Goal: Information Seeking & Learning: Learn about a topic

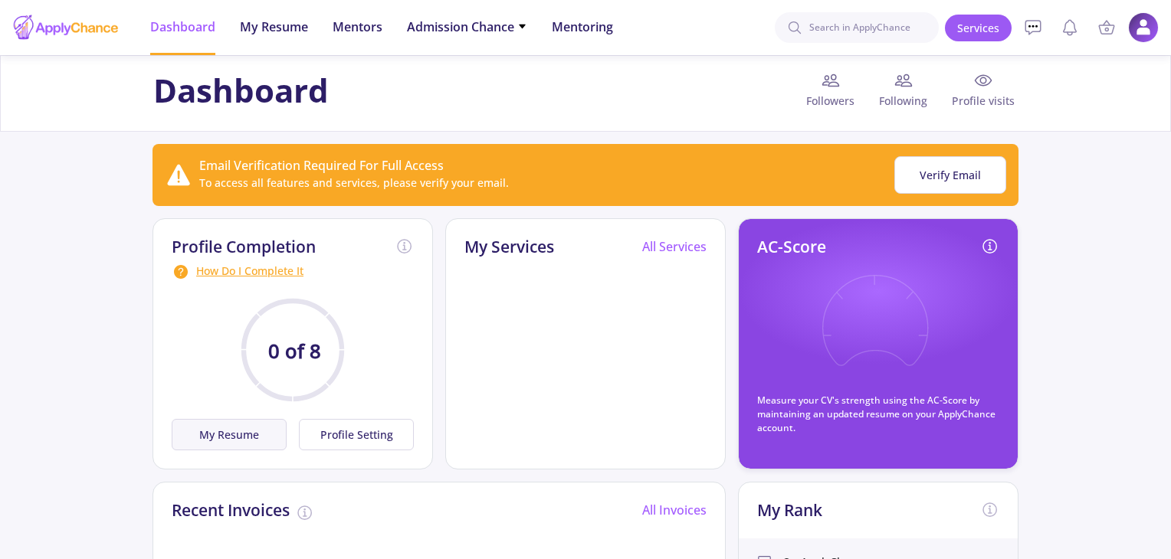
click at [187, 427] on button "My Resume" at bounding box center [229, 434] width 115 height 31
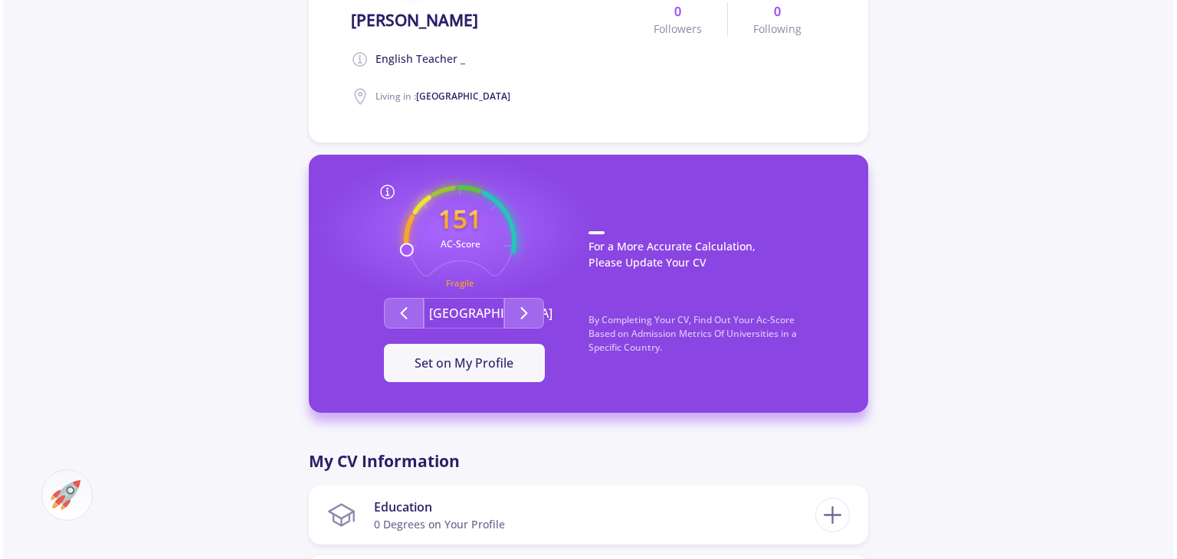
scroll to position [613, 0]
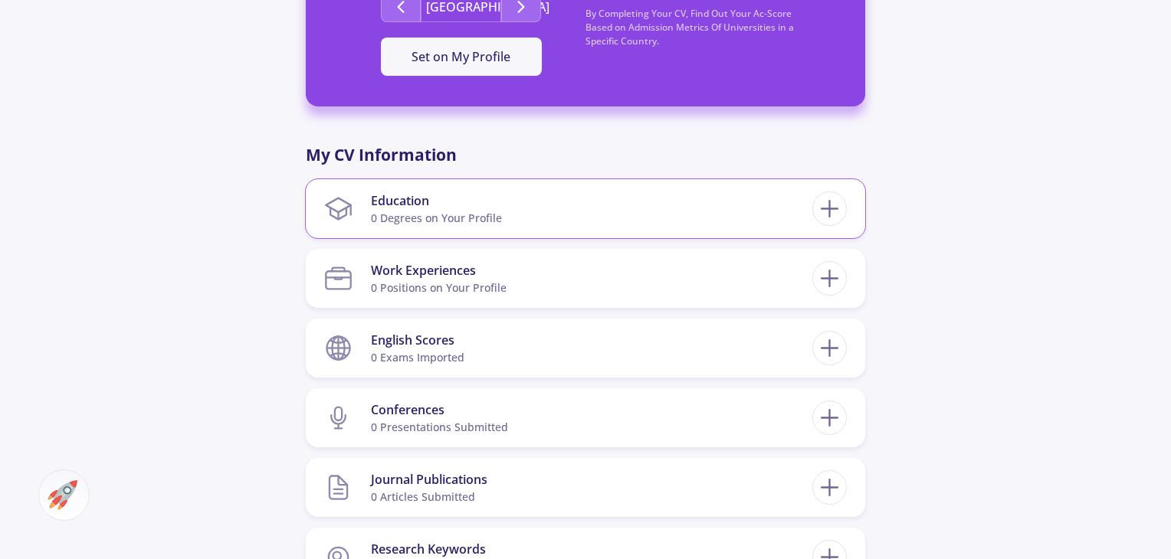
click at [426, 214] on div "0 Degrees on Your Profile" at bounding box center [436, 218] width 131 height 16
click at [843, 213] on icon at bounding box center [829, 209] width 28 height 28
checkbox input "false"
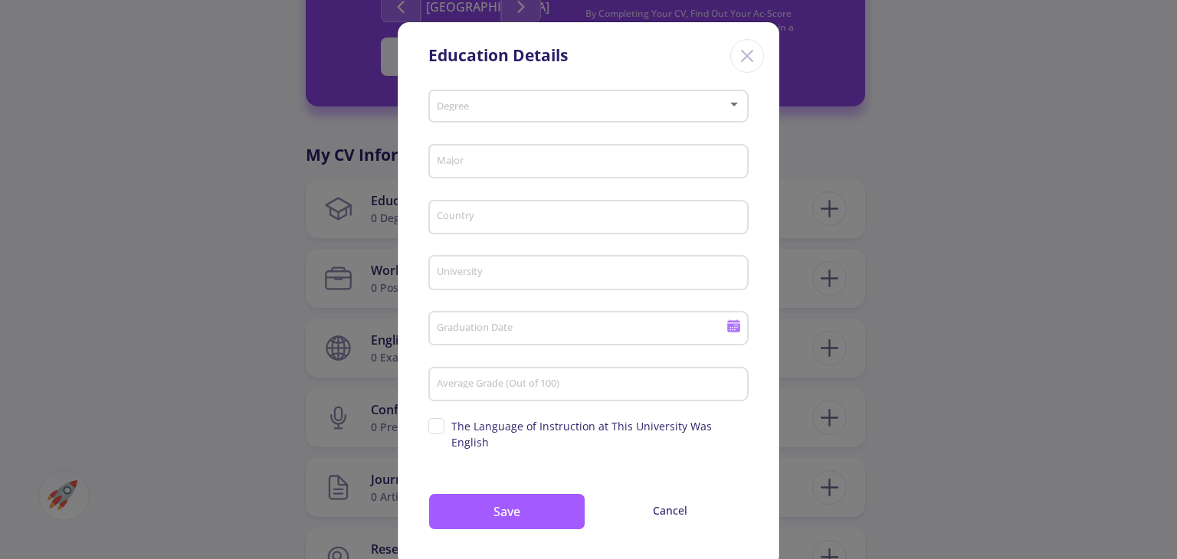
click at [521, 110] on span at bounding box center [584, 106] width 288 height 11
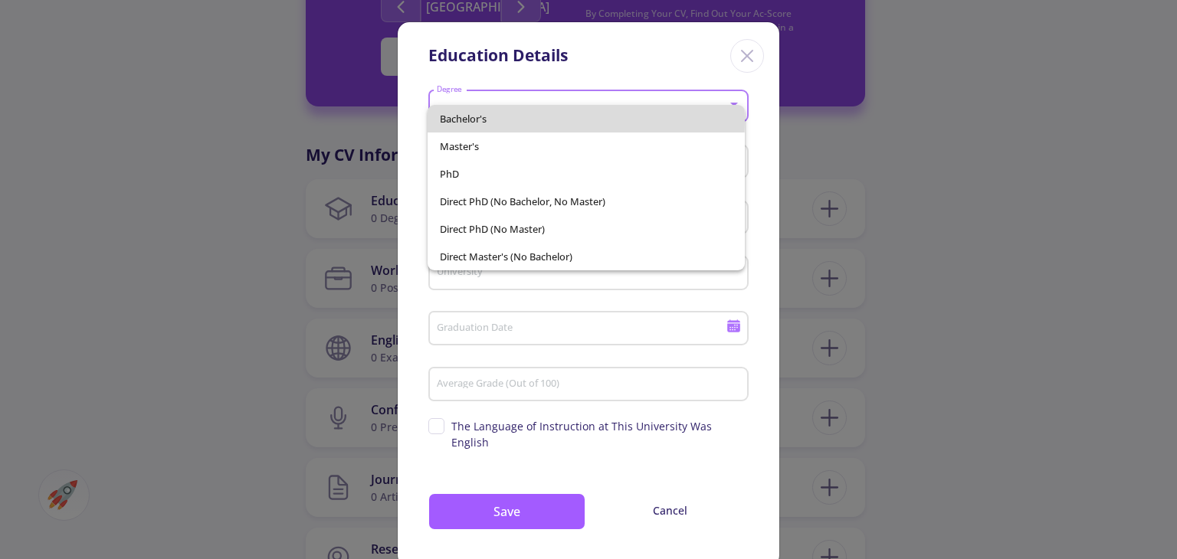
click at [509, 120] on span "Bachelor's" at bounding box center [586, 119] width 292 height 28
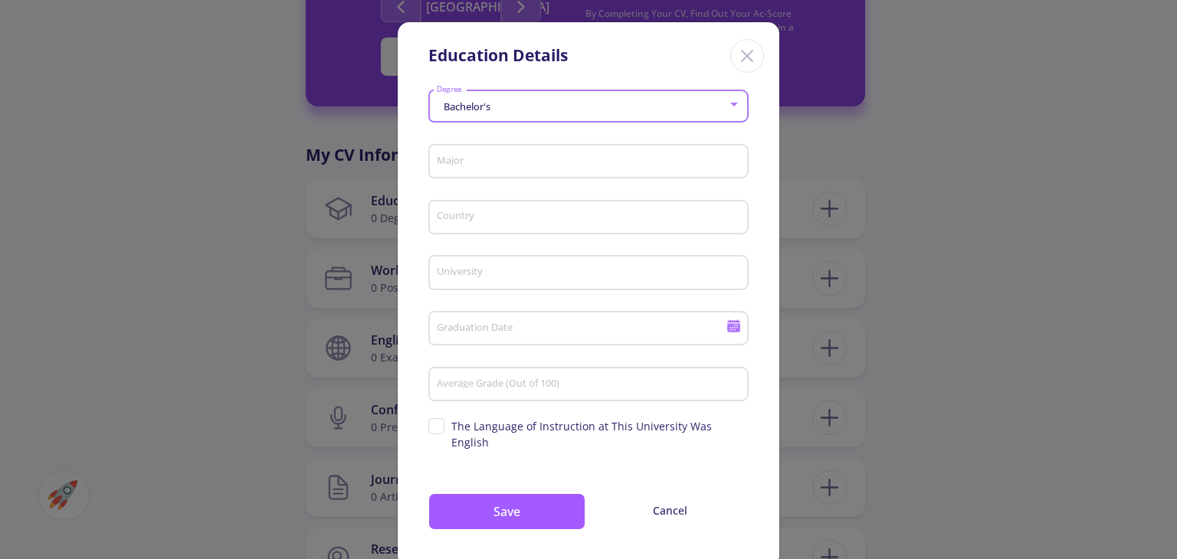
click at [530, 167] on input "Major" at bounding box center [591, 163] width 310 height 14
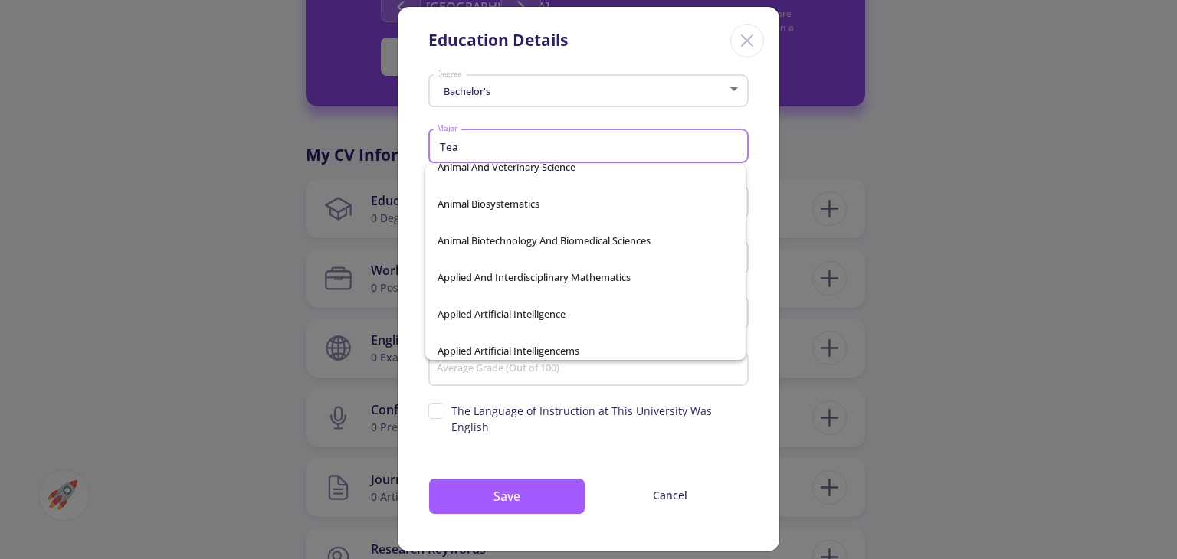
scroll to position [0, 0]
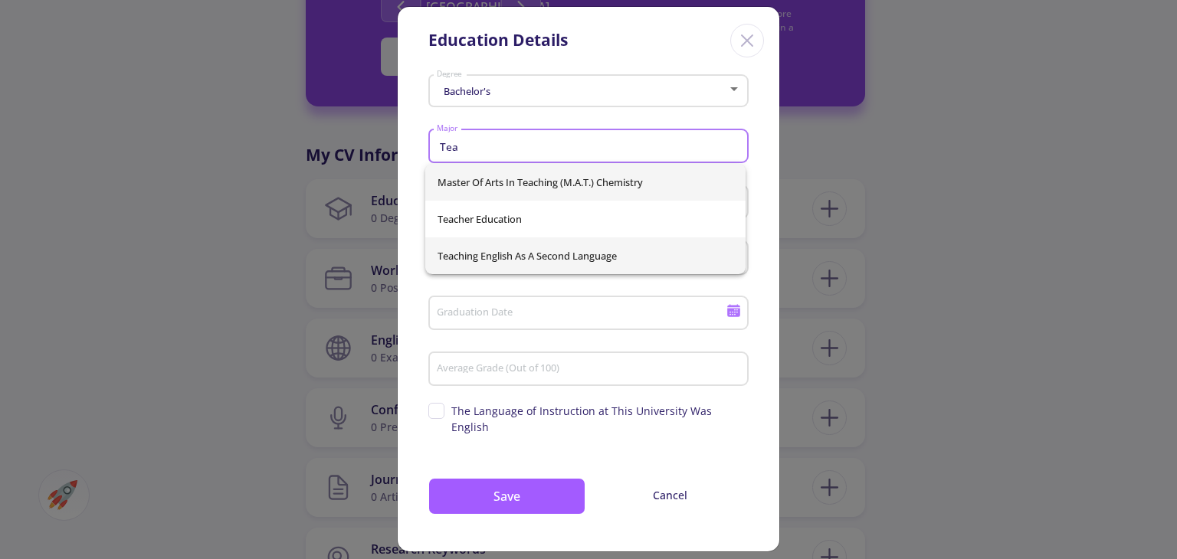
type input "Tea"
click at [564, 261] on div "Master of Arts in Teaching (M.A.T.) Chemistry Teacher Education Teaching Englis…" at bounding box center [585, 219] width 320 height 110
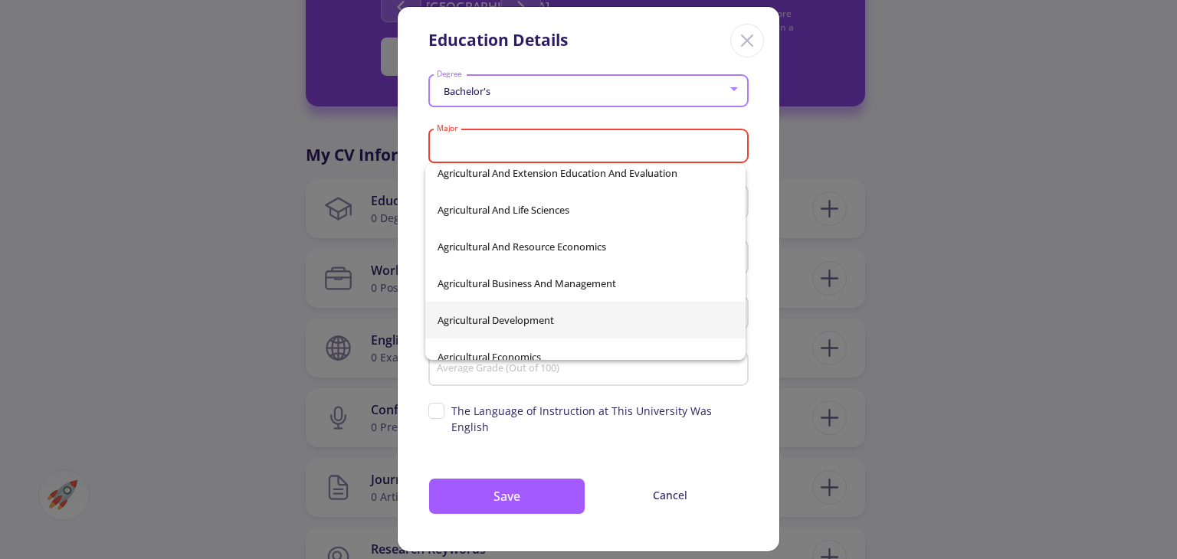
scroll to position [1532, 0]
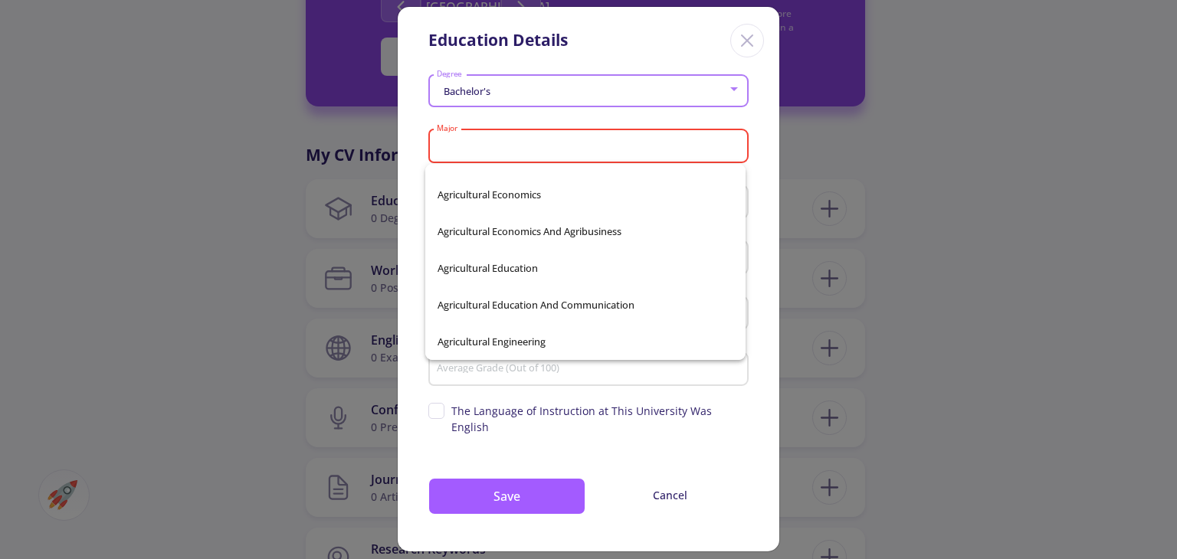
click at [554, 162] on div "Major" at bounding box center [589, 143] width 306 height 40
click at [554, 148] on input "Major" at bounding box center [591, 147] width 310 height 14
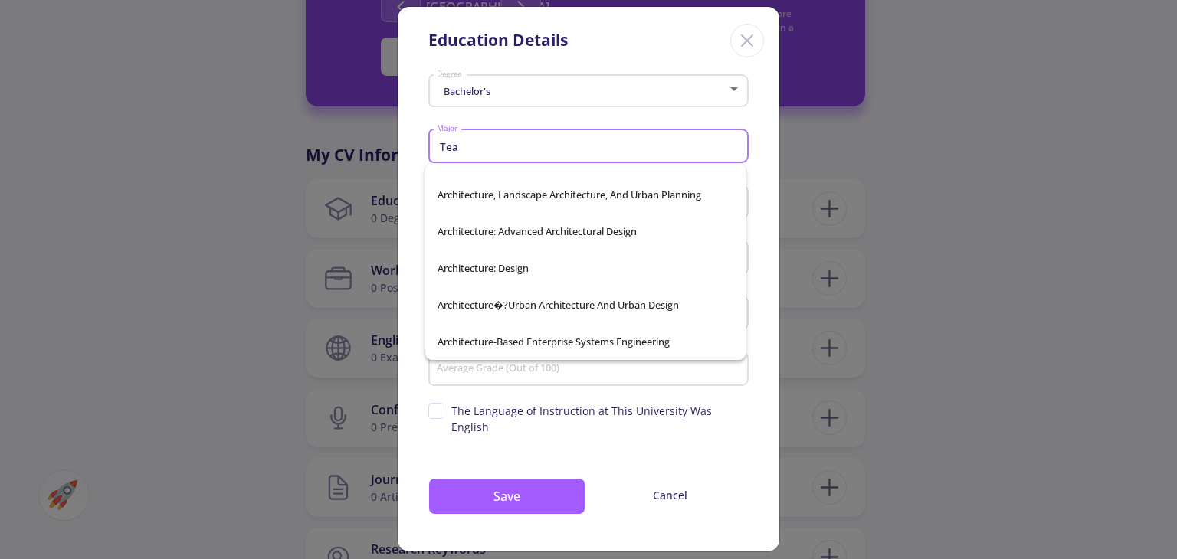
scroll to position [0, 0]
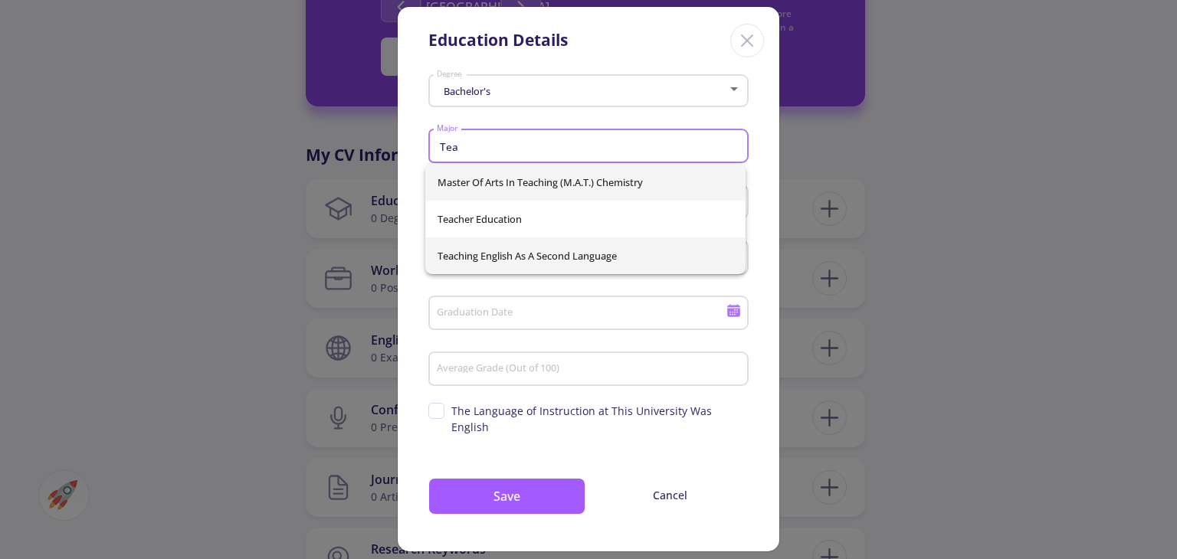
click at [479, 246] on span "Teaching English as a Second Language" at bounding box center [585, 255] width 296 height 37
type input "Teaching English as a Second Language"
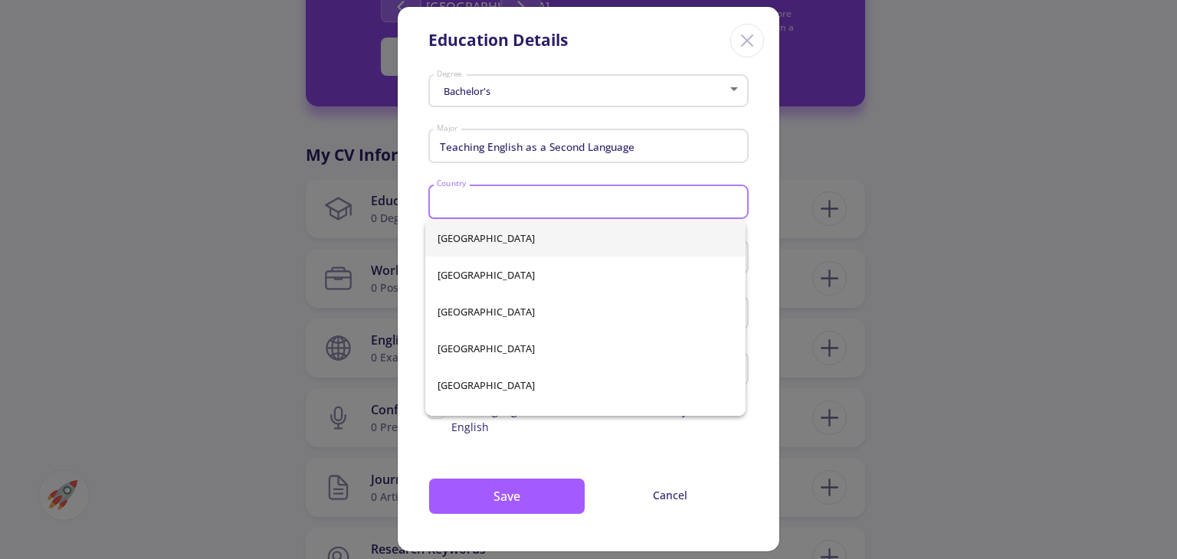
click at [512, 202] on input "Country" at bounding box center [591, 203] width 310 height 14
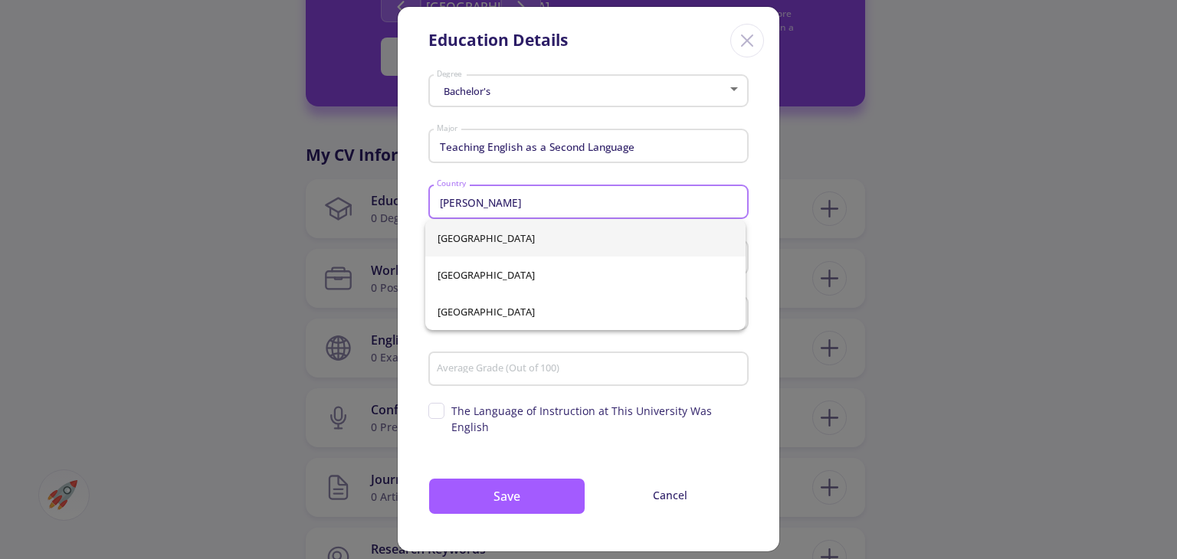
type input "[PERSON_NAME]"
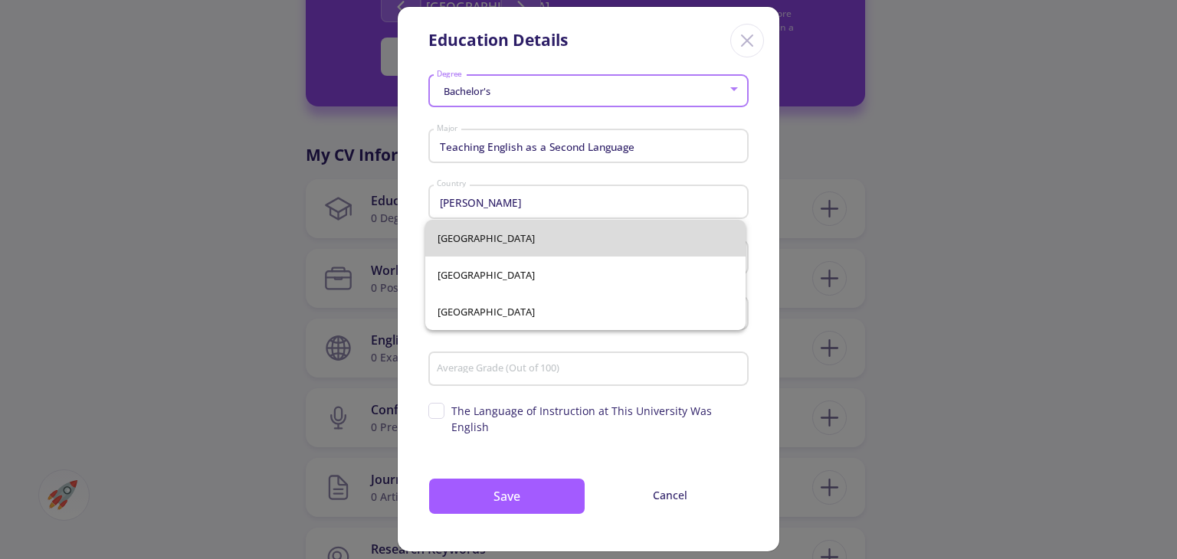
click at [509, 228] on div "[GEOGRAPHIC_DATA] [GEOGRAPHIC_DATA] [GEOGRAPHIC_DATA]" at bounding box center [585, 275] width 320 height 110
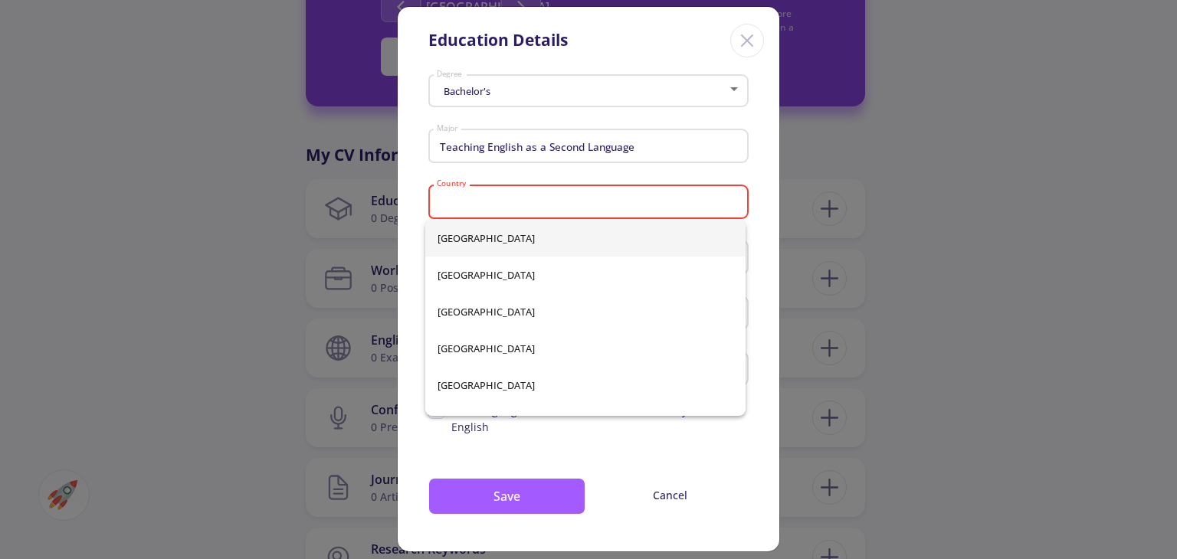
click at [496, 201] on input "Country" at bounding box center [591, 203] width 310 height 14
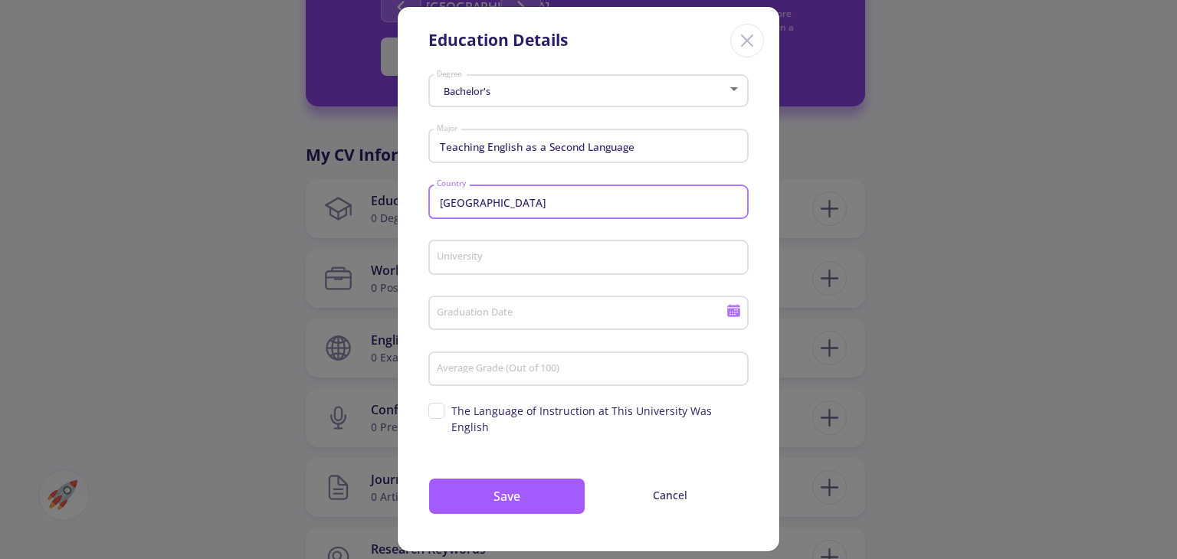
type input "[GEOGRAPHIC_DATA]"
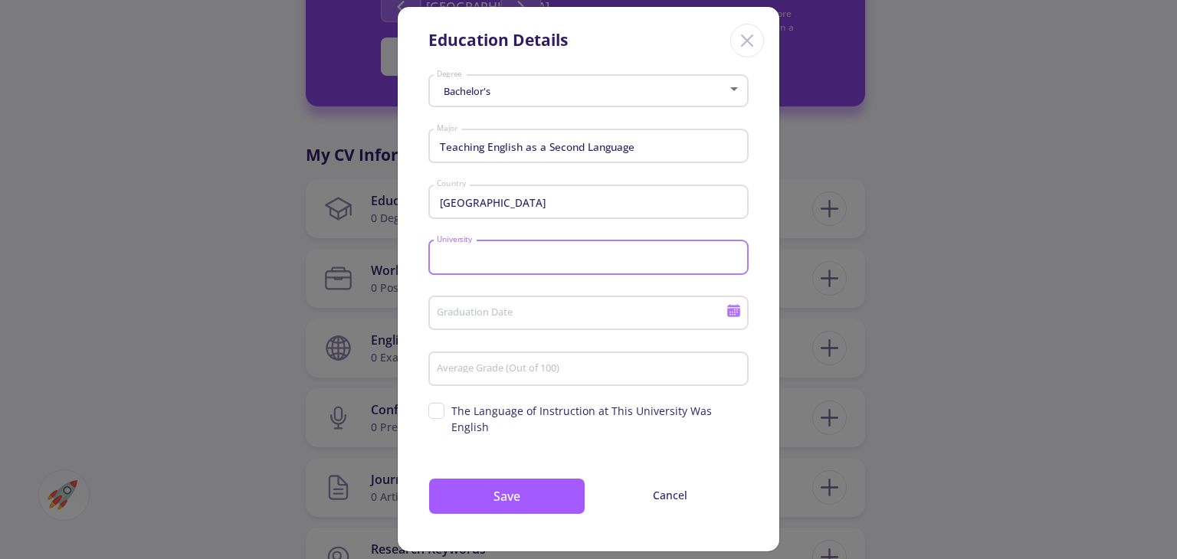
click at [477, 259] on input "University" at bounding box center [591, 258] width 310 height 14
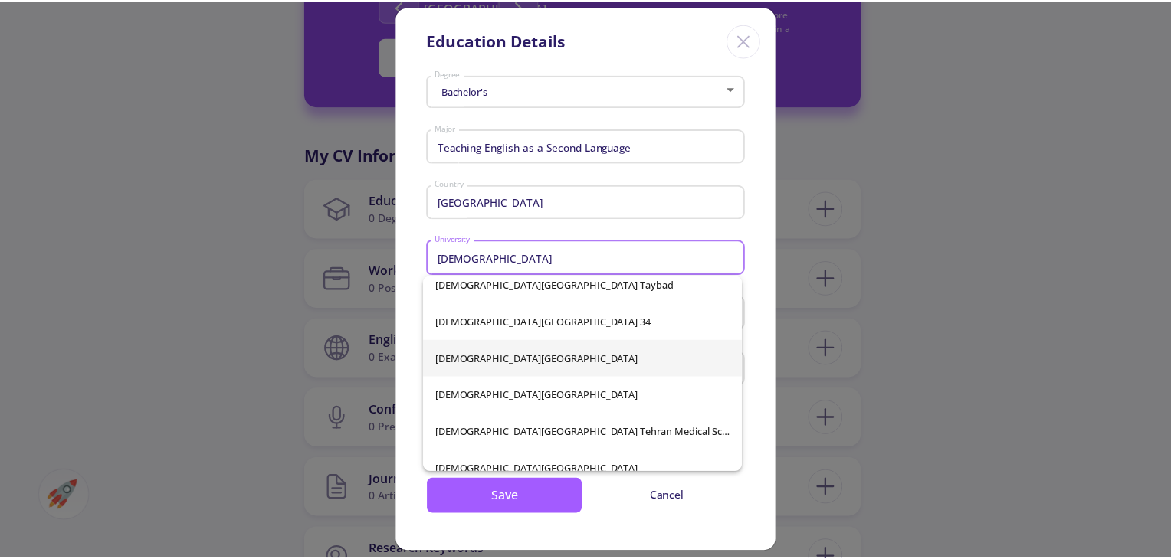
scroll to position [8580, 0]
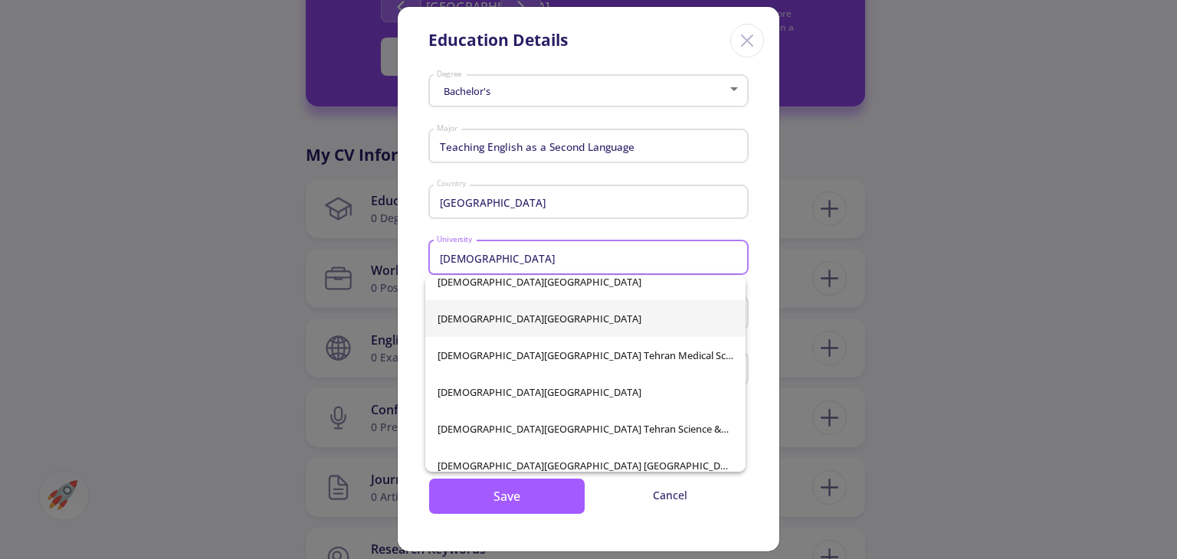
click at [515, 329] on span "[DEMOGRAPHIC_DATA][GEOGRAPHIC_DATA]" at bounding box center [585, 318] width 296 height 37
type input "[DEMOGRAPHIC_DATA][GEOGRAPHIC_DATA]"
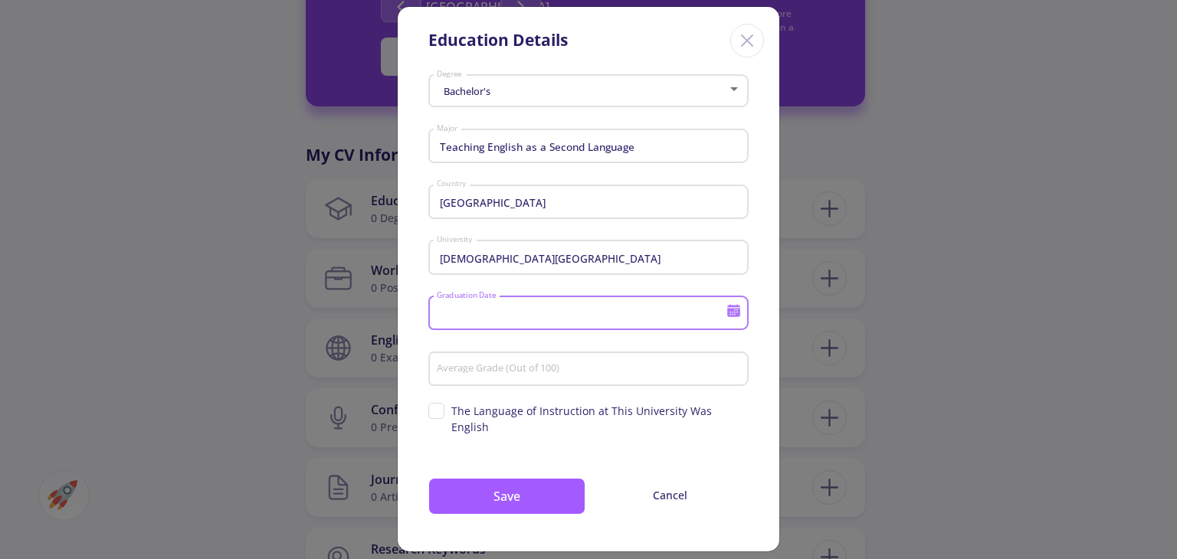
click at [514, 319] on input "Graduation Date" at bounding box center [583, 314] width 295 height 14
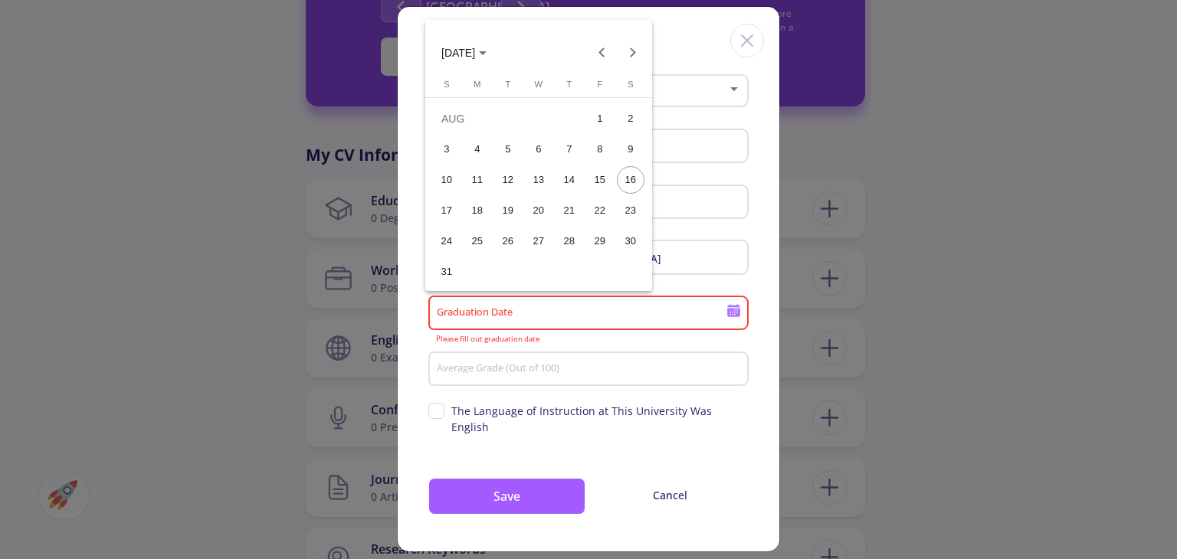
click at [887, 310] on div at bounding box center [588, 279] width 1177 height 559
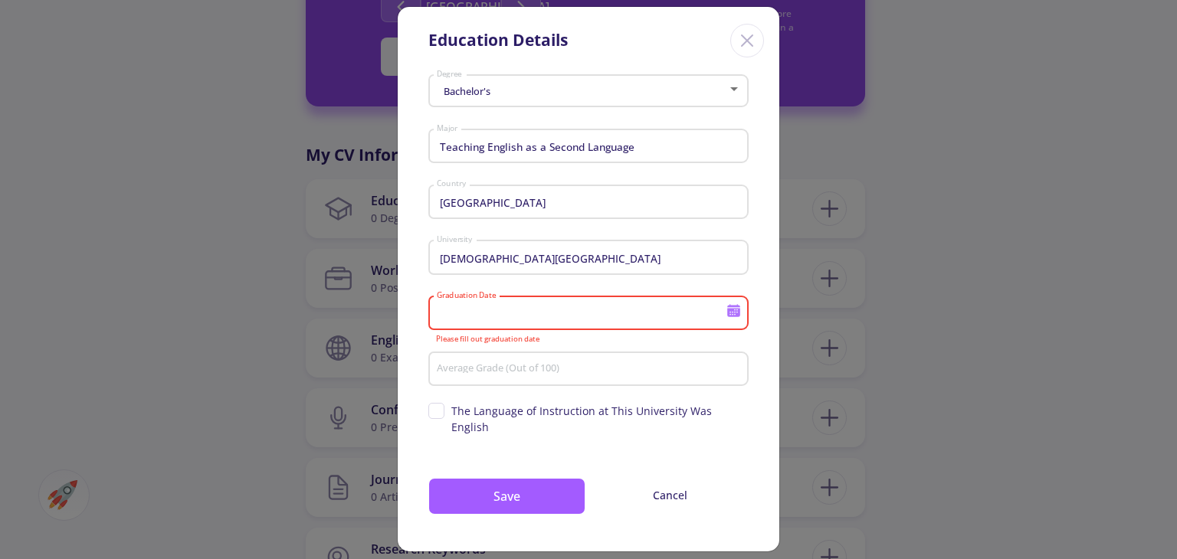
click at [519, 372] on input "Average Grade (Out of 100)" at bounding box center [591, 370] width 310 height 14
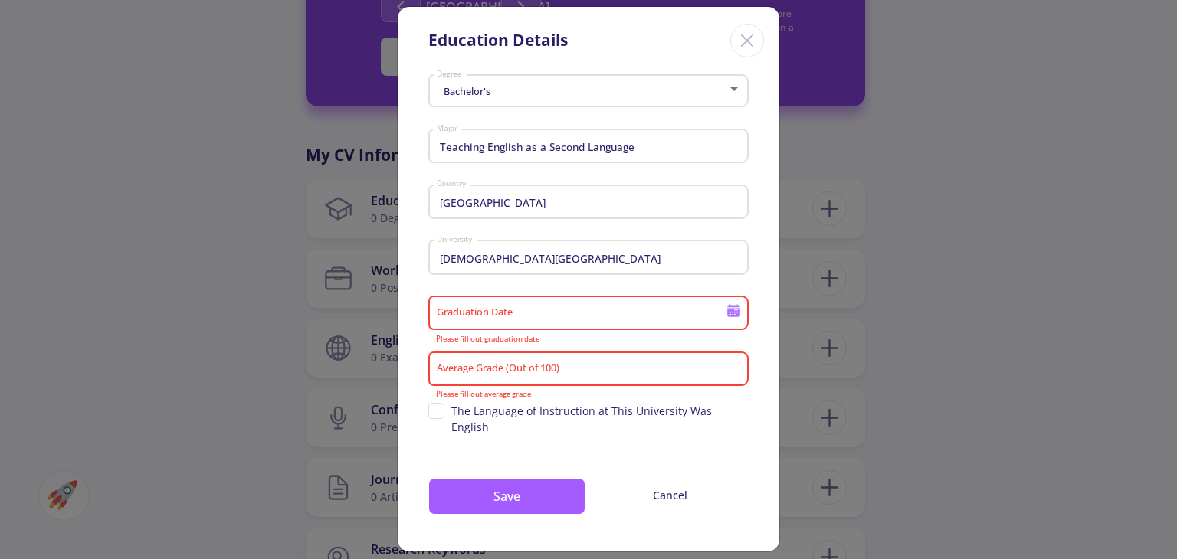
click at [438, 408] on span "The Language of Instruction at This University Was English" at bounding box center [588, 419] width 320 height 32
click at [438, 408] on input "The Language of Instruction at This University Was English" at bounding box center [433, 408] width 10 height 10
click at [435, 417] on span "The Language of Instruction at This University Was English" at bounding box center [588, 419] width 320 height 32
click at [435, 413] on input "The Language of Instruction at This University Was English" at bounding box center [433, 408] width 10 height 10
checkbox input "false"
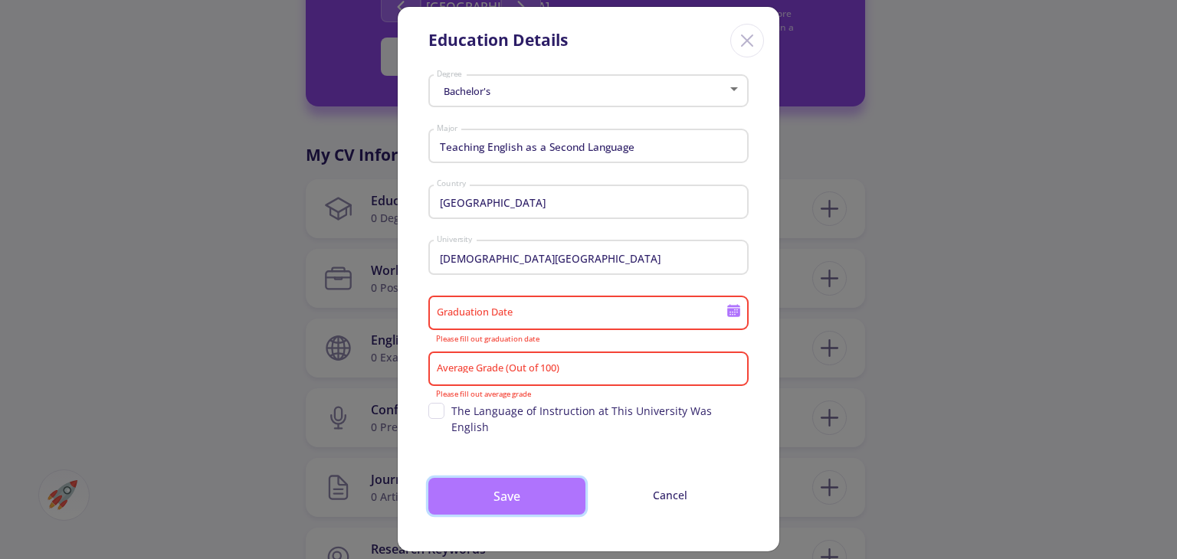
click at [524, 478] on button "Save" at bounding box center [506, 496] width 157 height 37
click at [522, 487] on button "Save" at bounding box center [506, 496] width 157 height 37
click at [508, 319] on input "Graduation Date" at bounding box center [583, 314] width 295 height 14
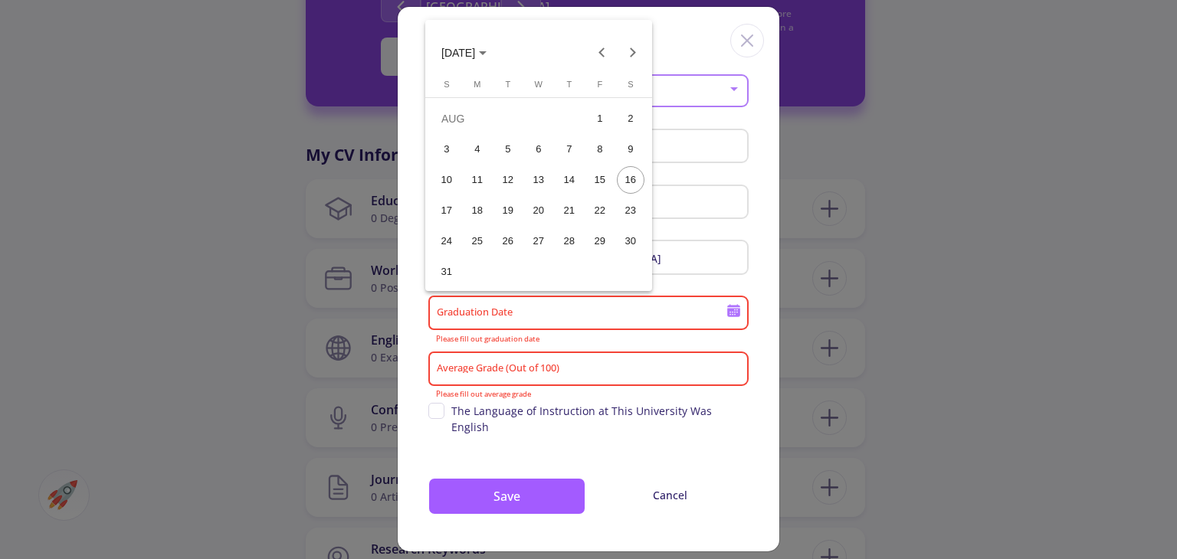
click at [563, 219] on div "21" at bounding box center [569, 211] width 28 height 28
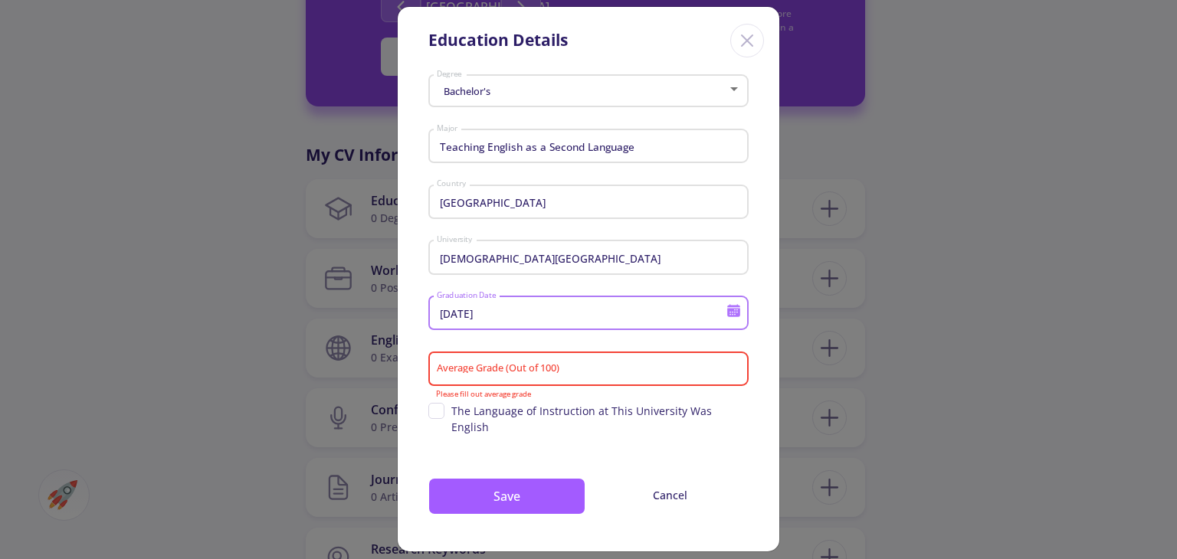
click at [572, 319] on input "[DATE]" at bounding box center [583, 314] width 295 height 14
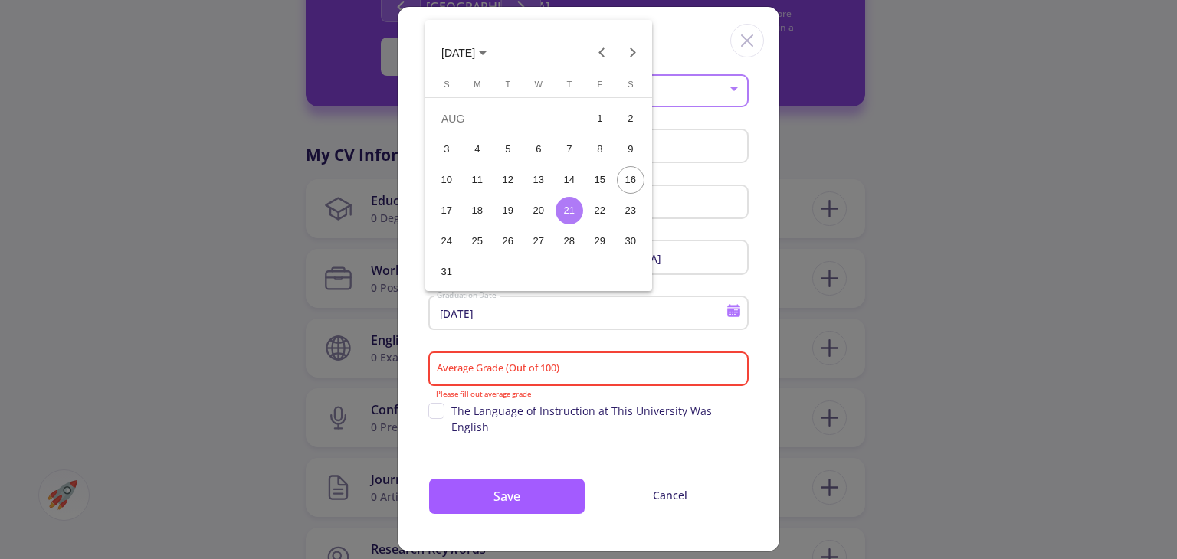
click at [475, 50] on span "[DATE]" at bounding box center [458, 53] width 34 height 12
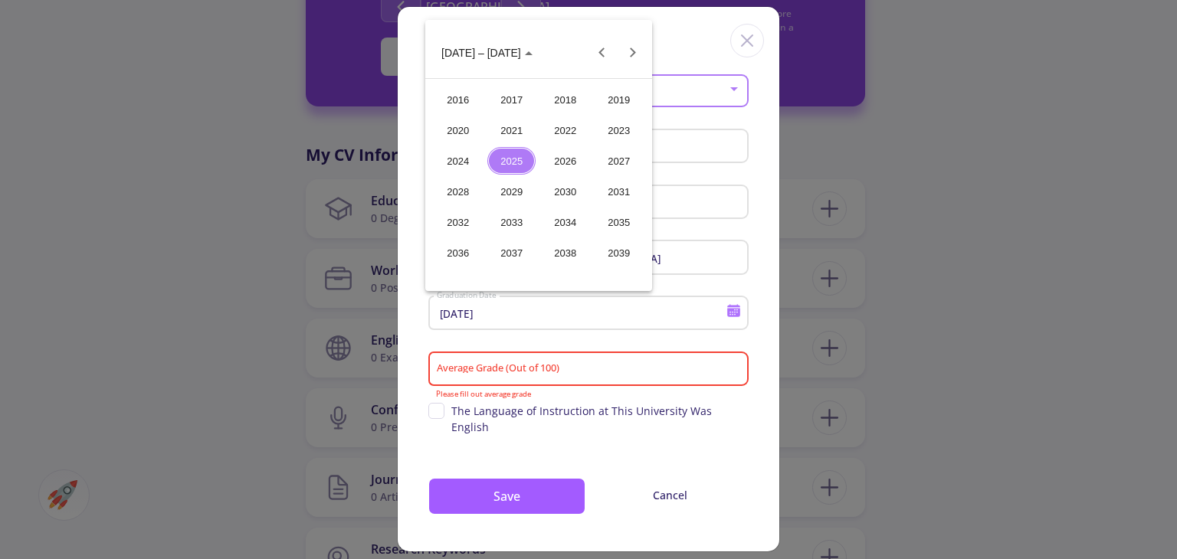
click at [619, 160] on div "2027" at bounding box center [619, 161] width 48 height 28
click at [534, 167] on button "JUN" at bounding box center [512, 161] width 54 height 31
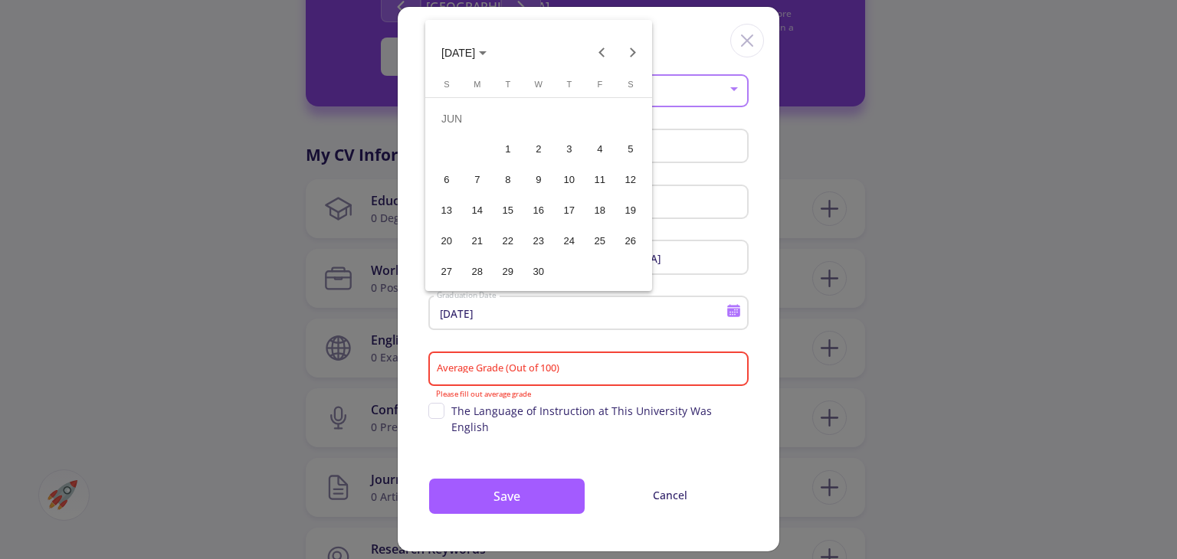
click at [473, 240] on div "21" at bounding box center [477, 242] width 28 height 28
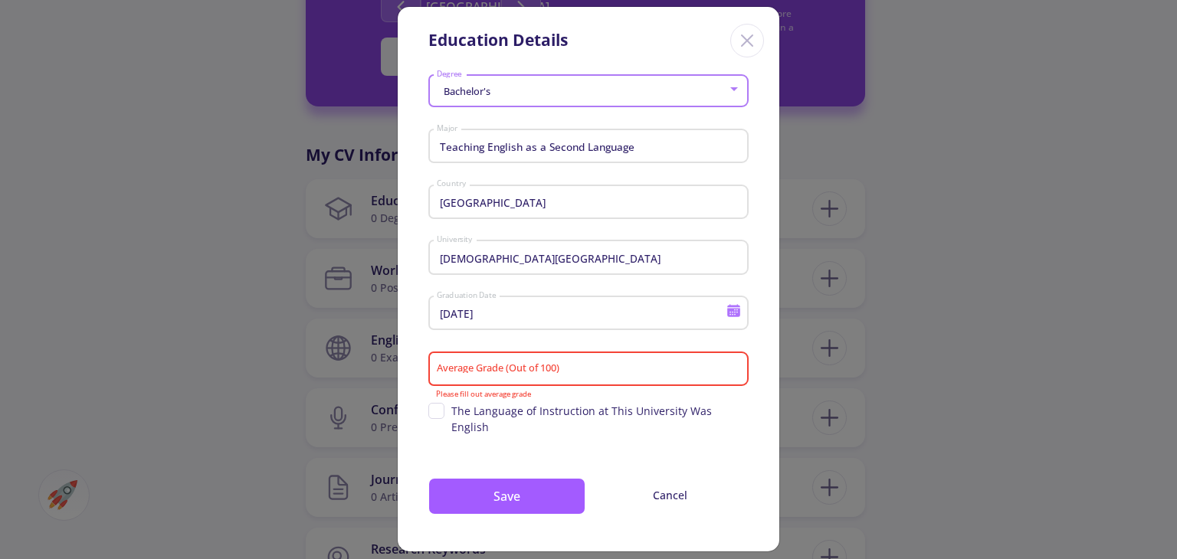
type input "[DATE]"
click at [637, 382] on div "Average Grade (Out of 100)" at bounding box center [589, 366] width 306 height 40
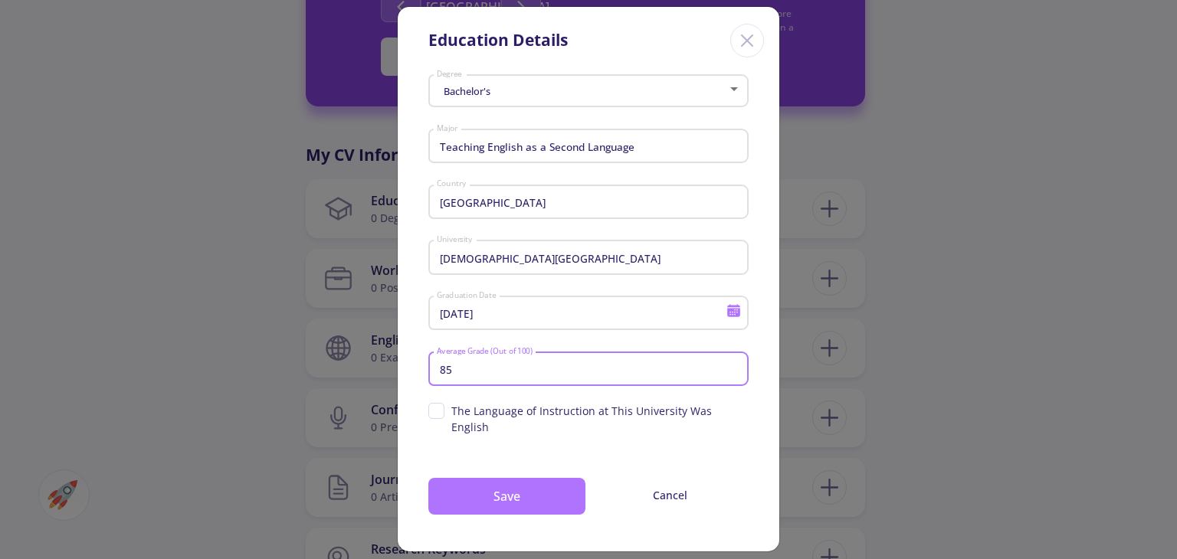
type input "85"
click at [503, 493] on button "Save" at bounding box center [506, 496] width 157 height 37
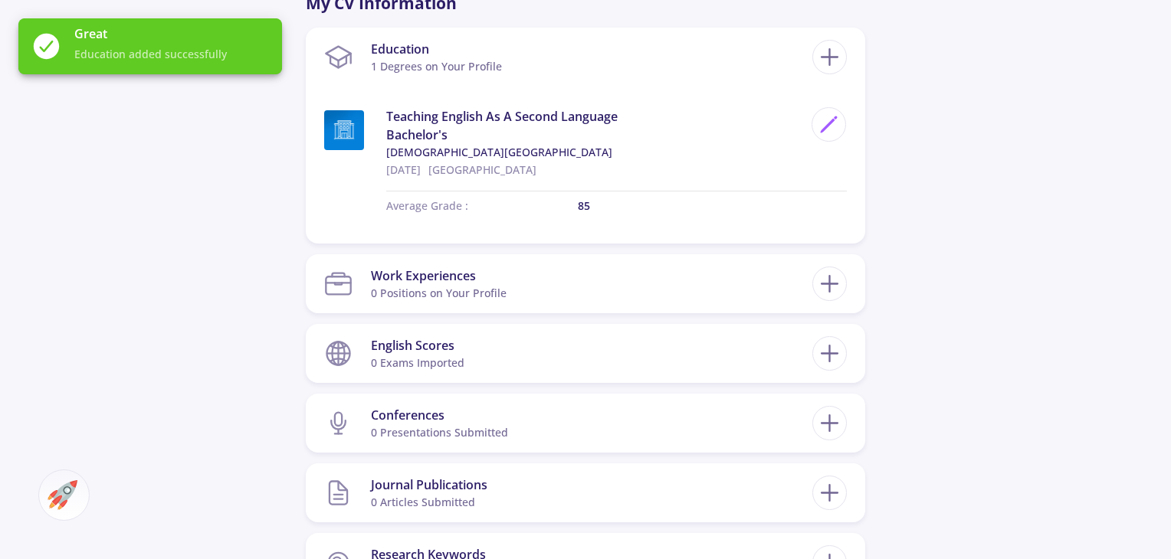
scroll to position [766, 0]
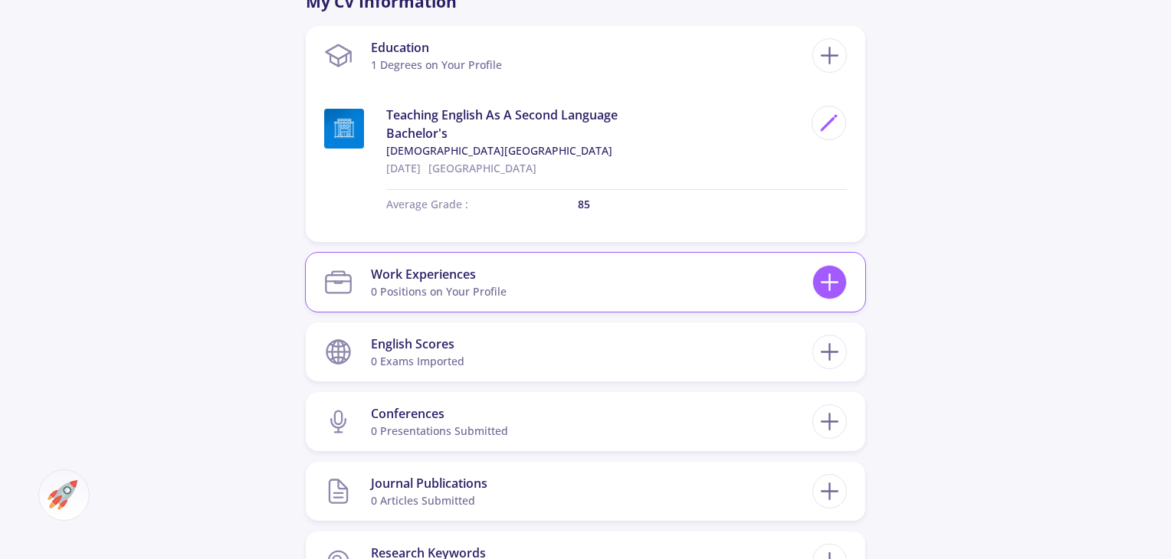
click at [840, 285] on icon at bounding box center [829, 282] width 28 height 28
checkbox input "false"
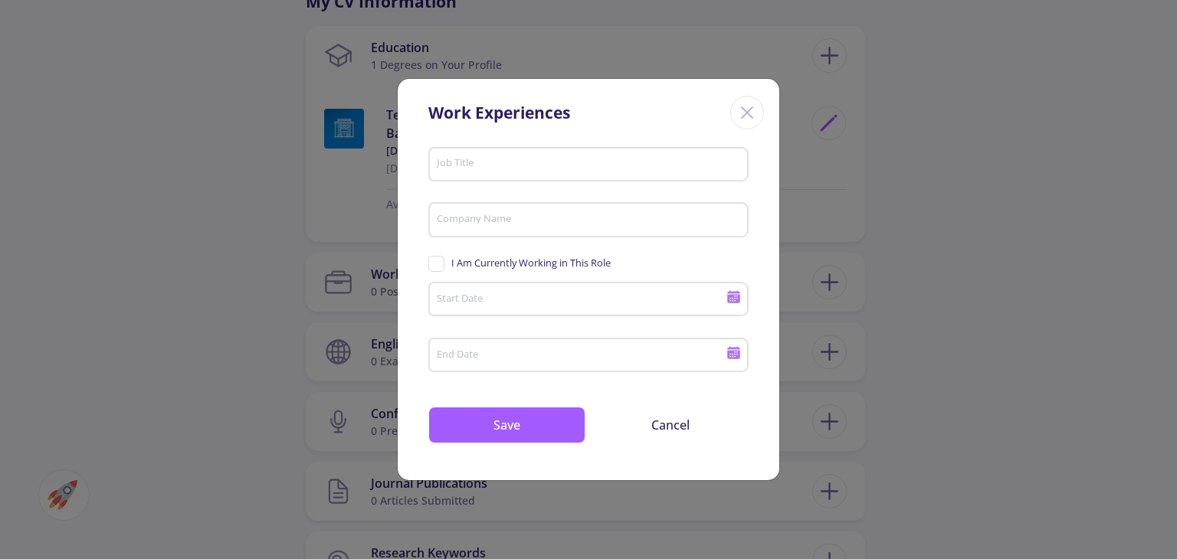
click at [522, 163] on input "Job Title" at bounding box center [591, 165] width 310 height 14
type input "e"
type input "English Teacher"
click at [496, 225] on input "Company Name" at bounding box center [591, 221] width 310 height 14
type input "a"
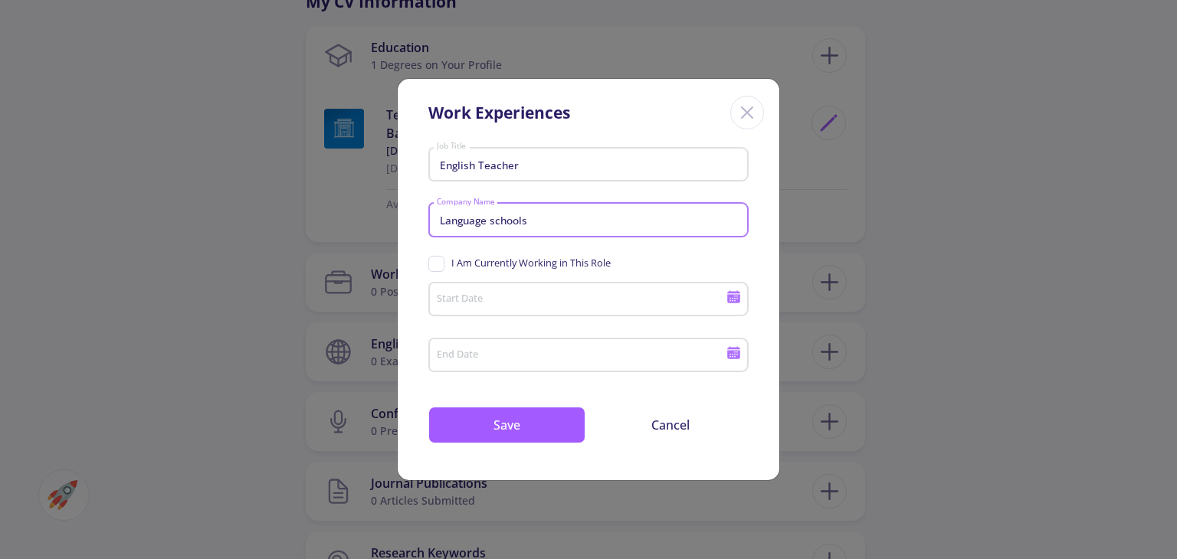
type input "Language schools"
click at [432, 264] on span "I Am Currently Working in This Role" at bounding box center [519, 263] width 182 height 15
click at [432, 264] on input "I Am Currently Working in This Role" at bounding box center [433, 261] width 10 height 10
checkbox input "true"
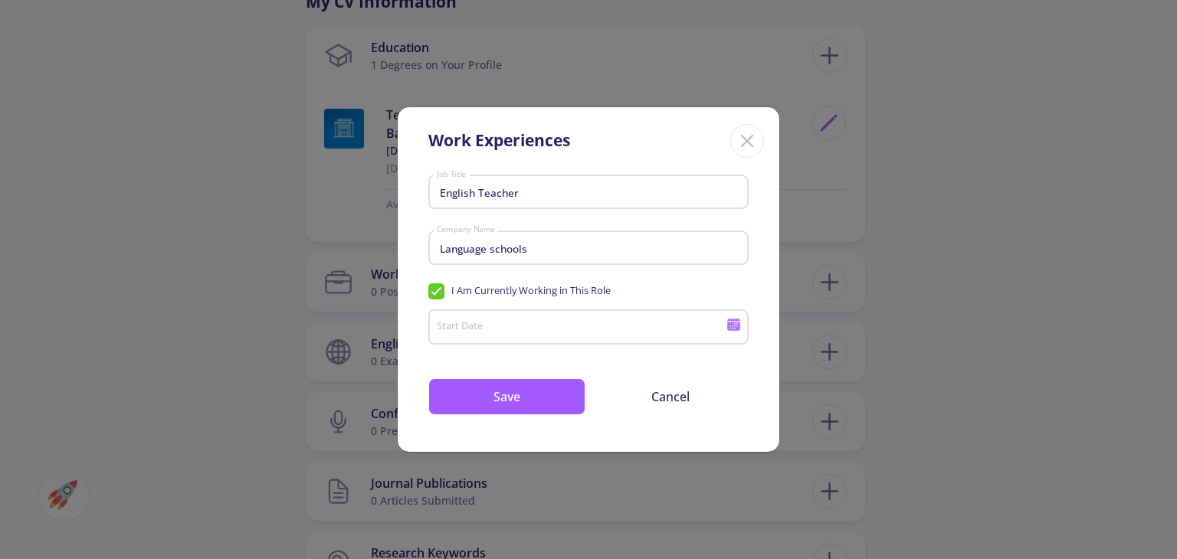
click at [500, 327] on input "Start Date" at bounding box center [583, 328] width 295 height 14
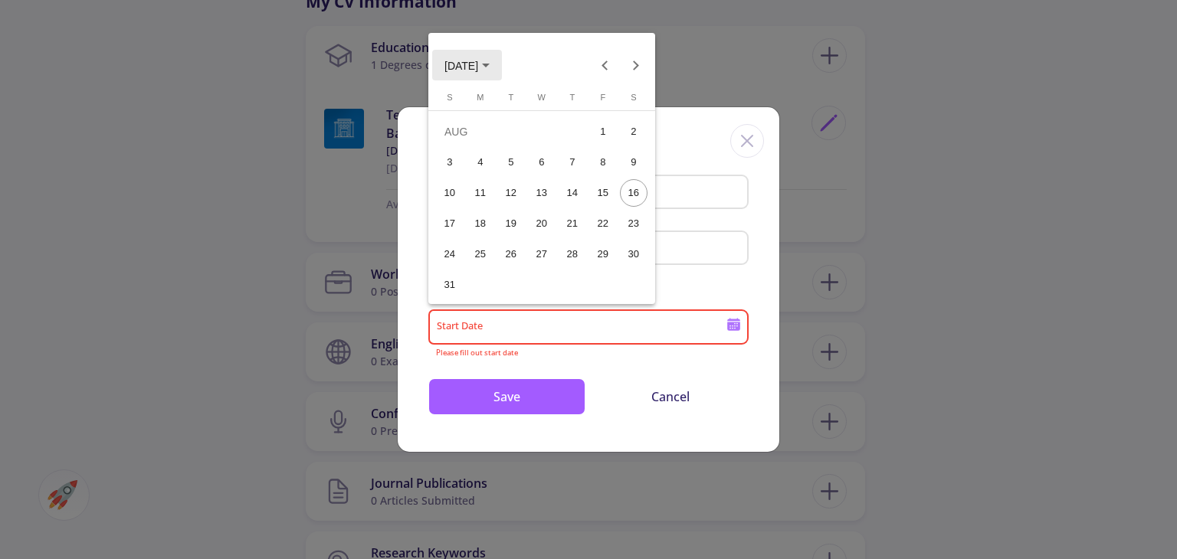
click at [465, 71] on button "[DATE]" at bounding box center [467, 65] width 70 height 31
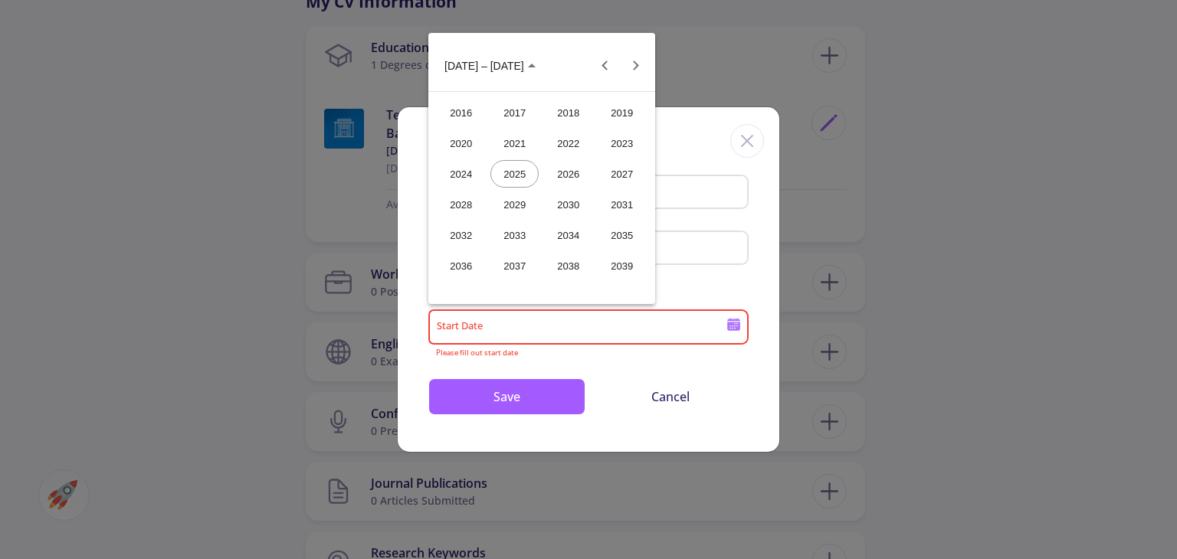
click at [575, 143] on div "2022" at bounding box center [568, 143] width 48 height 28
click at [575, 213] on div "NOV" at bounding box center [568, 205] width 48 height 28
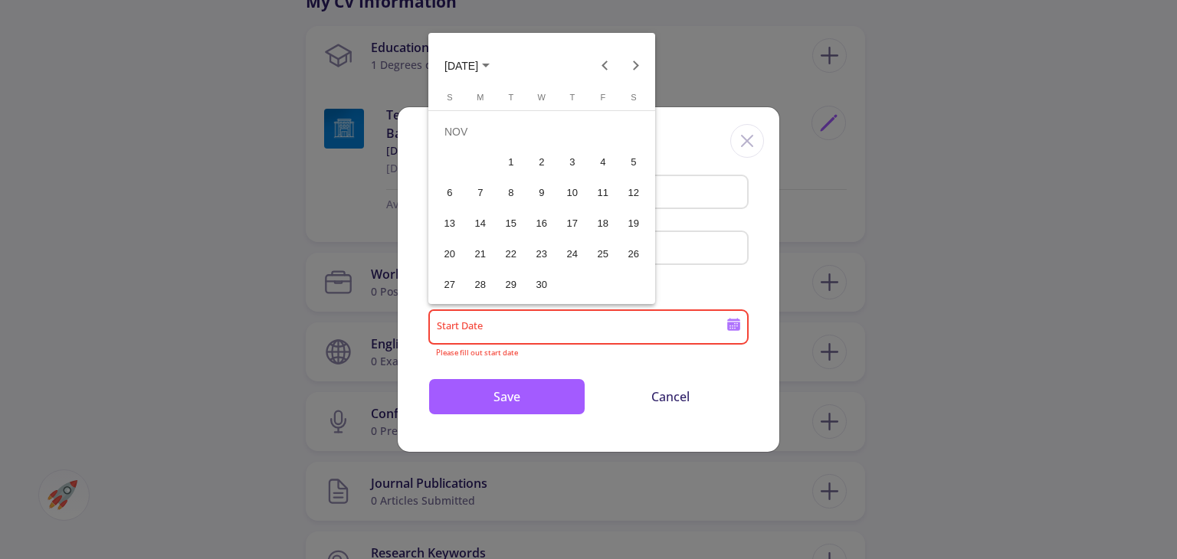
click at [448, 192] on div "6" at bounding box center [450, 193] width 28 height 28
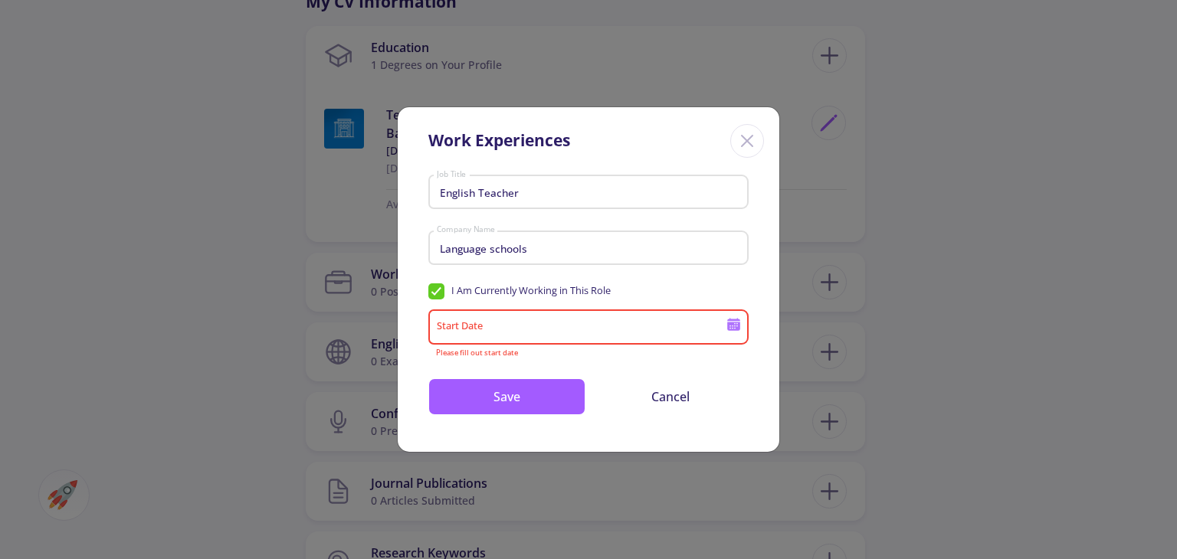
type input "[DATE]"
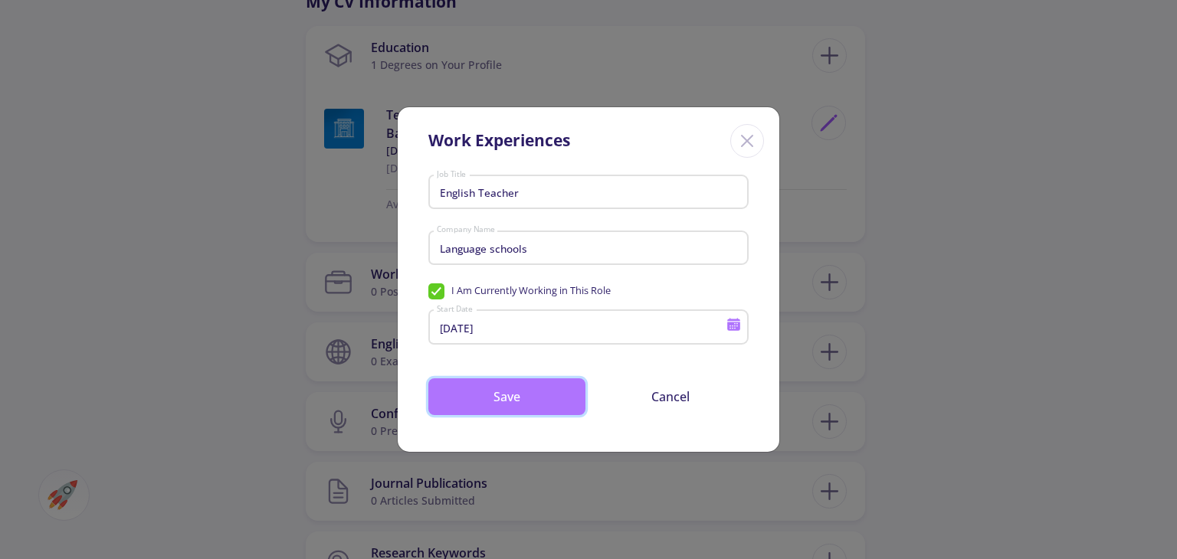
click at [515, 390] on button "Save" at bounding box center [506, 396] width 157 height 37
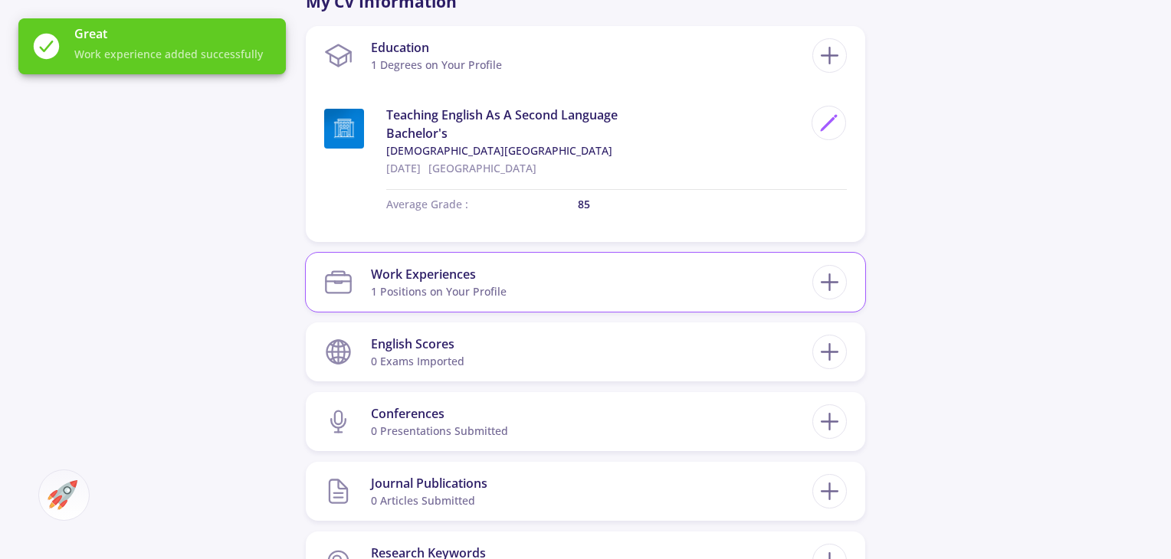
click at [531, 297] on section "Work Experiences 1 Positions on Your Profile" at bounding box center [568, 282] width 488 height 47
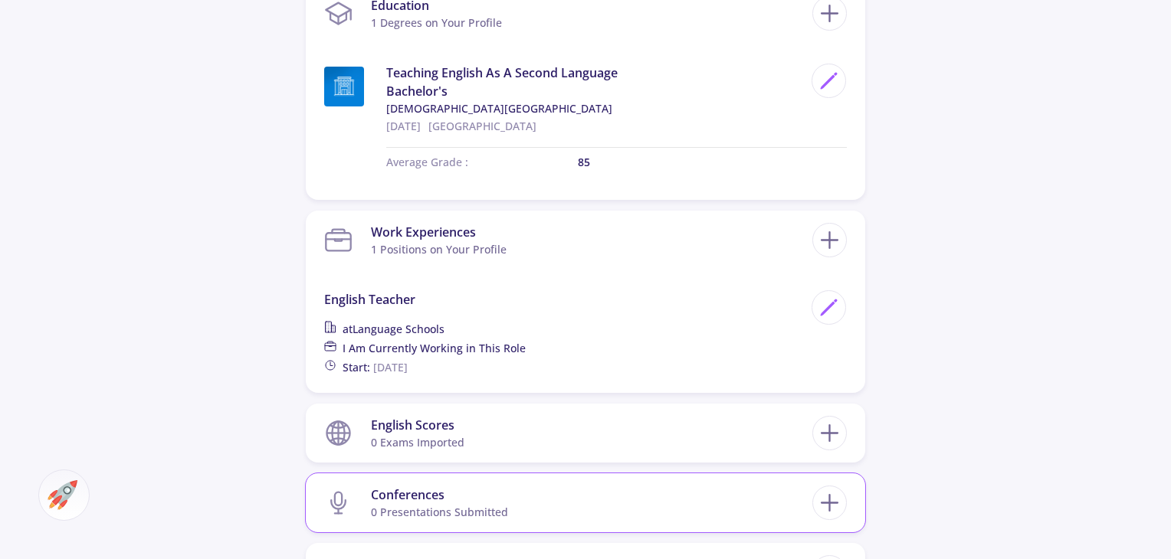
scroll to position [919, 0]
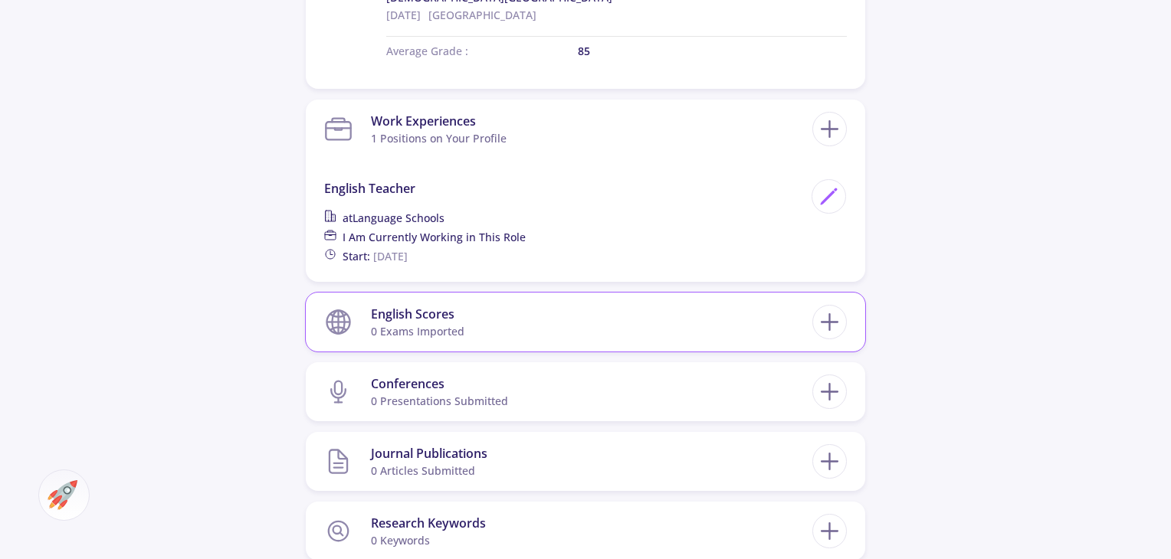
click at [526, 329] on section "English Scores 0 exams imported" at bounding box center [568, 322] width 488 height 47
click at [623, 129] on section "Work Experiences 1 Positions on Your Profile" at bounding box center [568, 129] width 488 height 47
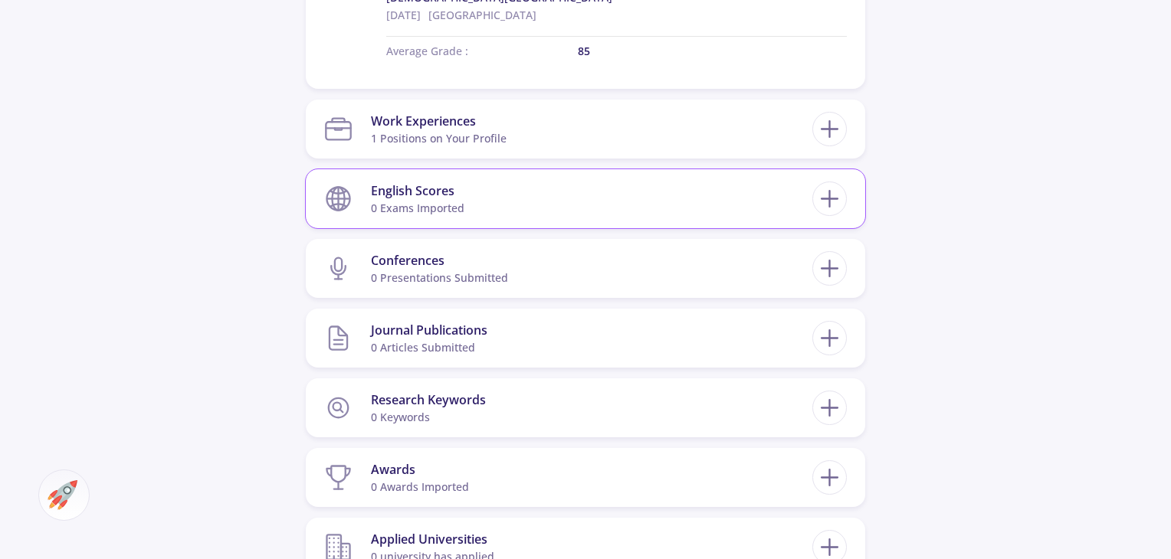
click at [484, 206] on section "English Scores 0 exams imported" at bounding box center [568, 198] width 488 height 47
click at [823, 208] on icon at bounding box center [829, 199] width 28 height 28
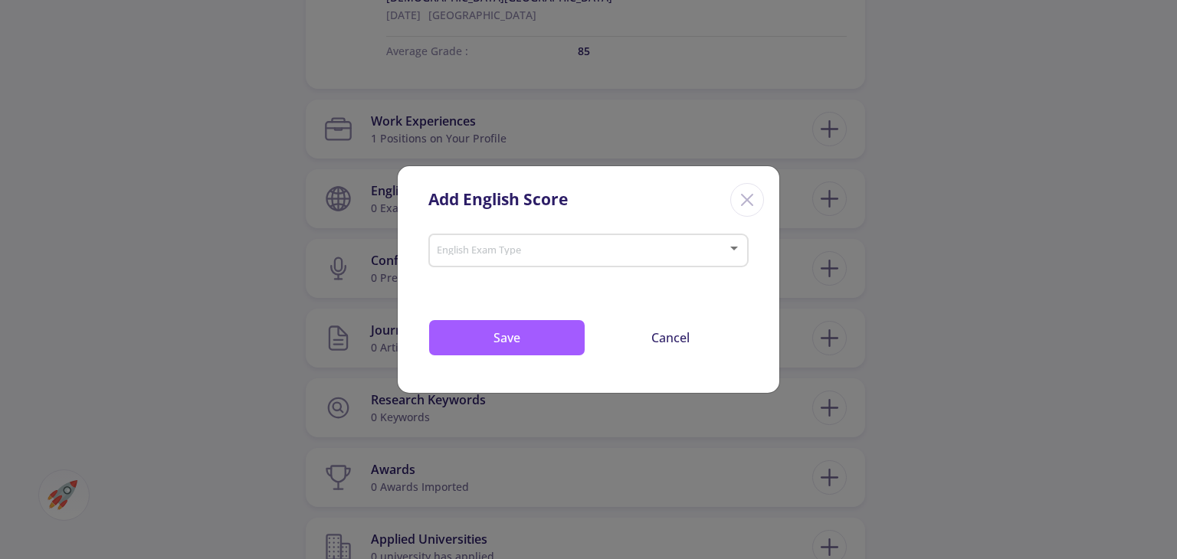
click at [530, 257] on div at bounding box center [582, 250] width 292 height 11
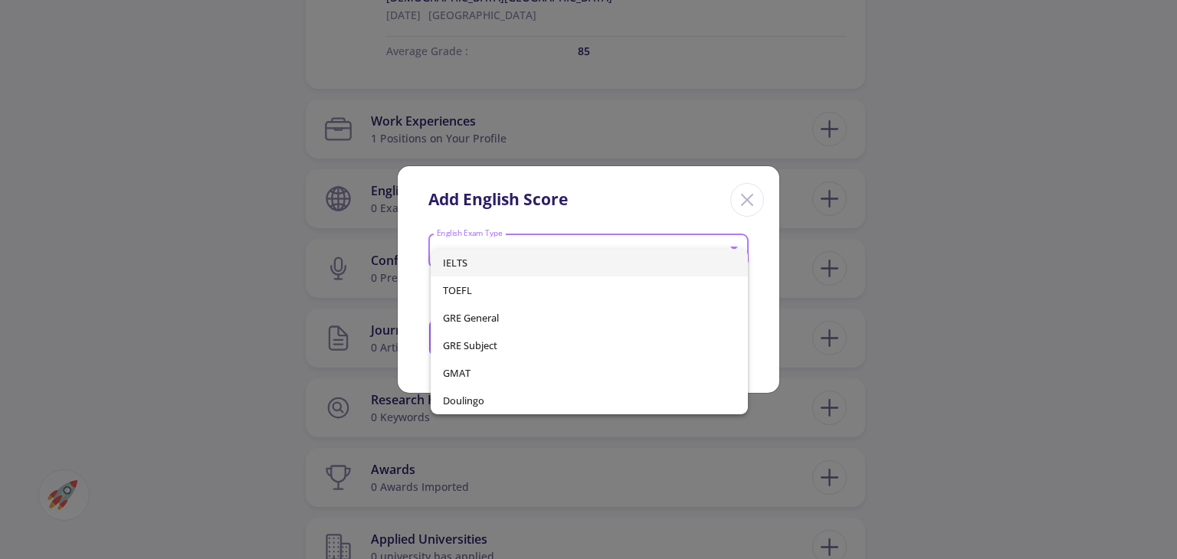
click at [527, 261] on span "IELTS" at bounding box center [589, 263] width 292 height 28
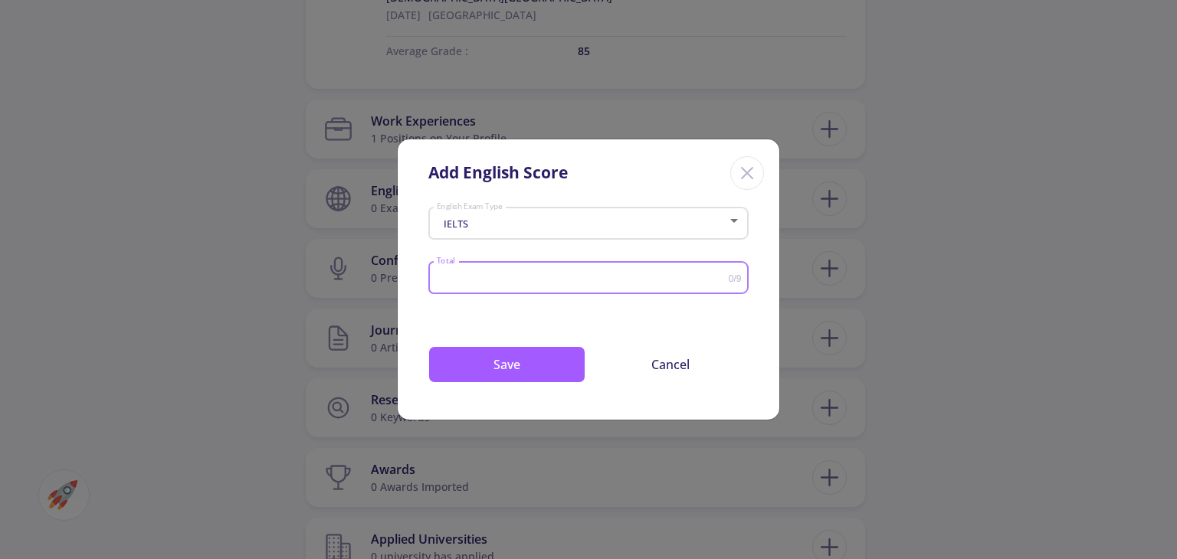
click at [500, 283] on input "Total" at bounding box center [582, 278] width 293 height 11
click at [725, 277] on input "0.5" at bounding box center [582, 278] width 293 height 11
click at [616, 283] on input "0.5" at bounding box center [582, 278] width 293 height 11
drag, startPoint x: 616, startPoint y: 283, endPoint x: 415, endPoint y: 277, distance: 200.8
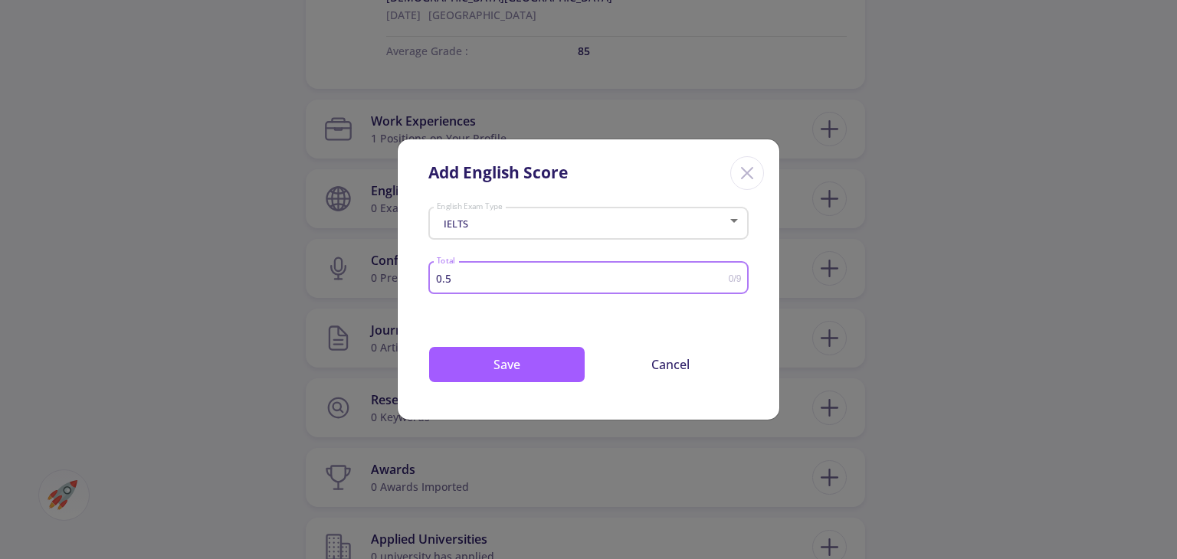
click at [417, 277] on div "IELTS English Exam Type 0.5 Total 0/9 Drop your files here or Browse (Optional)…" at bounding box center [589, 310] width 382 height 218
type input "6.5"
click at [490, 362] on button "Save" at bounding box center [506, 364] width 157 height 37
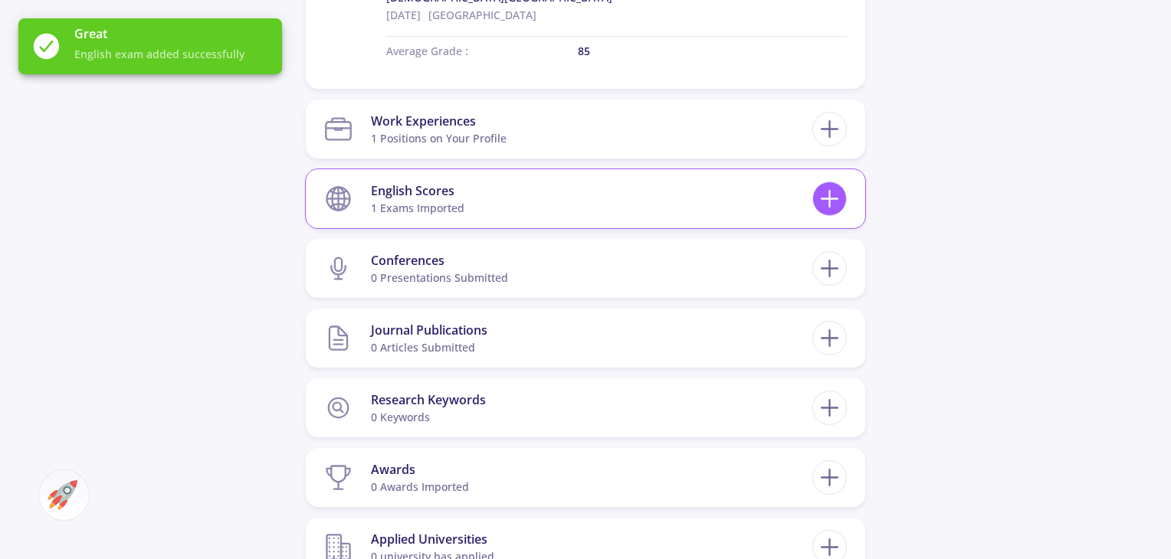
click at [829, 209] on icon at bounding box center [829, 199] width 28 height 28
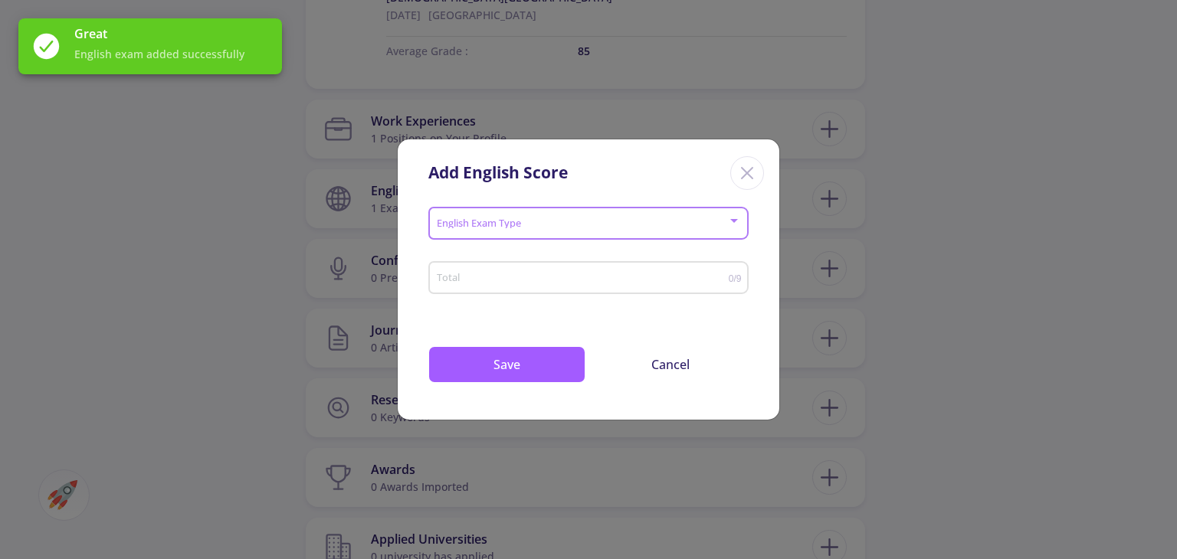
click at [561, 223] on span at bounding box center [584, 223] width 288 height 11
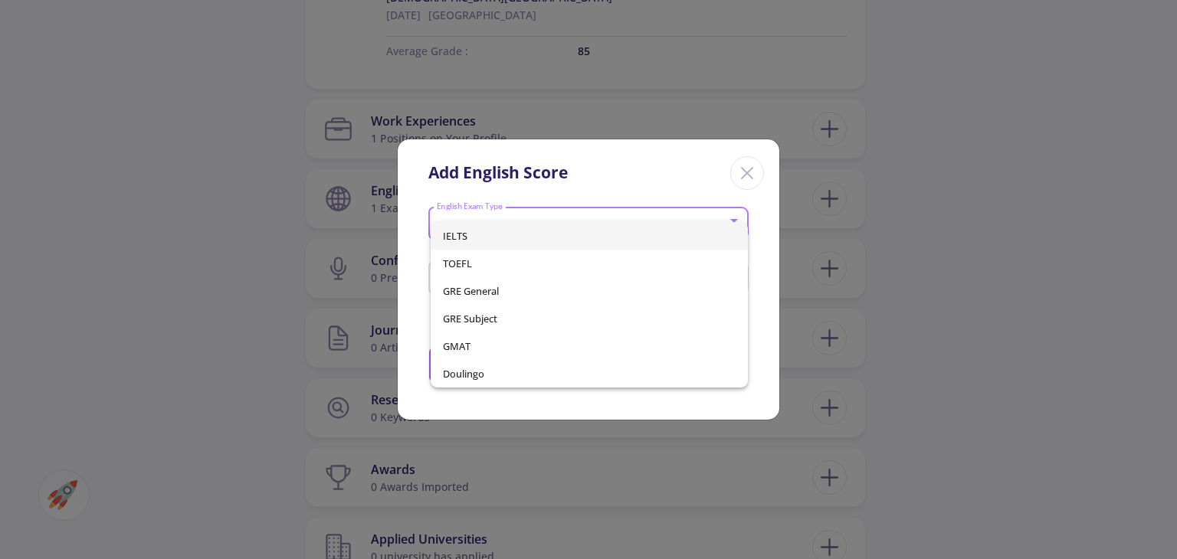
click at [962, 291] on div at bounding box center [588, 279] width 1177 height 559
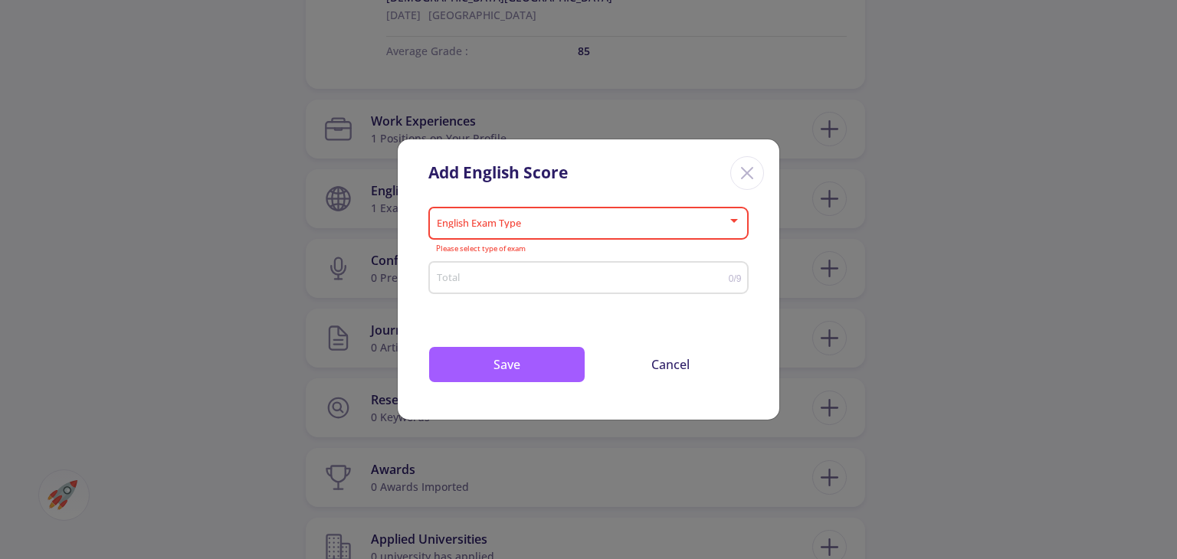
click at [569, 232] on div "English Exam Type" at bounding box center [589, 220] width 306 height 38
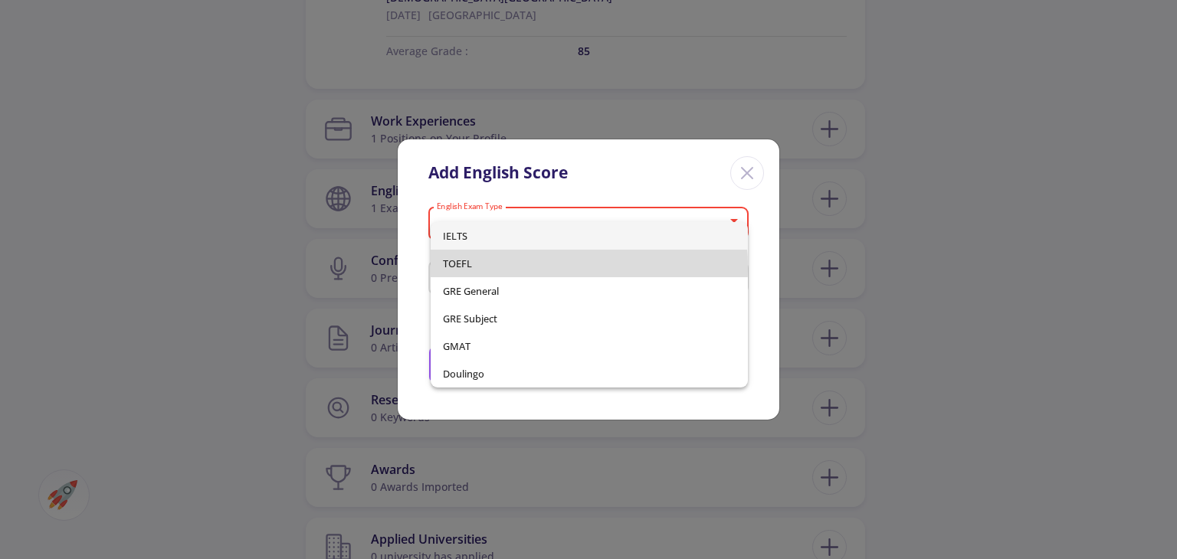
click at [533, 267] on span "TOEFL" at bounding box center [589, 264] width 292 height 28
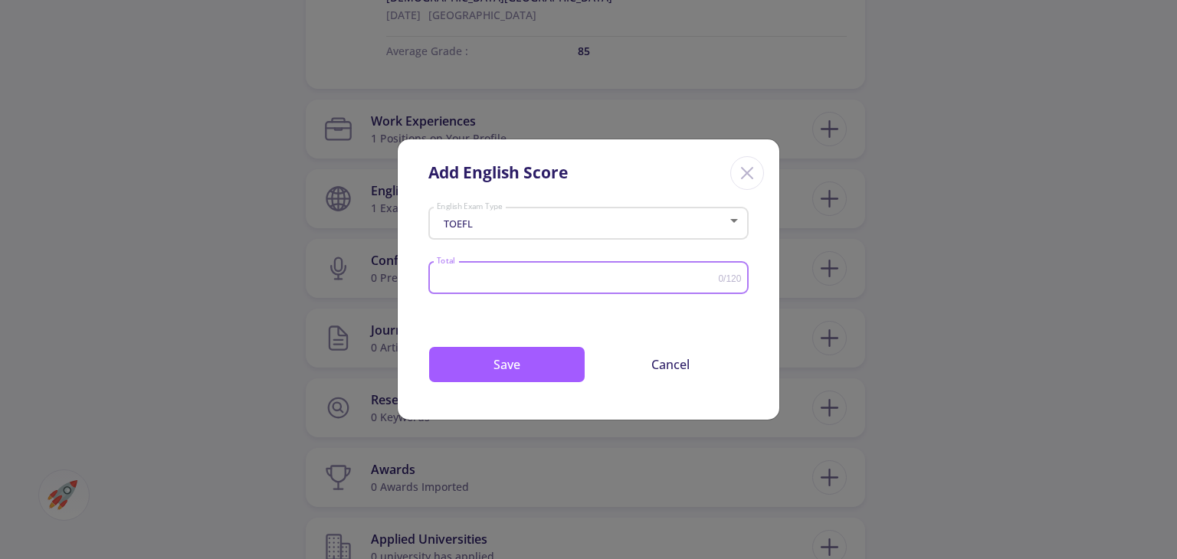
click at [660, 274] on input "Total" at bounding box center [577, 278] width 283 height 11
type input "102"
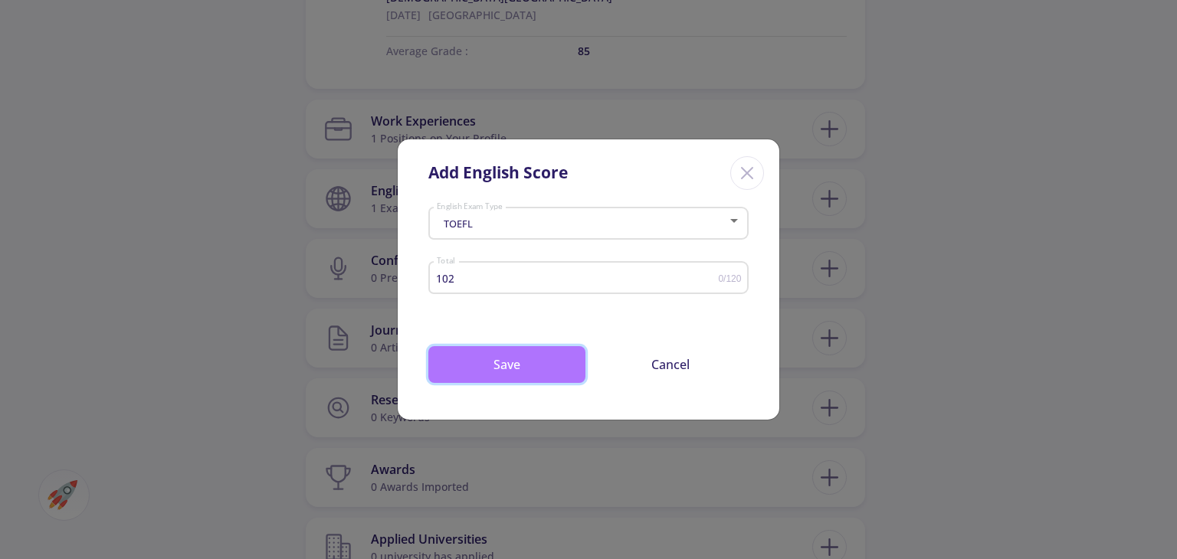
click at [533, 378] on button "Save" at bounding box center [506, 364] width 157 height 37
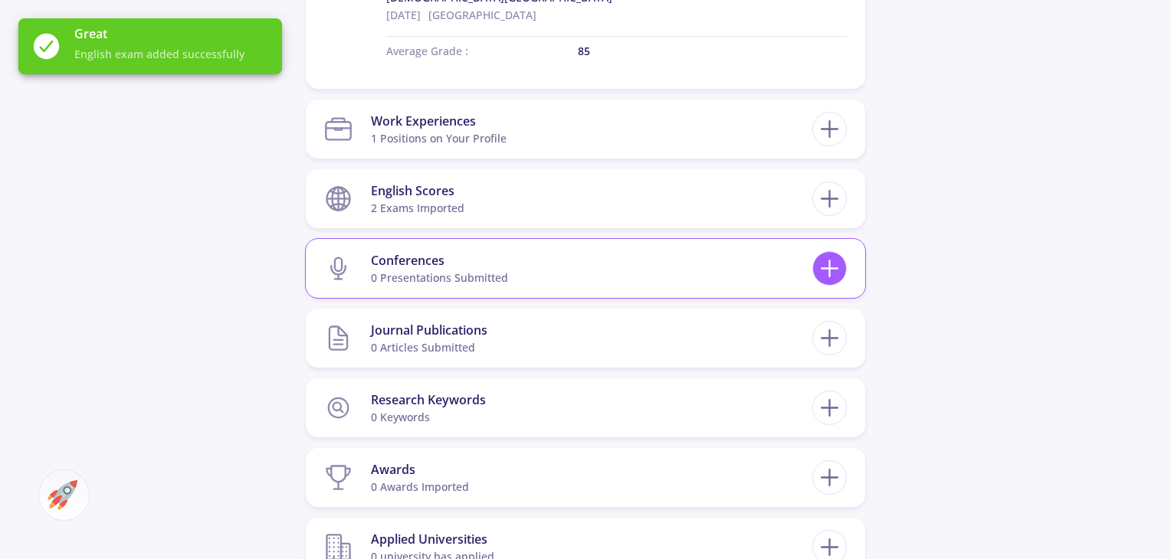
click at [827, 277] on icon at bounding box center [829, 268] width 28 height 28
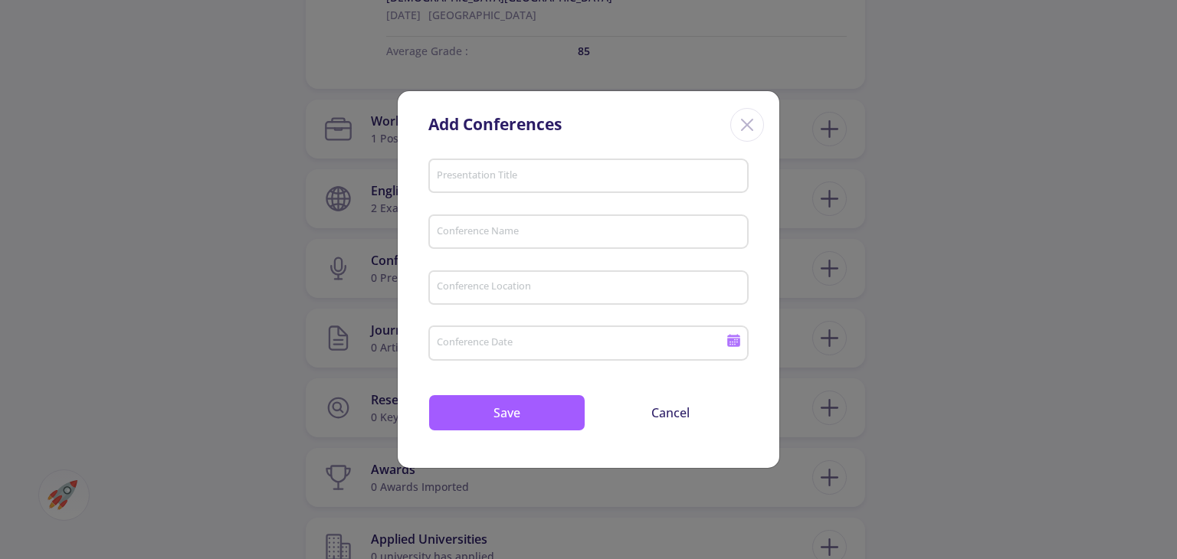
click at [585, 182] on input "Presentation Title" at bounding box center [591, 177] width 310 height 14
click at [748, 124] on line "Close" at bounding box center [747, 125] width 11 height 11
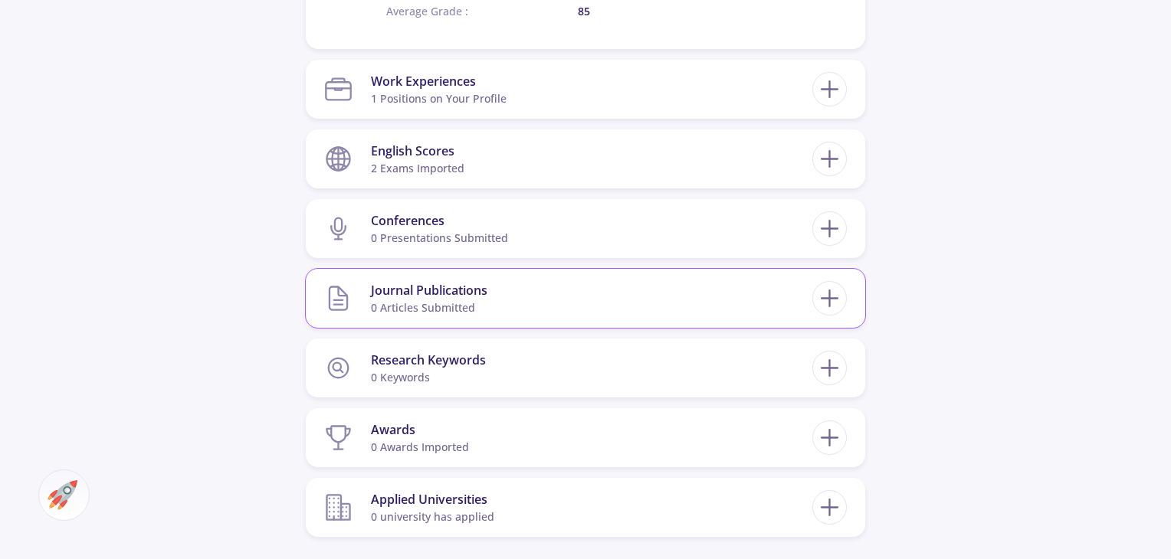
scroll to position [996, 0]
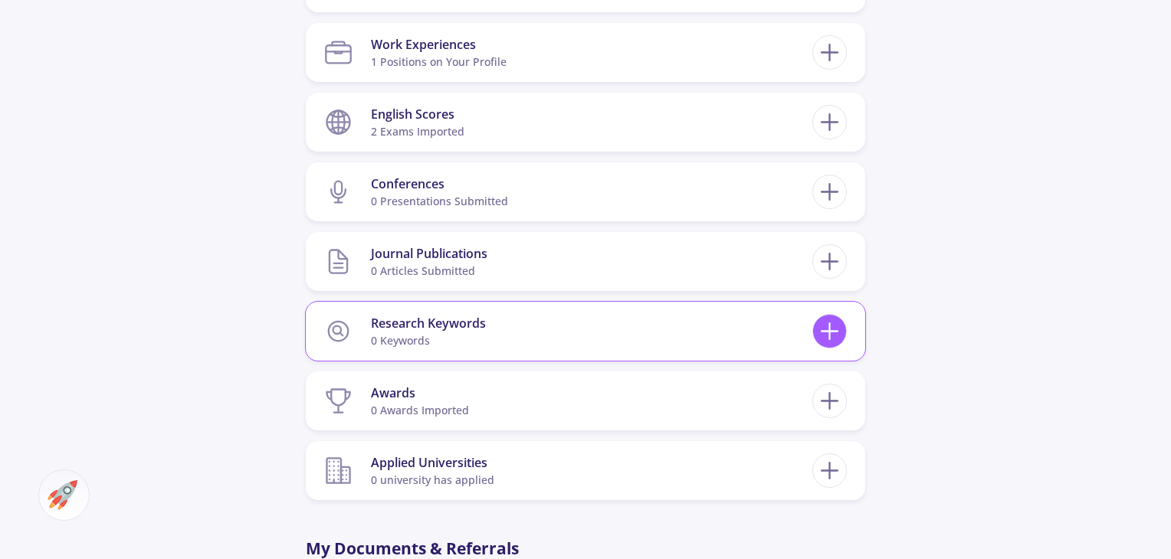
click at [827, 343] on icon at bounding box center [829, 331] width 28 height 28
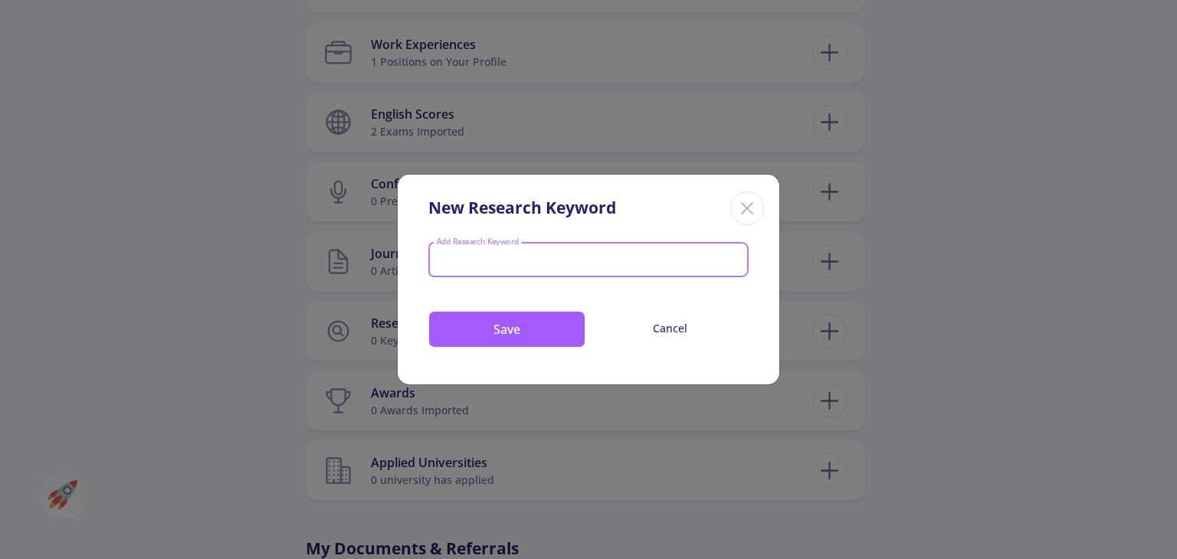
click at [469, 253] on div at bounding box center [589, 261] width 312 height 20
type input "English teaching to kids"
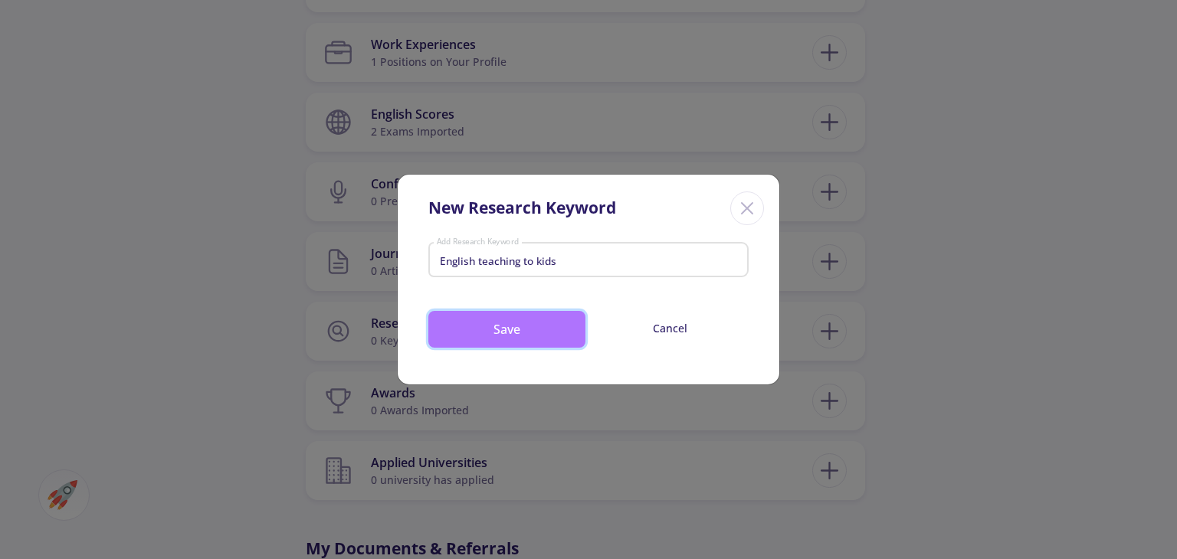
click at [509, 342] on button "Save" at bounding box center [506, 329] width 157 height 37
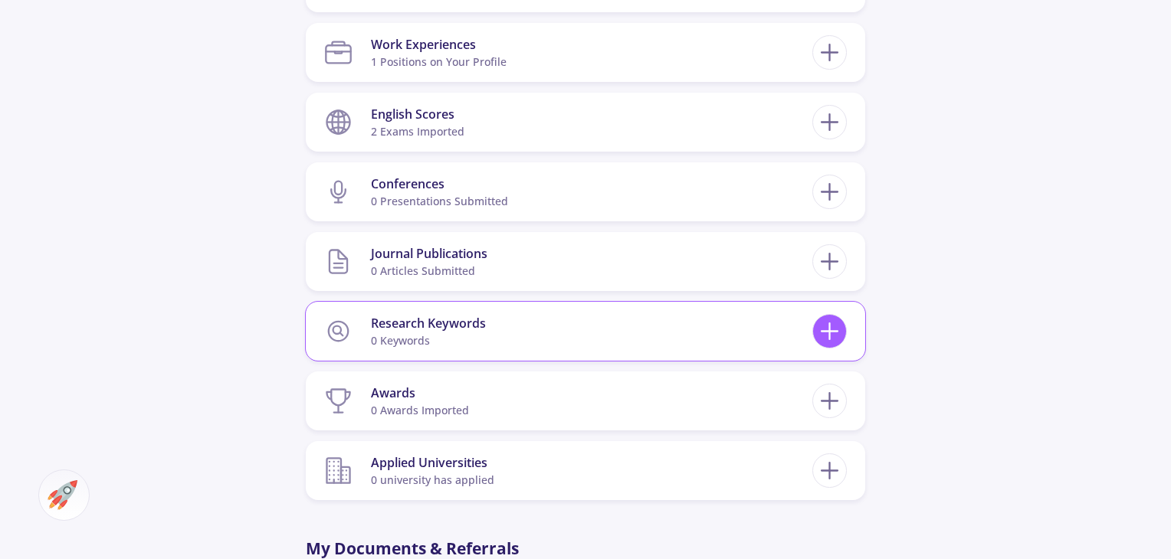
click at [846, 336] on div "Research Keywords 0 keywords" at bounding box center [585, 331] width 522 height 47
click at [809, 332] on section "Research Keywords 0 keywords" at bounding box center [568, 331] width 488 height 47
click at [840, 329] on icon at bounding box center [829, 331] width 28 height 28
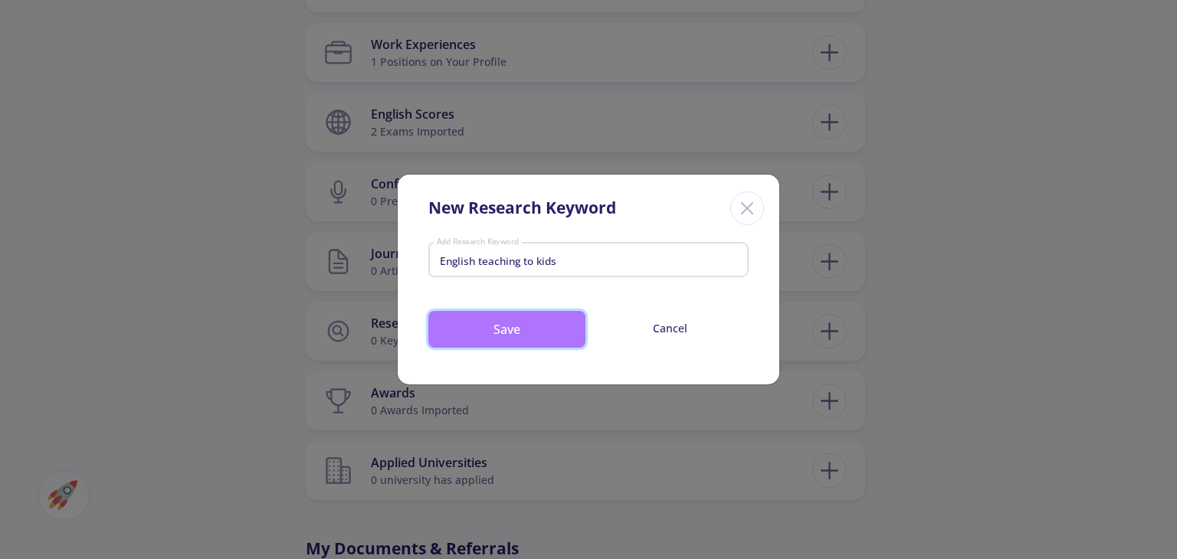
click at [495, 316] on button "Save" at bounding box center [506, 329] width 157 height 37
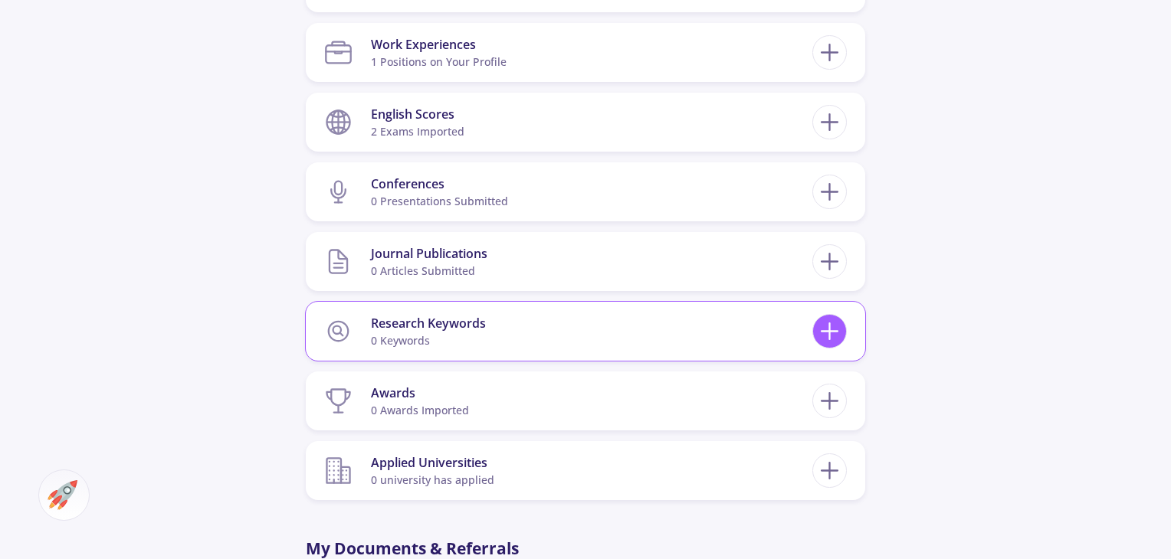
click at [838, 332] on icon at bounding box center [829, 331] width 28 height 28
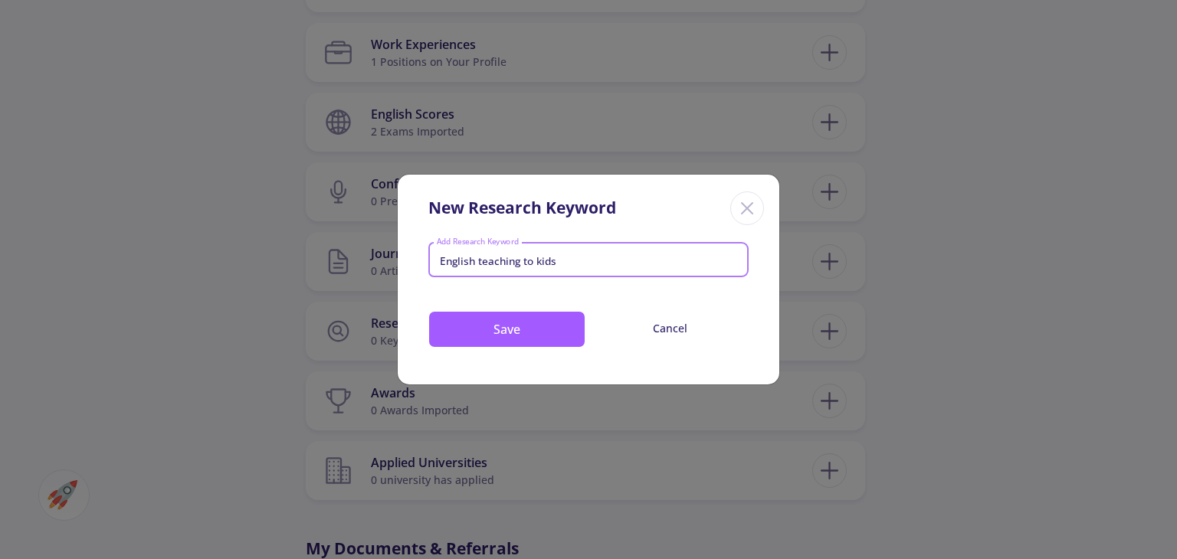
click at [604, 260] on input "English teaching to kids" at bounding box center [589, 261] width 306 height 14
drag, startPoint x: 604, startPoint y: 260, endPoint x: 247, endPoint y: 243, distance: 357.4
click at [248, 243] on div "New Research Keyword English teaching to kids Add Research Keyword Save Cancel" at bounding box center [588, 279] width 1177 height 559
click at [746, 210] on icon "Close" at bounding box center [747, 208] width 25 height 25
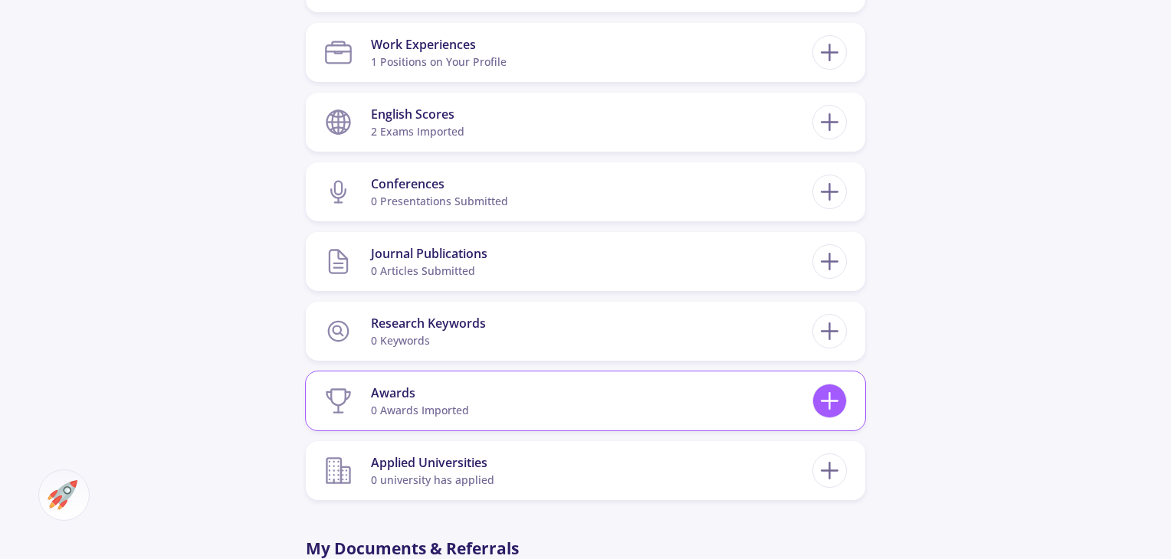
click at [828, 411] on icon at bounding box center [829, 401] width 28 height 28
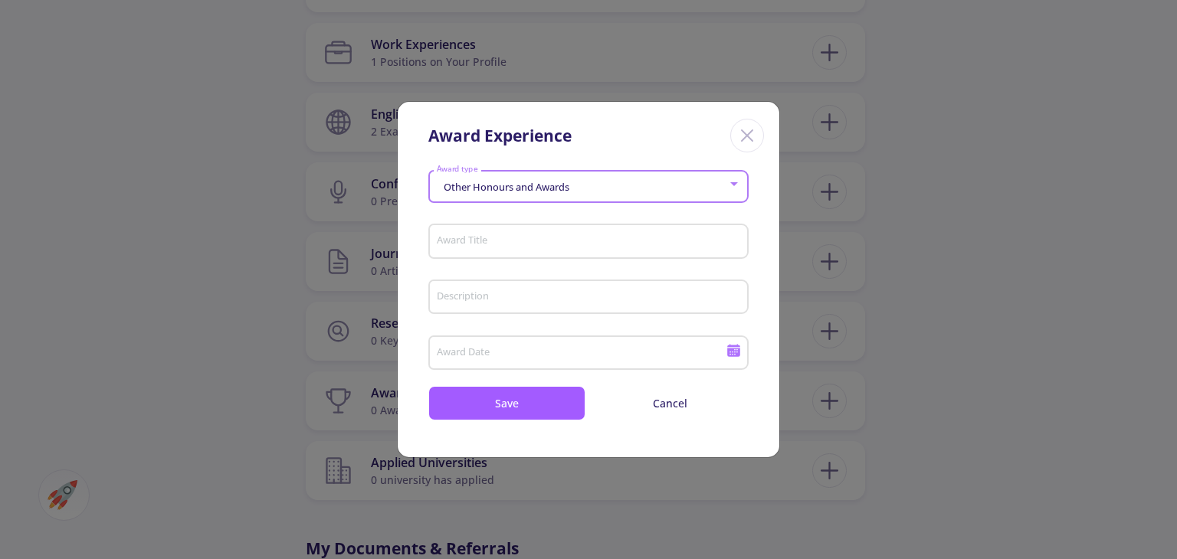
click at [568, 192] on span "Other Honours and Awards" at bounding box center [504, 187] width 129 height 14
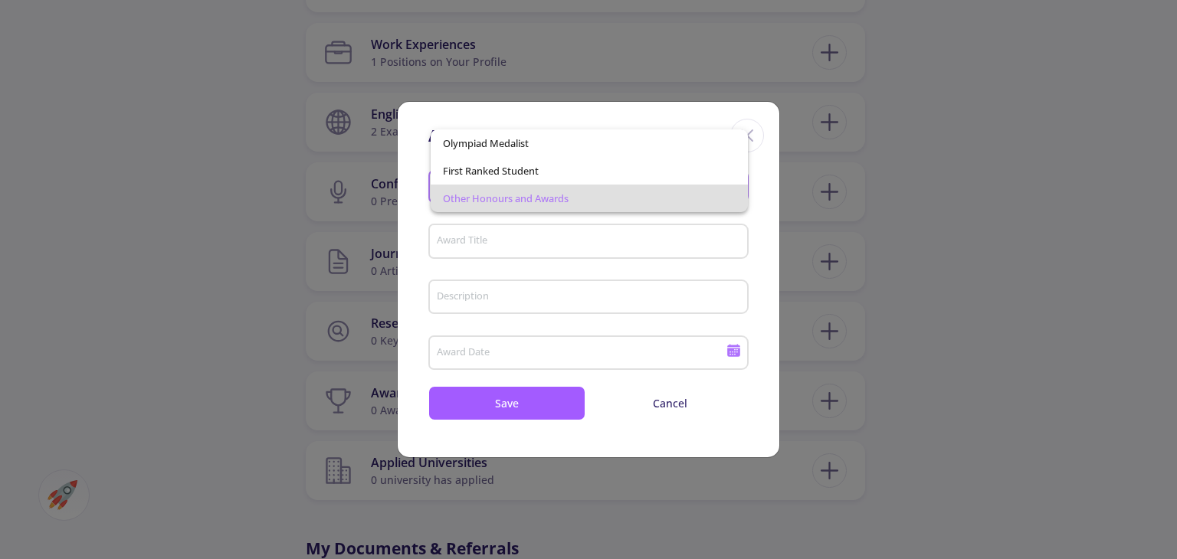
click at [665, 397] on div at bounding box center [588, 279] width 1177 height 559
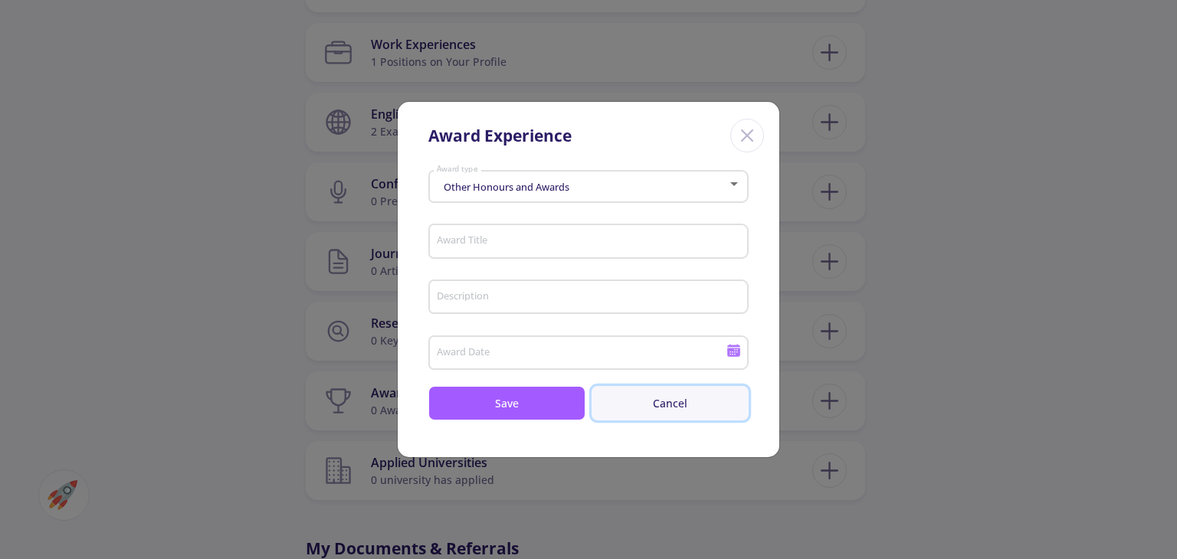
click at [665, 399] on button "Cancel" at bounding box center [669, 403] width 157 height 34
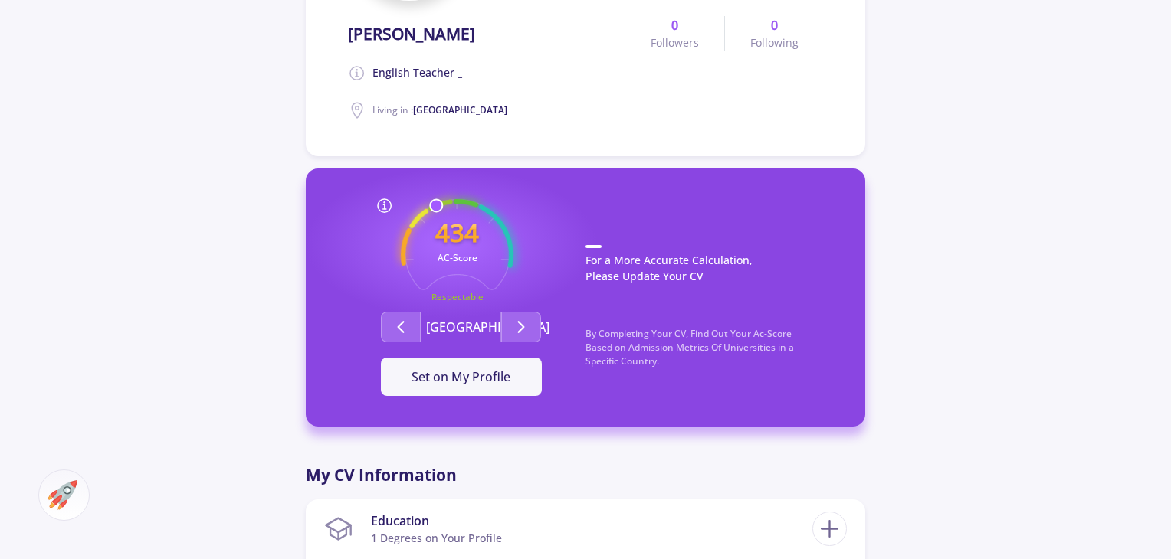
scroll to position [306, 0]
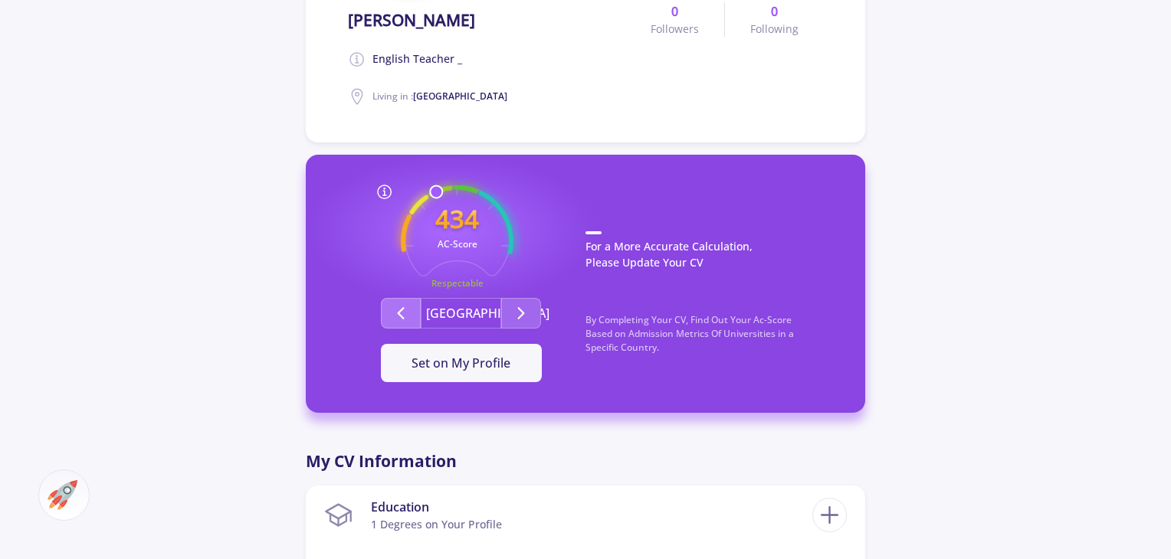
click at [399, 312] on polyline "Second group" at bounding box center [400, 313] width 5 height 11
click at [398, 312] on polyline "Second group" at bounding box center [400, 313] width 5 height 11
click at [511, 318] on button "Second group" at bounding box center [521, 313] width 40 height 31
click at [522, 318] on icon "Second group" at bounding box center [521, 313] width 18 height 18
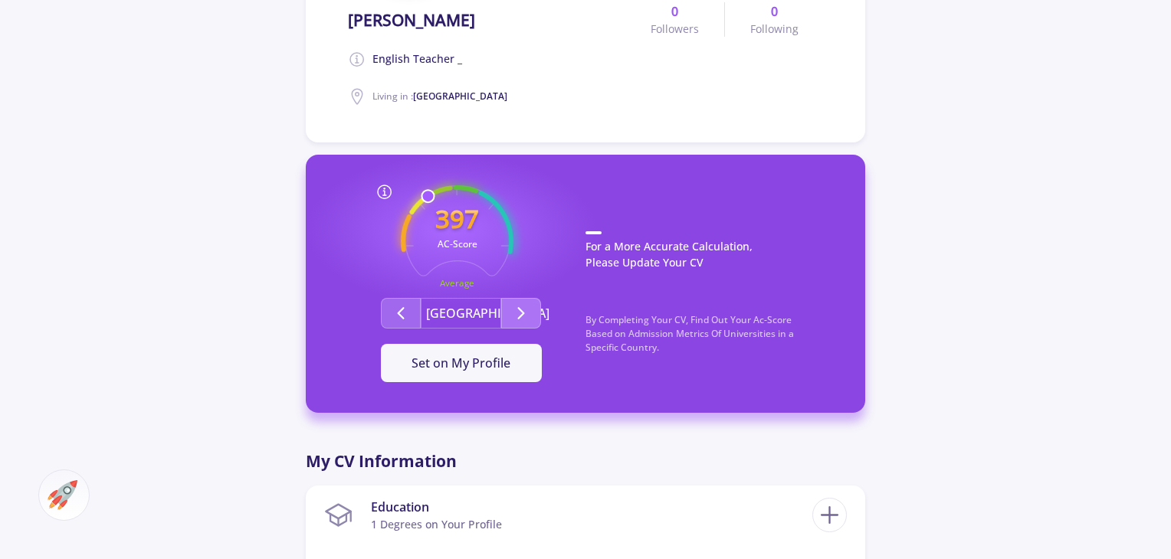
click at [522, 318] on icon "Second group" at bounding box center [521, 313] width 18 height 18
click at [481, 315] on button "[GEOGRAPHIC_DATA]" at bounding box center [461, 313] width 80 height 31
click at [404, 305] on icon "Second group" at bounding box center [400, 313] width 18 height 18
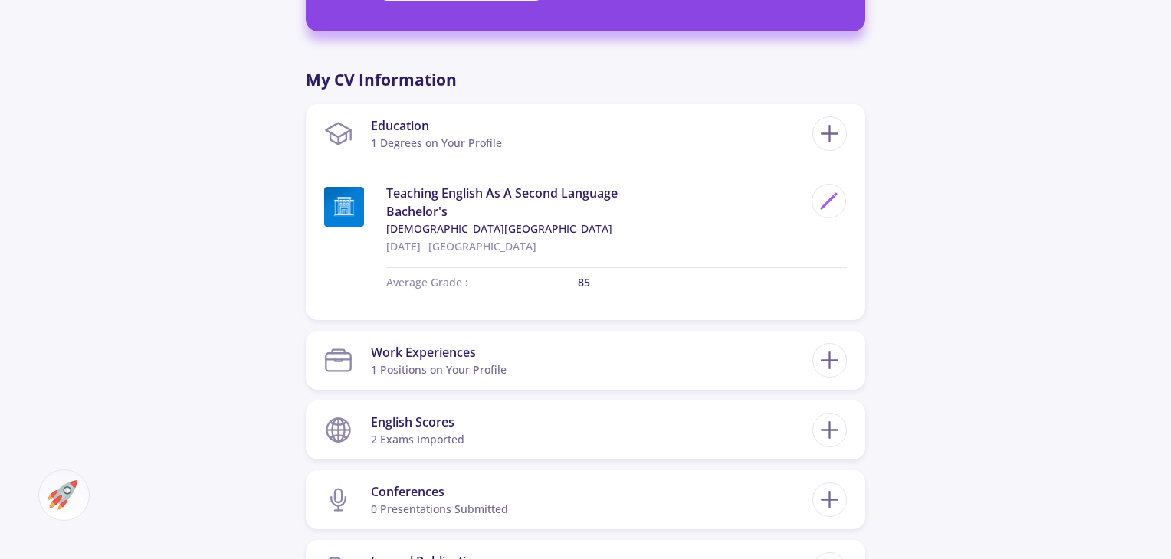
scroll to position [690, 0]
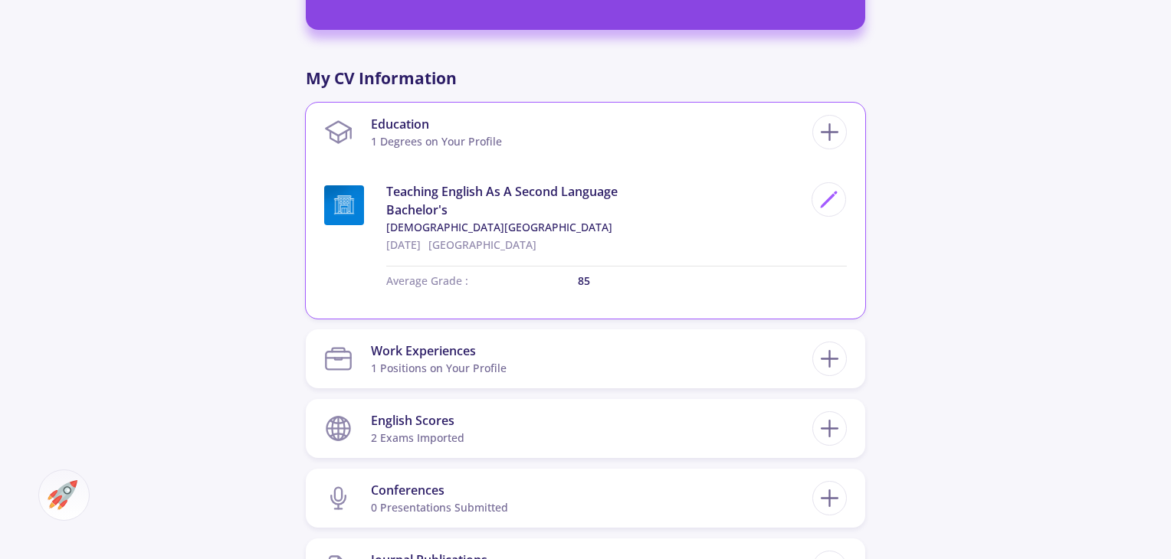
click at [729, 113] on section "Education 1 Degrees on Your Profile" at bounding box center [568, 132] width 488 height 47
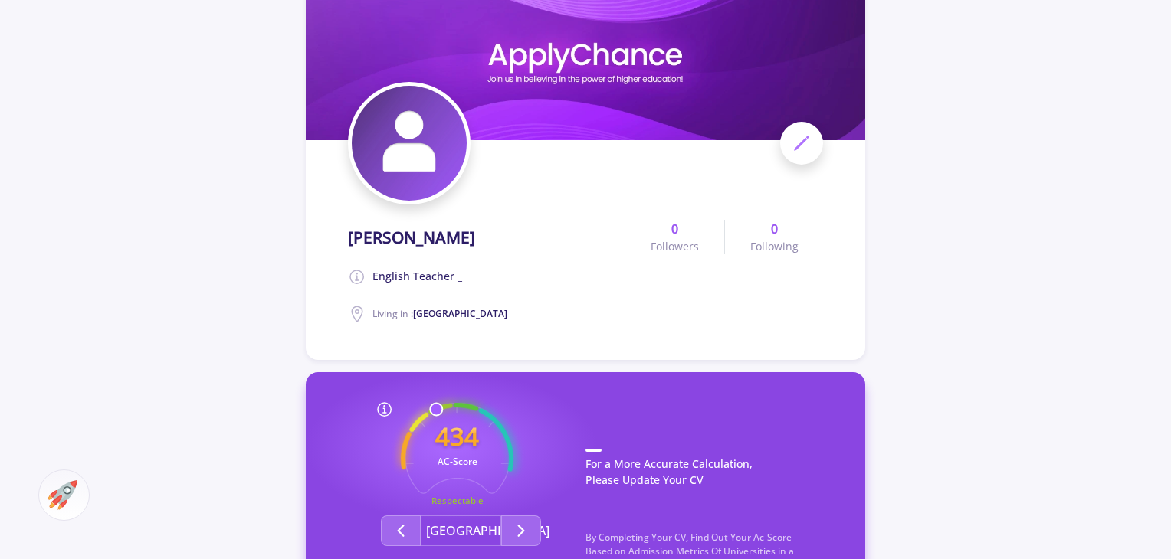
scroll to position [0, 0]
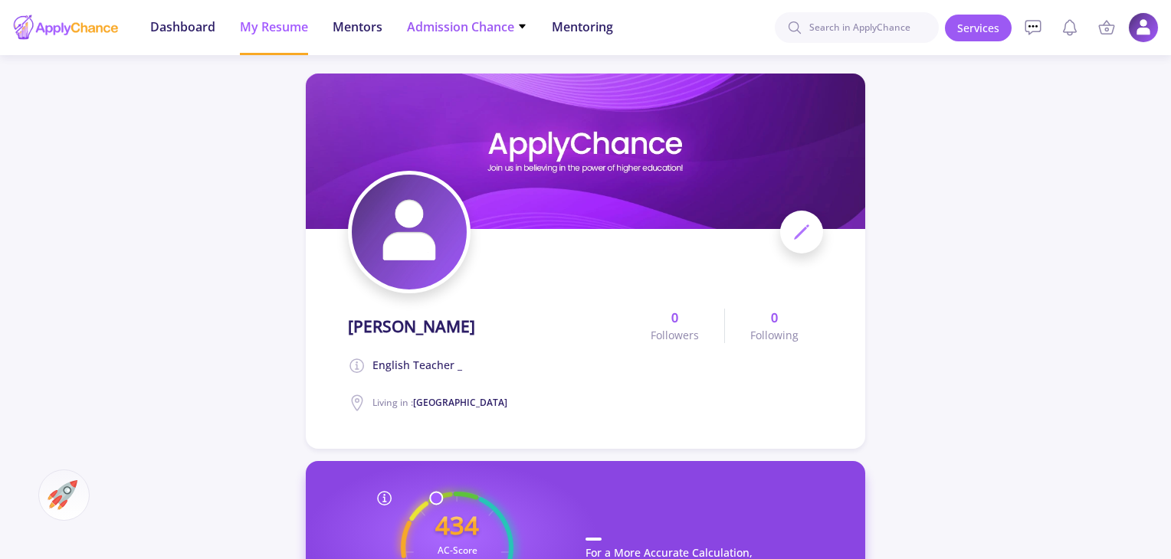
click at [449, 28] on span "Admission Chance" at bounding box center [467, 27] width 120 height 18
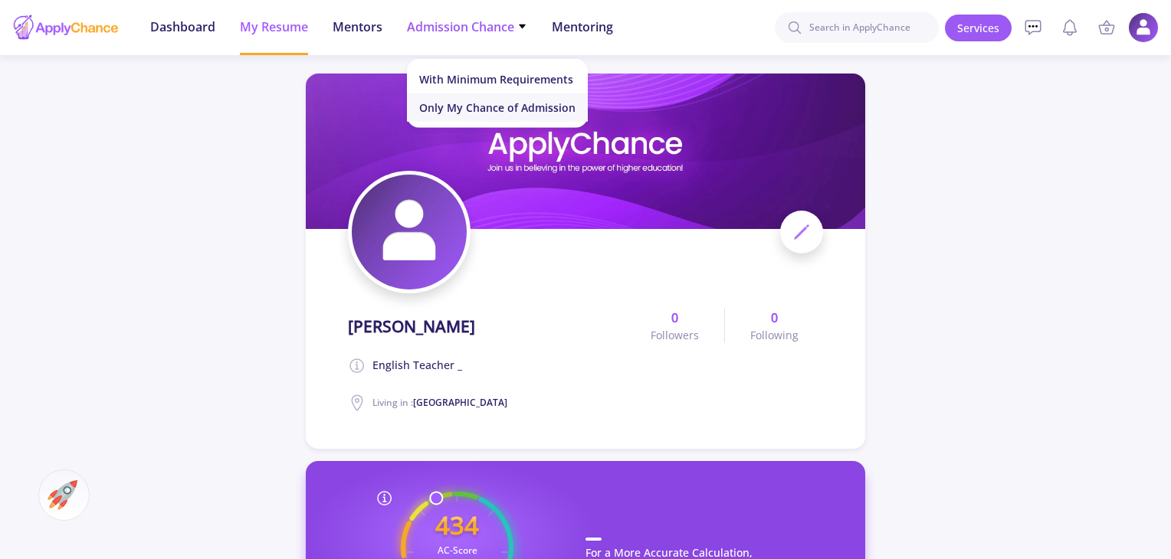
click at [472, 110] on link "Only My Chance of Admission" at bounding box center [497, 107] width 181 height 28
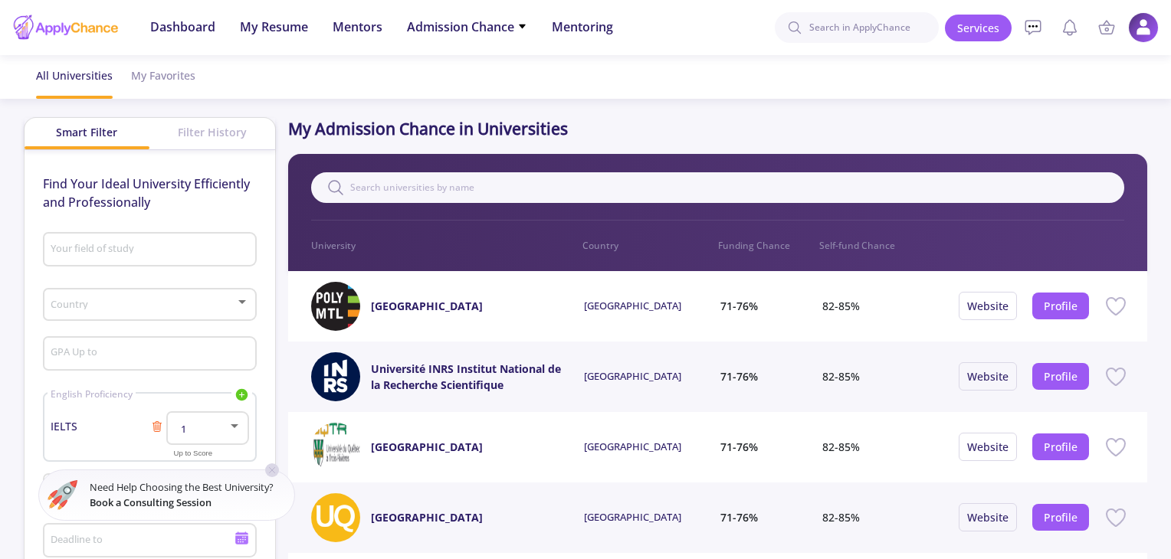
click at [185, 298] on div "Country" at bounding box center [149, 302] width 199 height 38
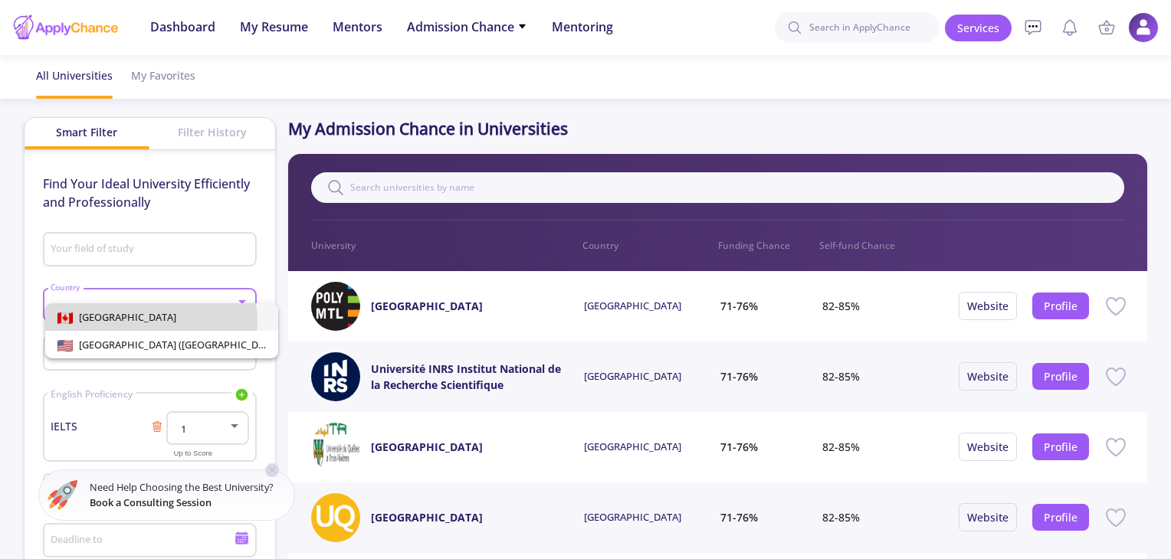
click at [146, 323] on span "[GEOGRAPHIC_DATA]" at bounding box center [161, 317] width 208 height 28
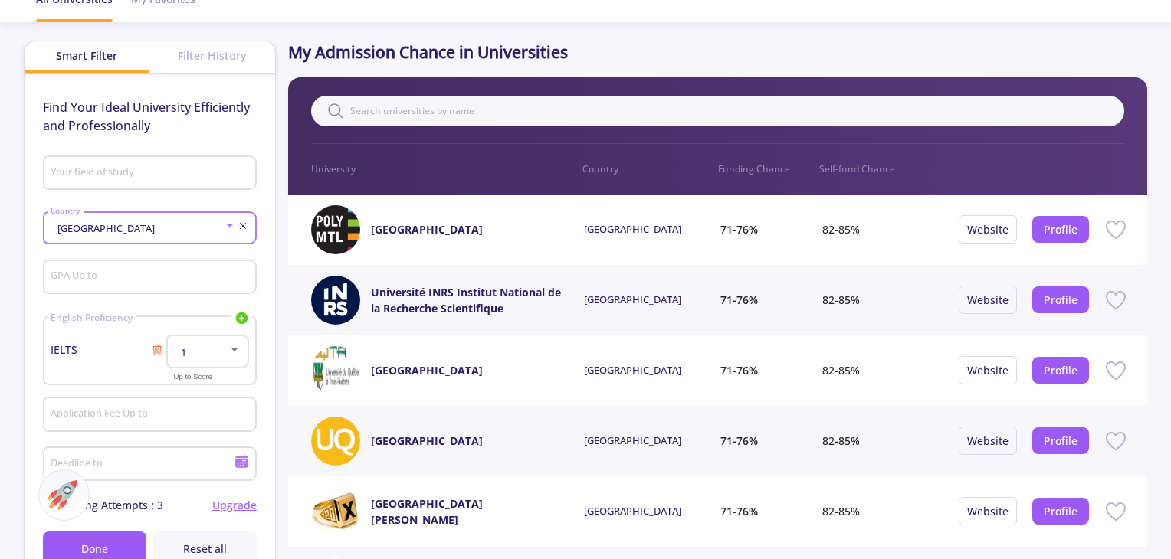
scroll to position [153, 0]
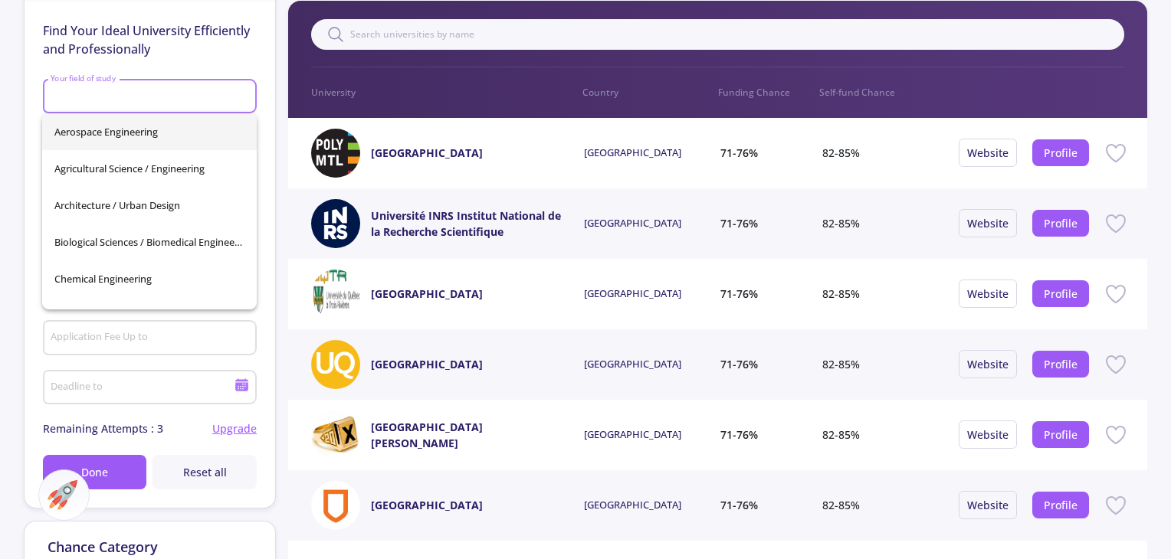
click at [142, 95] on input "Your field of study" at bounding box center [151, 97] width 203 height 14
type input "S"
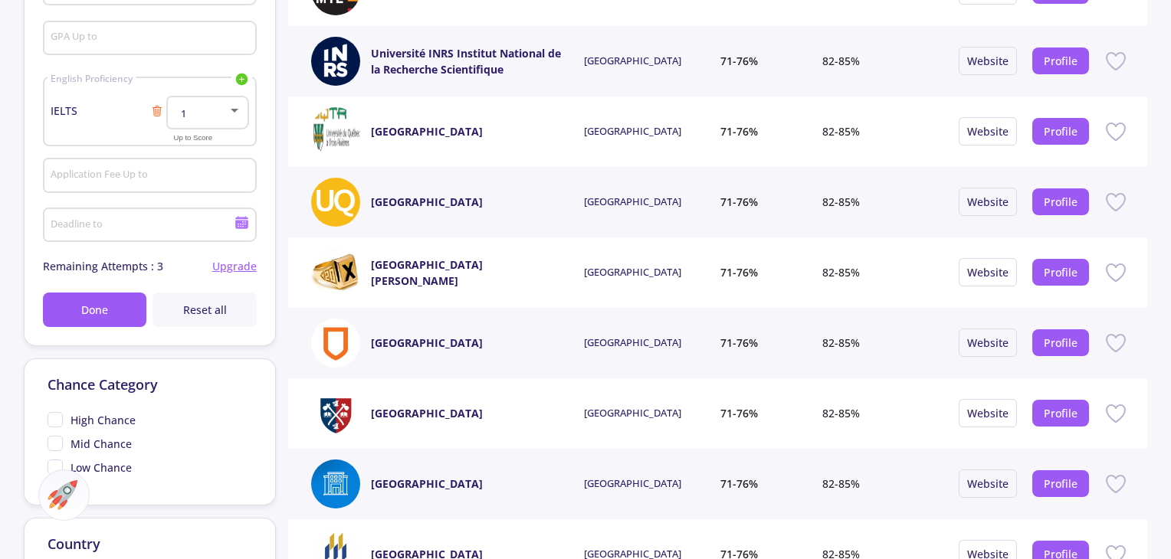
scroll to position [306, 0]
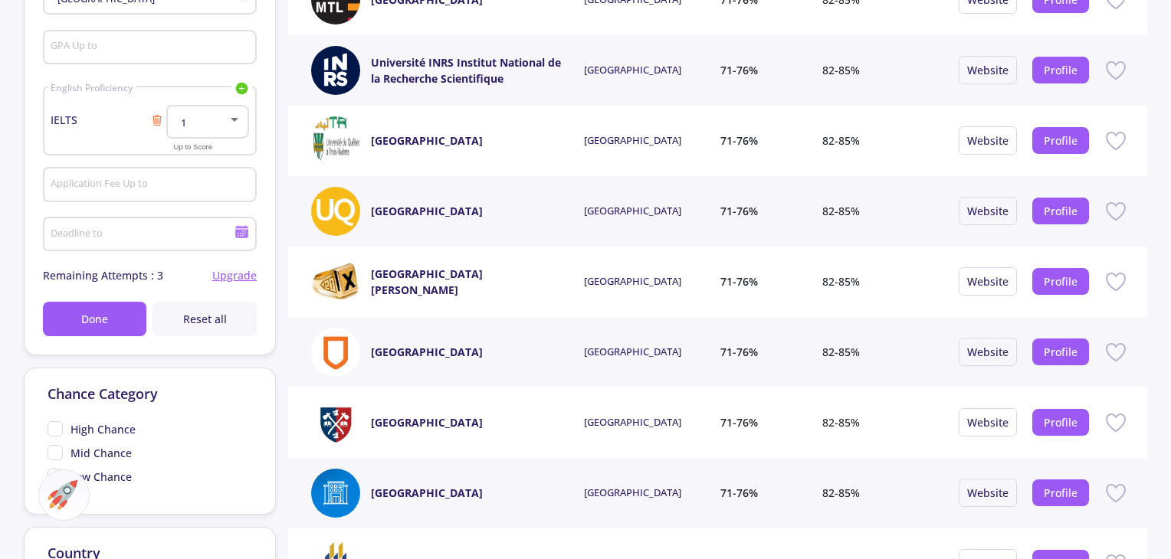
type input "Psychology of learning"
click at [169, 180] on input "Application Fee Up to" at bounding box center [151, 186] width 203 height 14
click at [146, 228] on input "Deadline to" at bounding box center [144, 235] width 188 height 14
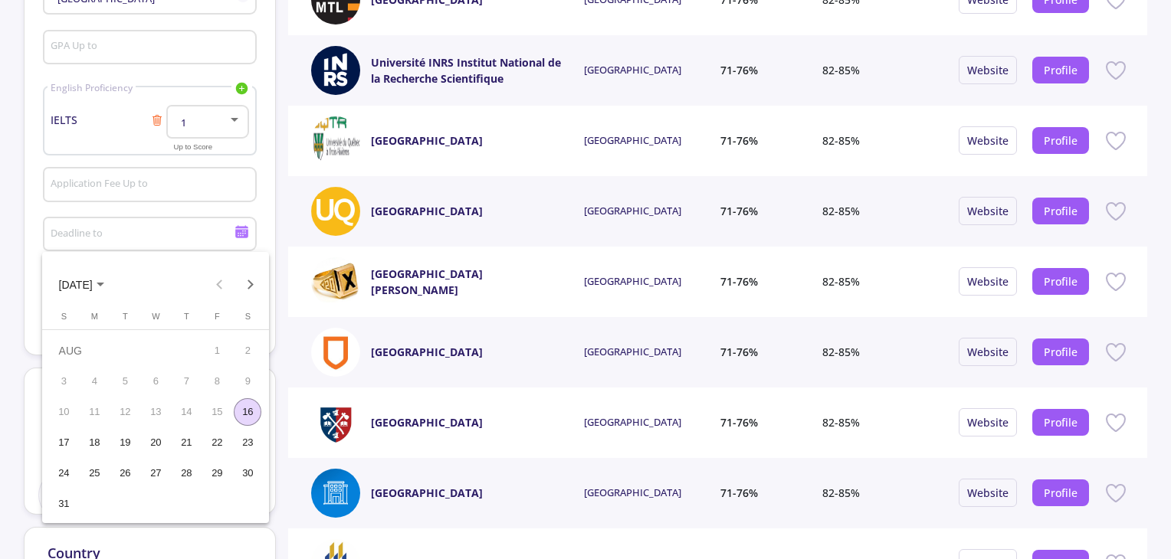
click at [186, 231] on div at bounding box center [585, 279] width 1171 height 559
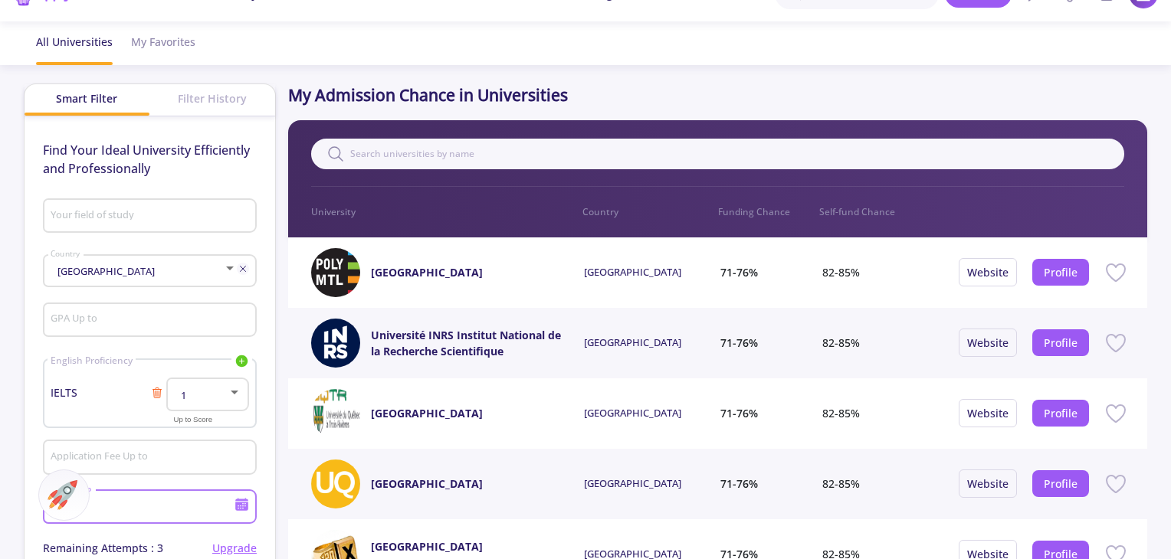
scroll to position [0, 0]
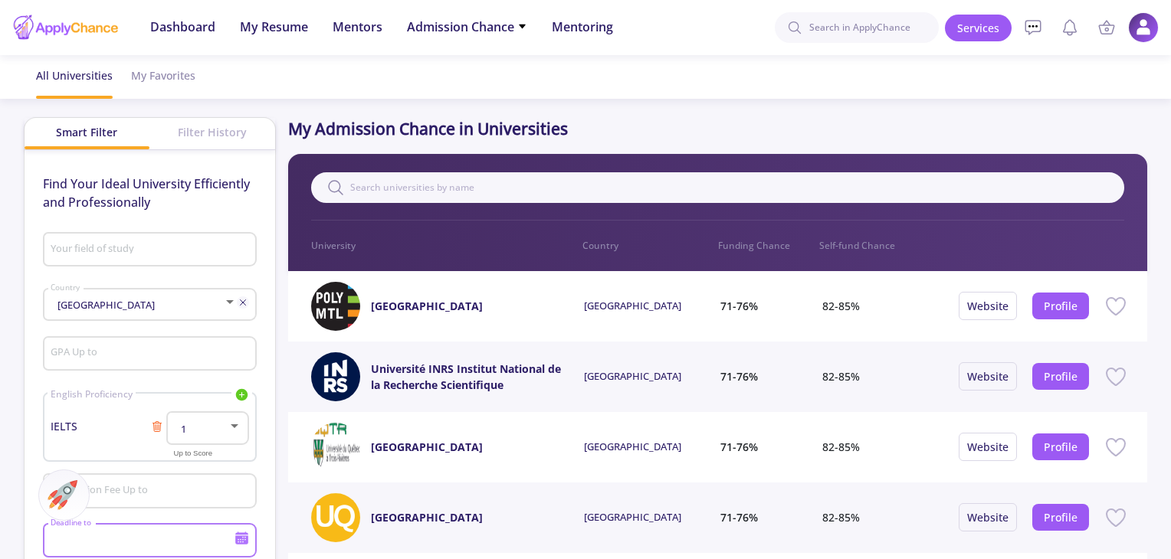
click at [101, 252] on input "Your field of study" at bounding box center [151, 251] width 203 height 14
click at [114, 250] on input "psychology if learning" at bounding box center [145, 251] width 191 height 14
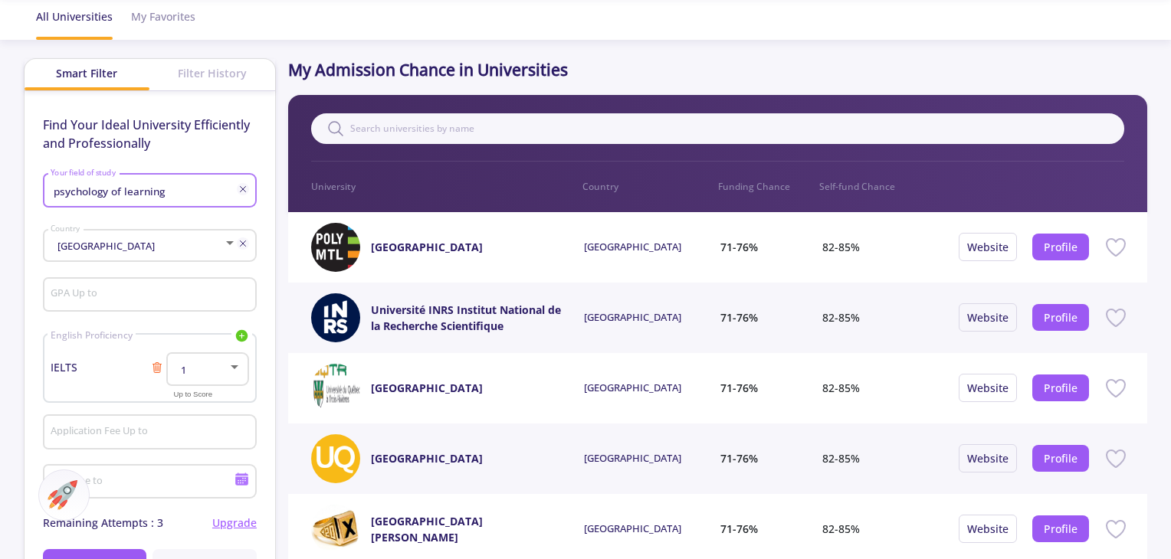
scroll to position [153, 0]
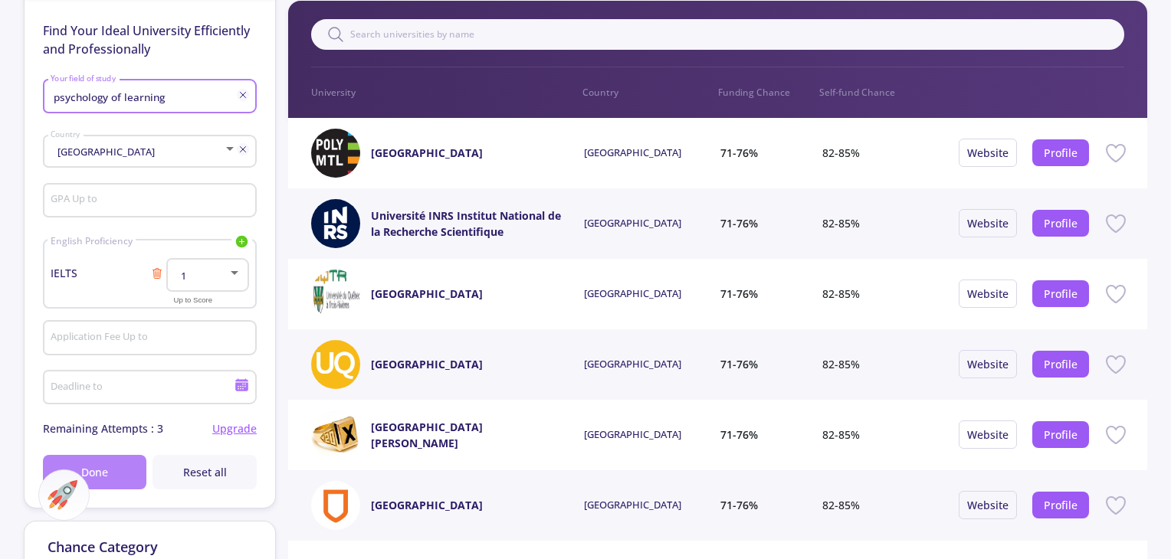
type input "psychology of learning"
click at [116, 466] on button "Done" at bounding box center [95, 472] width 104 height 34
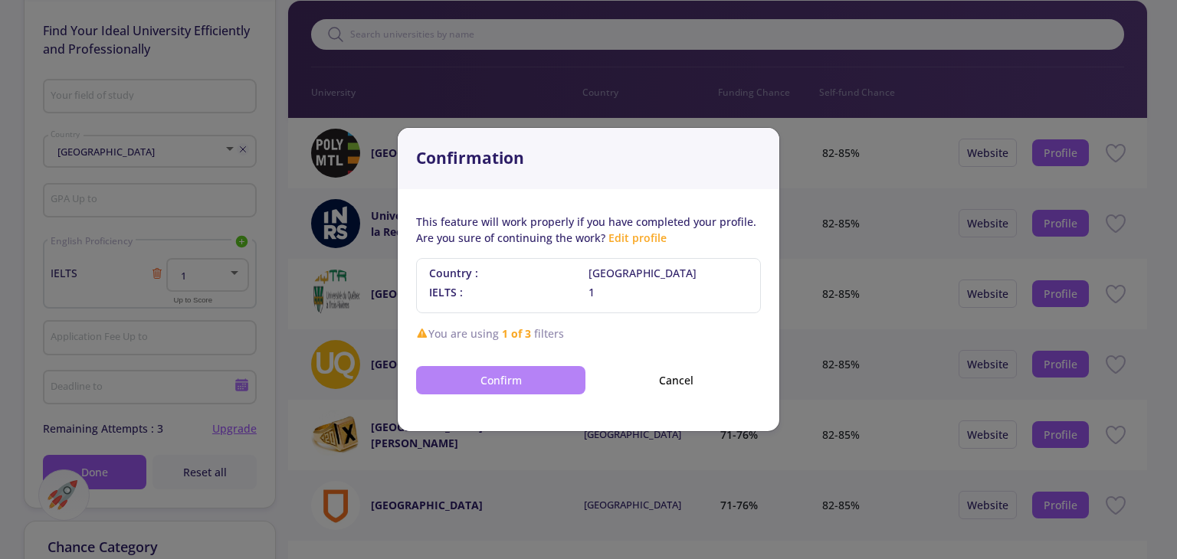
click at [541, 378] on button "Confirm" at bounding box center [500, 380] width 169 height 28
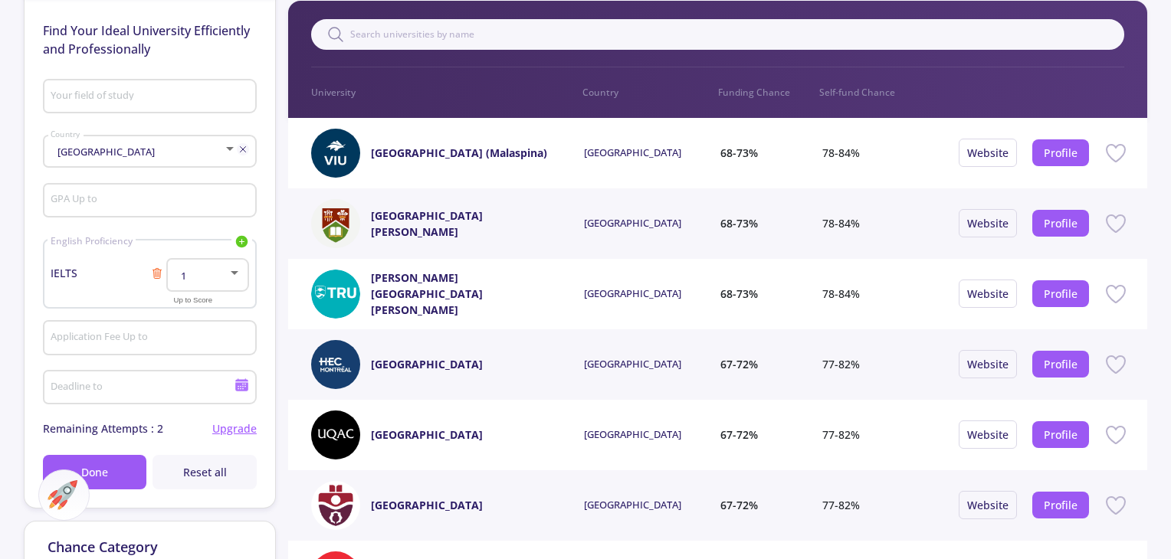
click at [227, 274] on div "1" at bounding box center [200, 275] width 54 height 11
click at [193, 321] on span "6.5" at bounding box center [209, 319] width 54 height 28
click at [108, 473] on button "Done" at bounding box center [95, 472] width 104 height 34
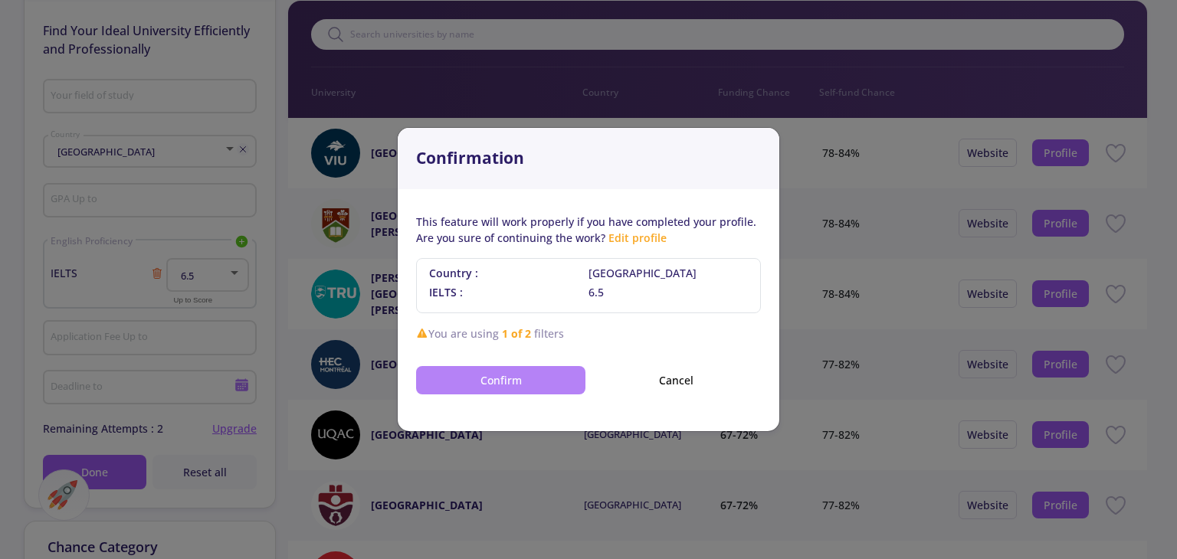
click at [486, 381] on button "Confirm" at bounding box center [500, 380] width 169 height 28
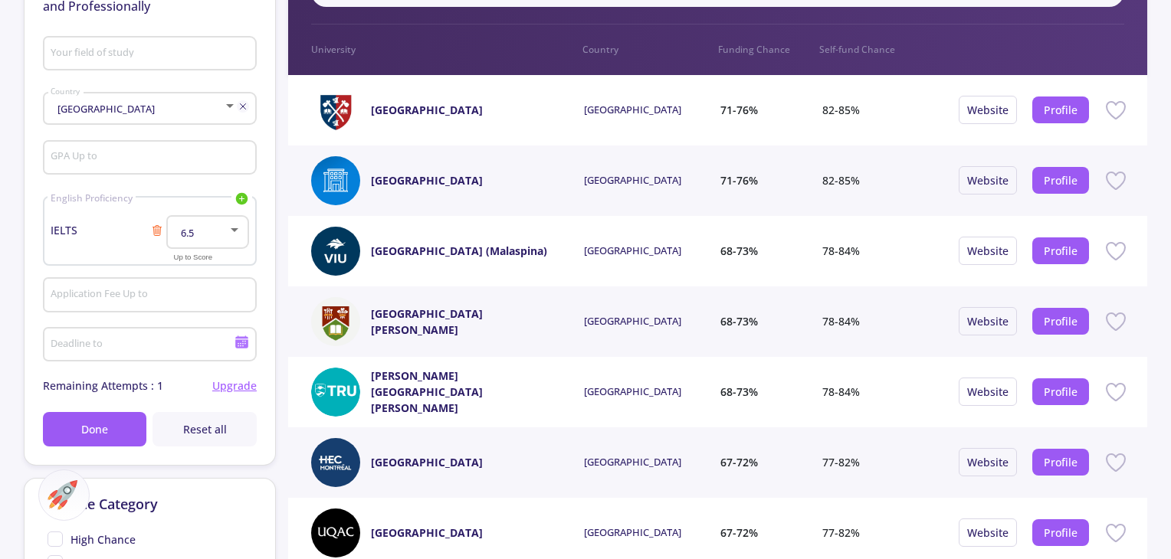
scroll to position [153, 0]
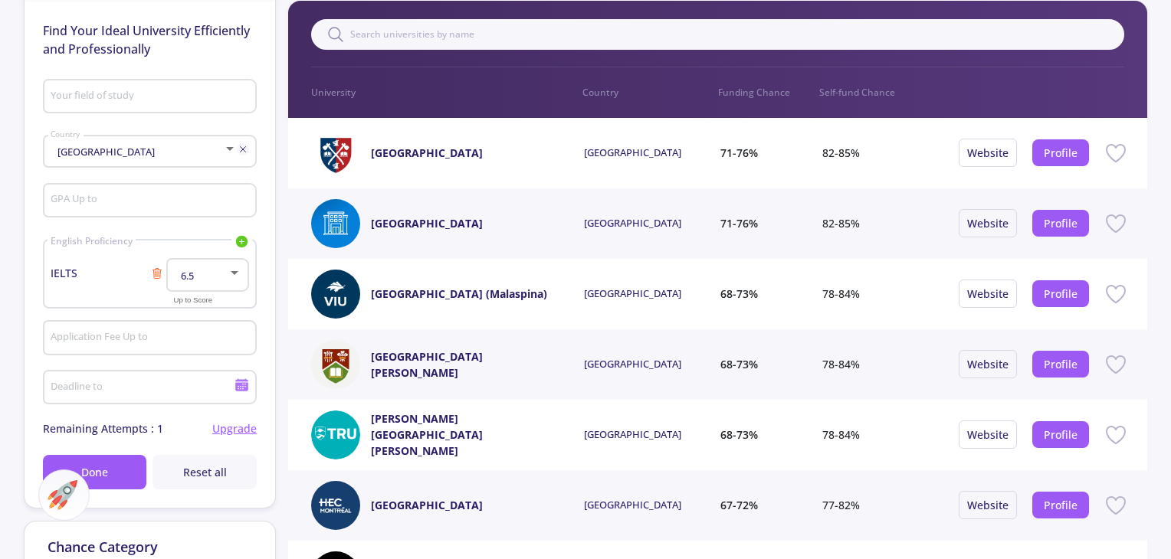
click at [214, 270] on div "6.5" at bounding box center [200, 275] width 54 height 11
click at [208, 324] on span "8" at bounding box center [209, 317] width 54 height 28
click at [91, 479] on span "Done" at bounding box center [94, 472] width 27 height 16
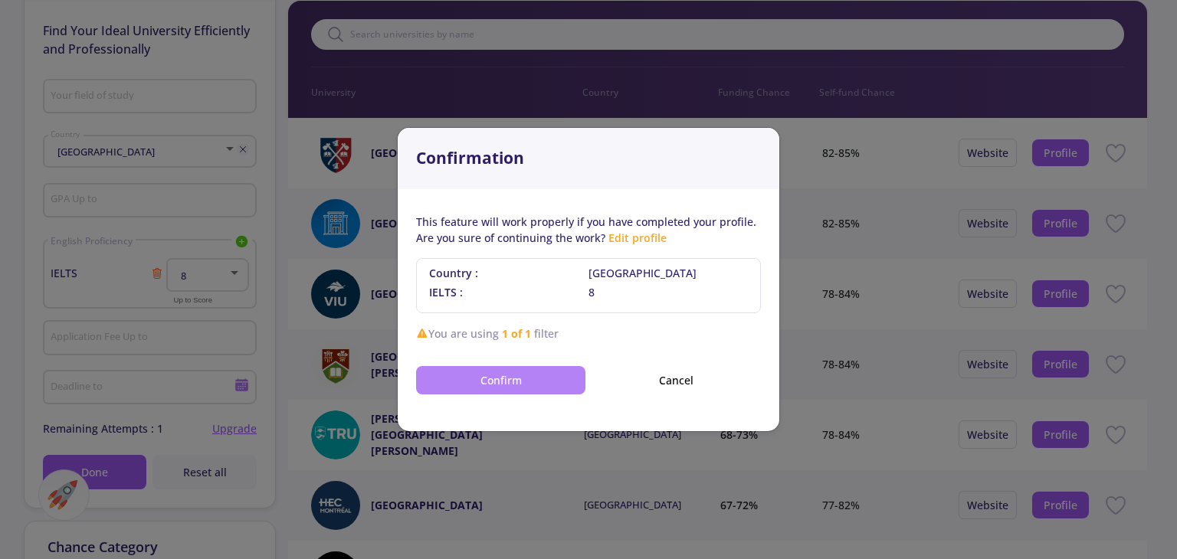
click at [518, 382] on button "Confirm" at bounding box center [500, 380] width 169 height 28
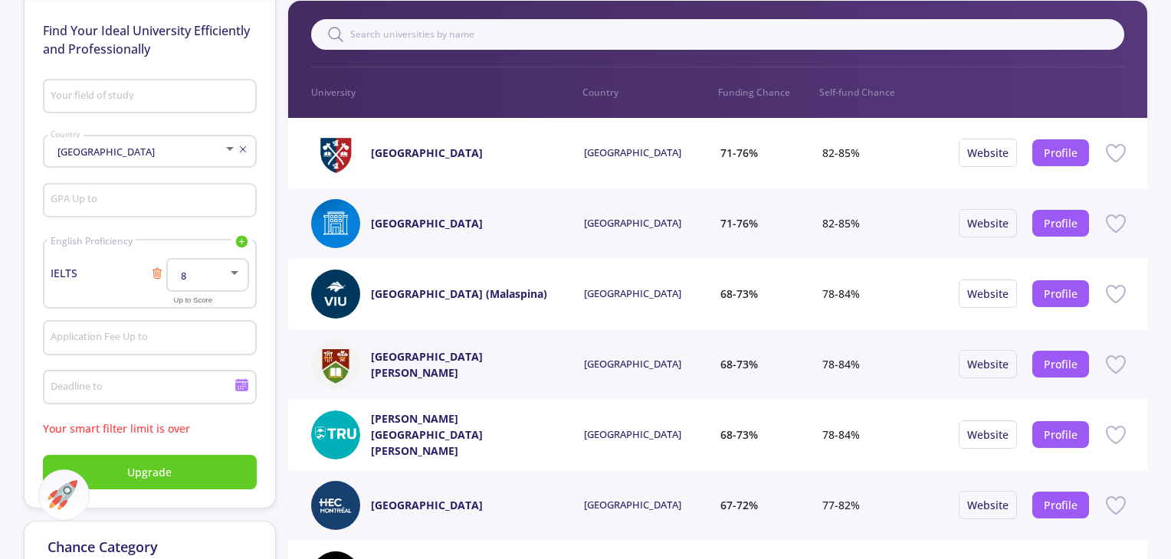
click at [184, 102] on input "Your field of study" at bounding box center [151, 97] width 203 height 14
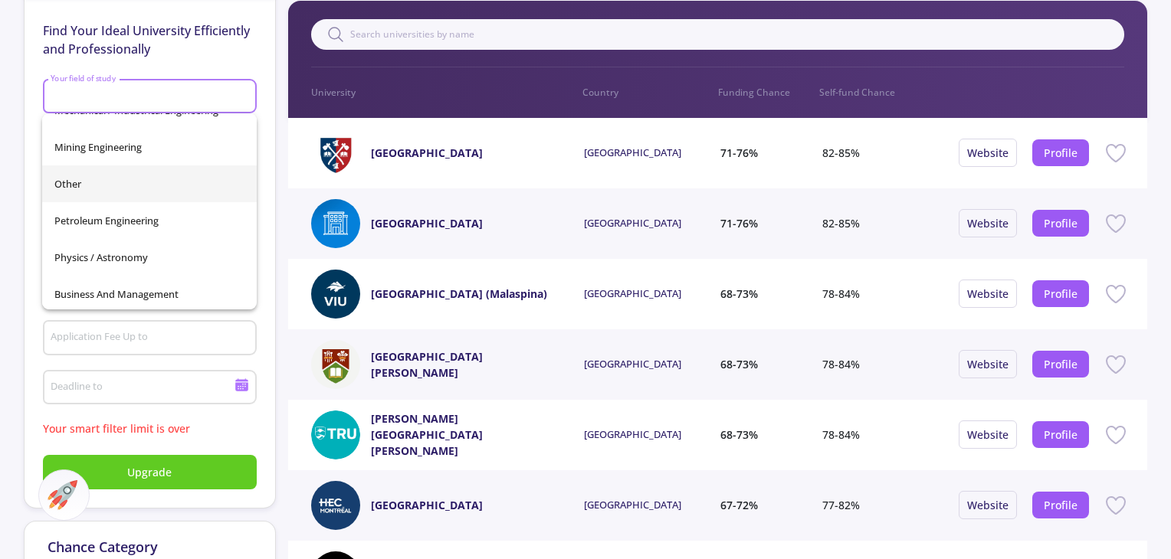
scroll to position [539, 0]
click at [136, 190] on span "Other" at bounding box center [149, 180] width 190 height 37
type input "Other"
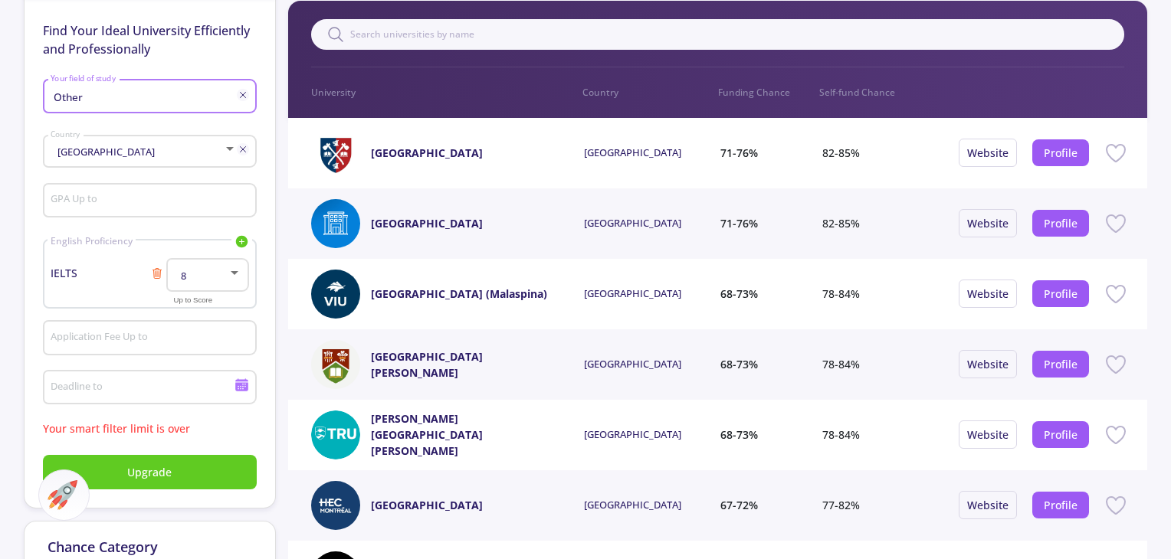
click at [132, 211] on div "GPA Up to" at bounding box center [149, 198] width 199 height 40
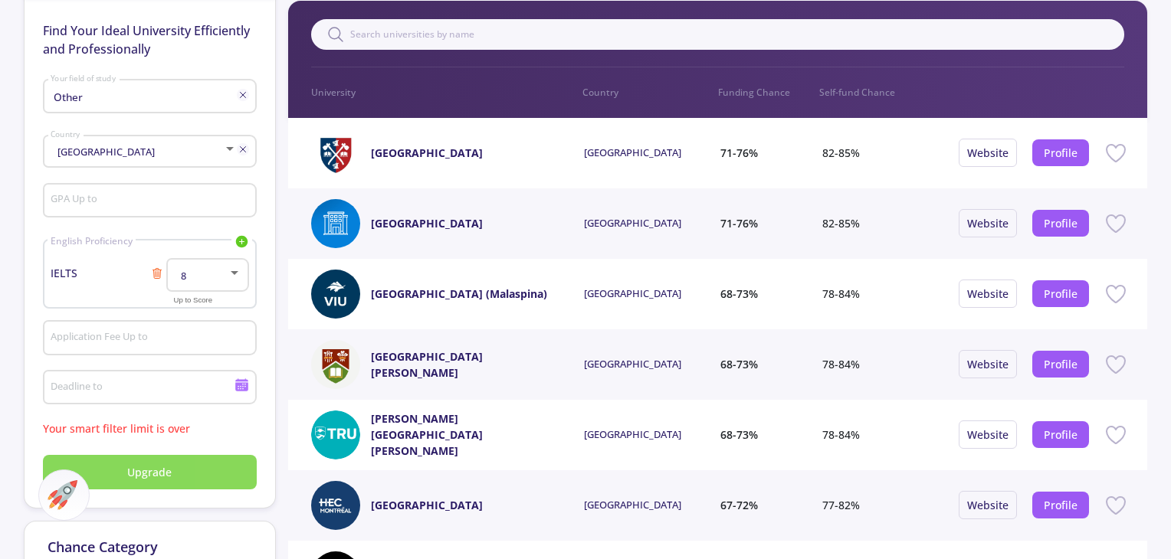
click at [139, 465] on span "Upgrade" at bounding box center [149, 472] width 44 height 16
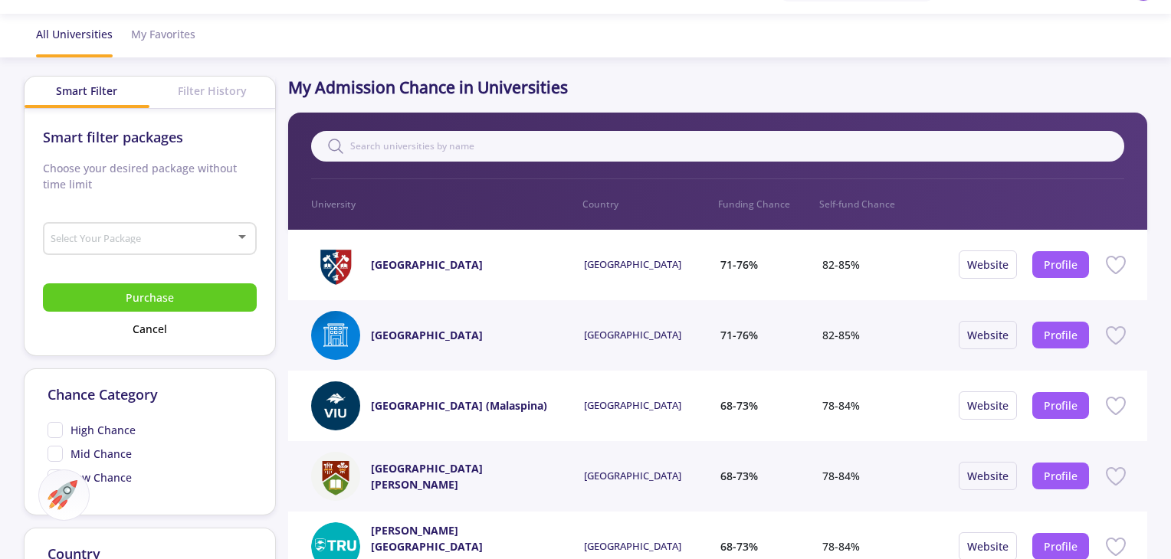
scroll to position [77, 0]
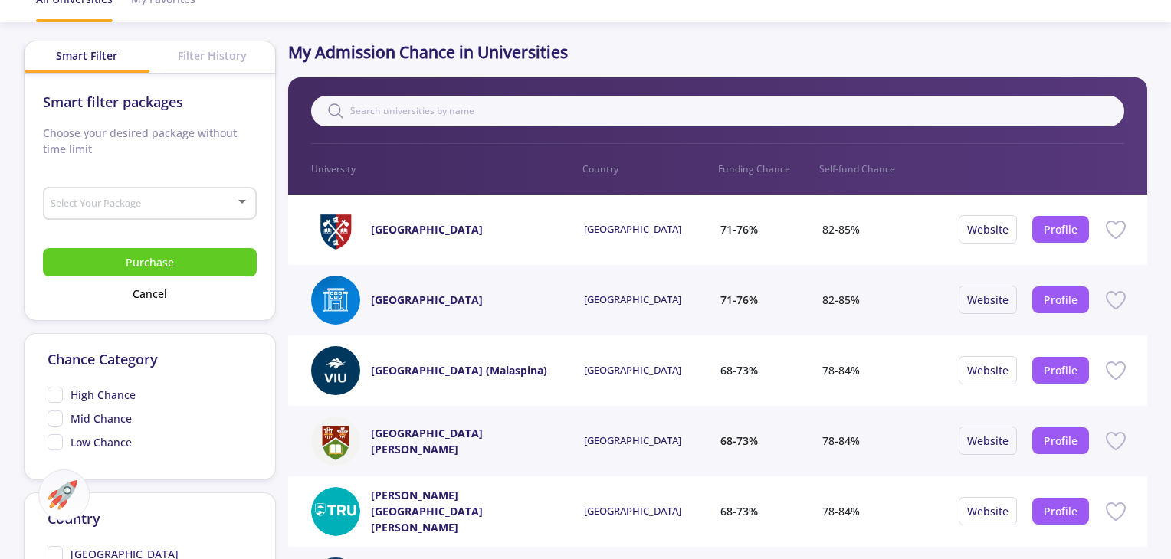
click at [192, 197] on div "Select Your Package" at bounding box center [149, 201] width 199 height 38
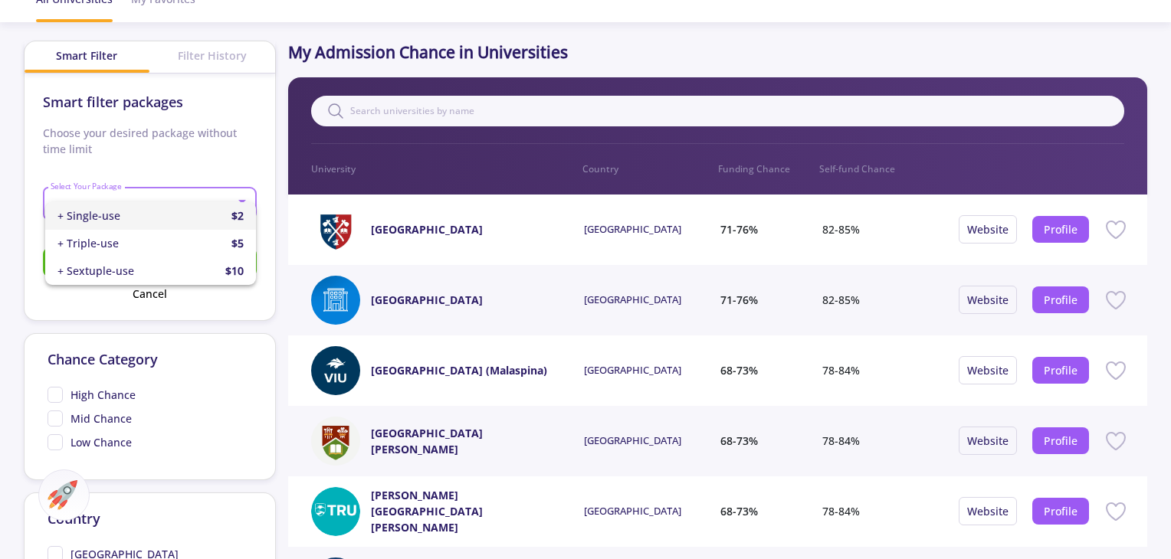
click at [216, 384] on div at bounding box center [585, 279] width 1171 height 559
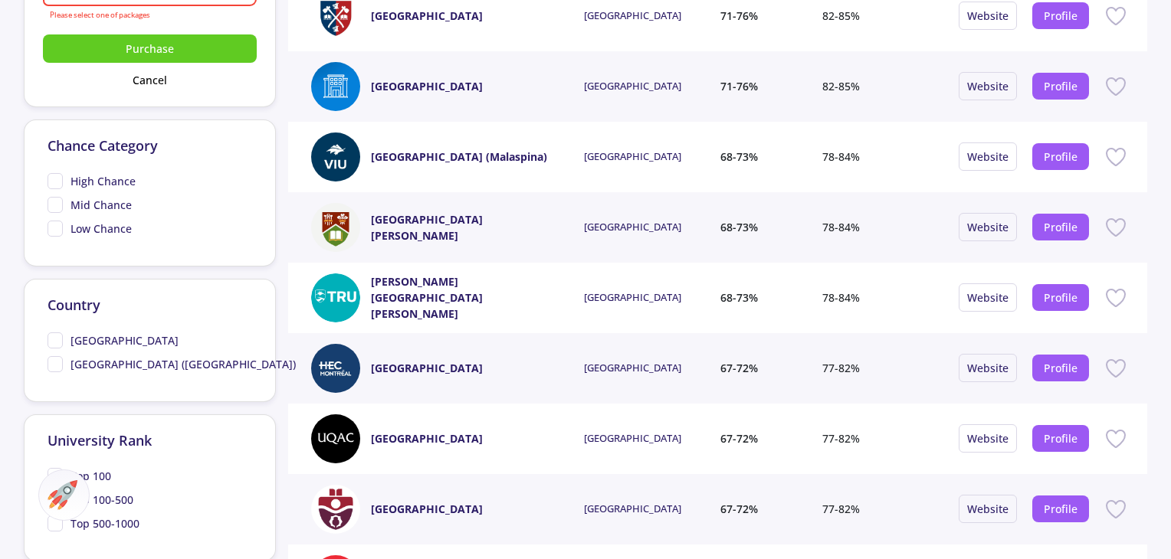
scroll to position [383, 0]
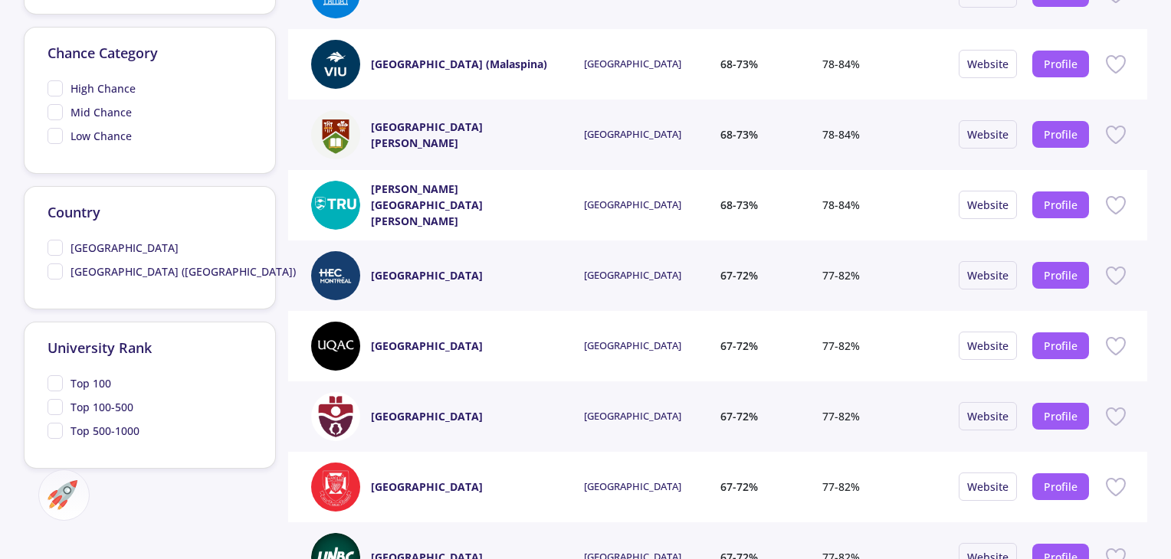
click at [53, 250] on span "[GEOGRAPHIC_DATA]" at bounding box center [112, 248] width 131 height 16
click at [53, 250] on input "[GEOGRAPHIC_DATA]" at bounding box center [52, 245] width 10 height 10
checkbox input "true"
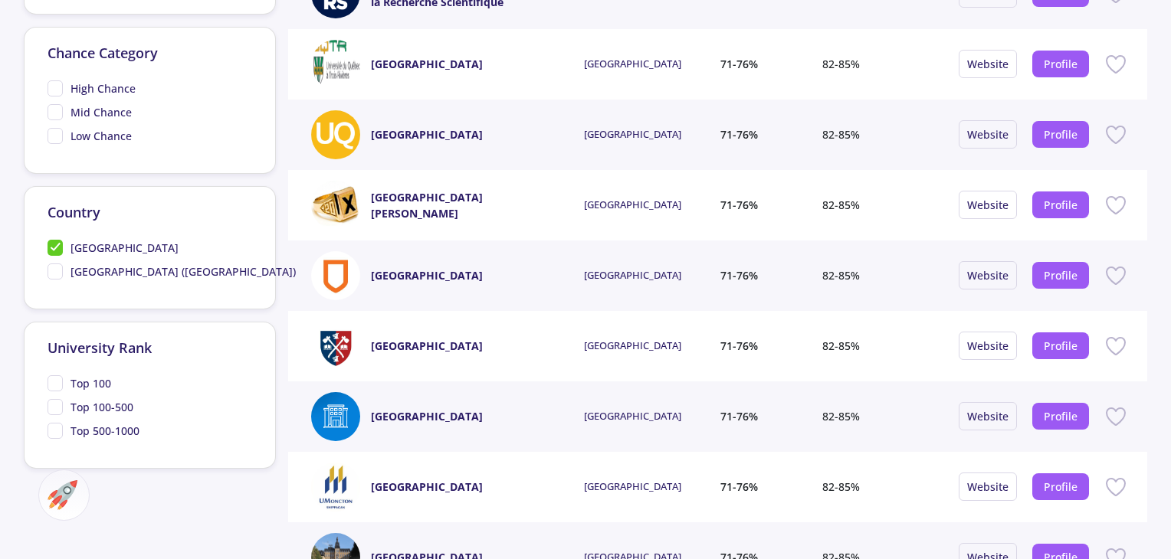
click at [54, 267] on div at bounding box center [585, 279] width 1171 height 559
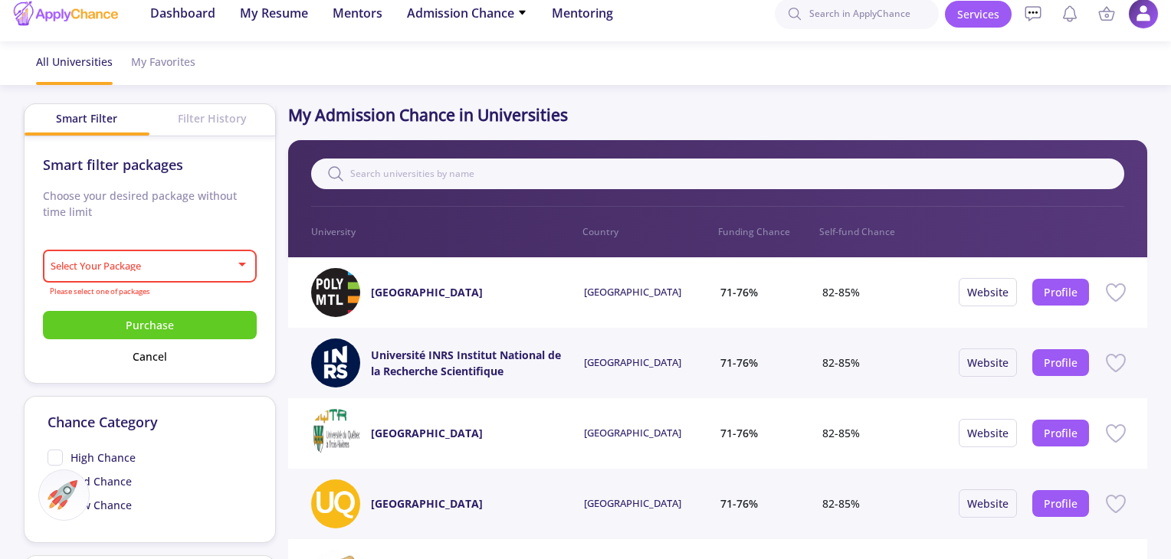
scroll to position [0, 0]
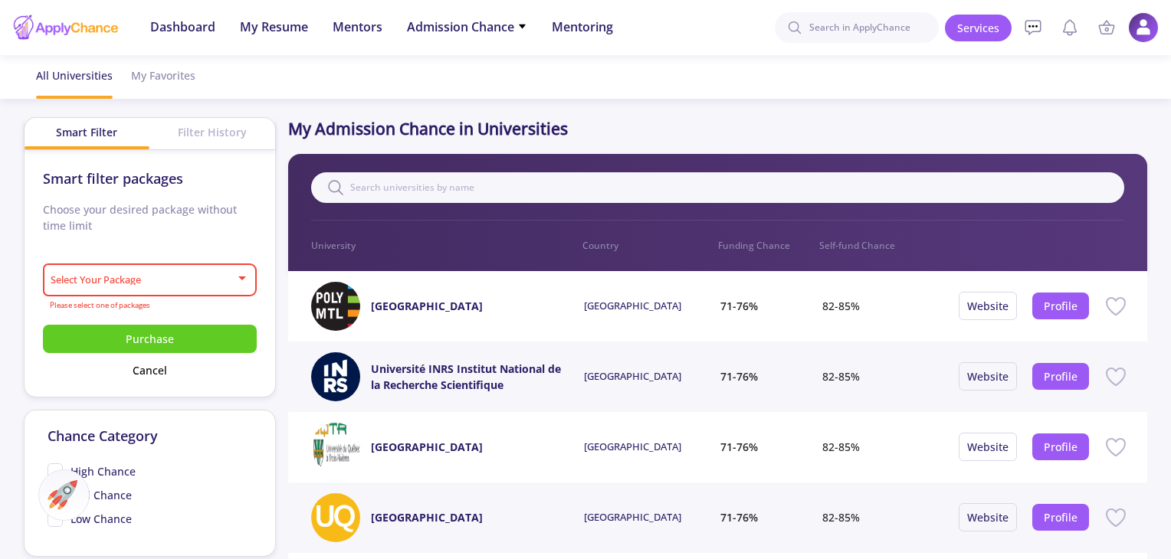
click at [197, 136] on div "Filter History" at bounding box center [212, 132] width 126 height 28
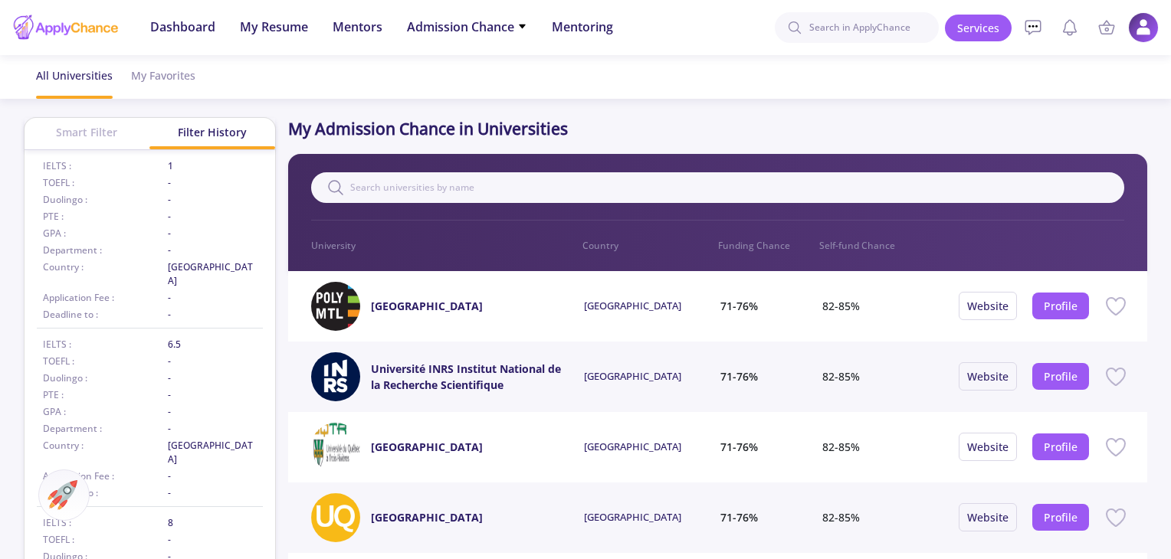
click at [84, 123] on div "Smart Filter" at bounding box center [88, 132] width 126 height 28
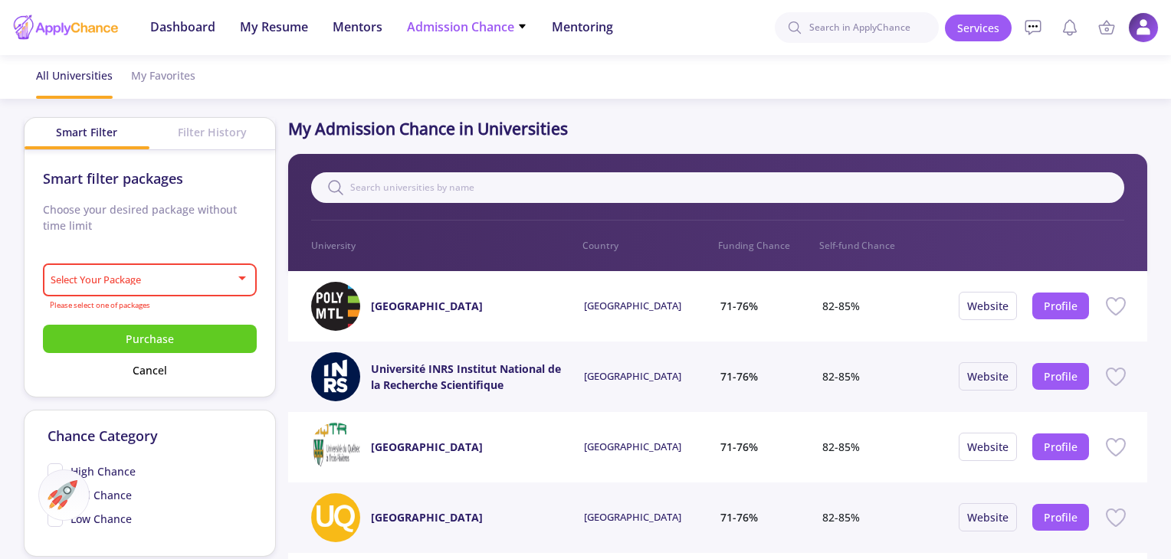
click at [458, 35] on span "Admission Chance" at bounding box center [467, 27] width 120 height 18
click at [483, 104] on link "Only My Chance of Admission" at bounding box center [497, 107] width 181 height 28
click at [365, 25] on span "Mentors" at bounding box center [357, 27] width 50 height 18
click at [273, 34] on span "My Resume" at bounding box center [274, 27] width 68 height 18
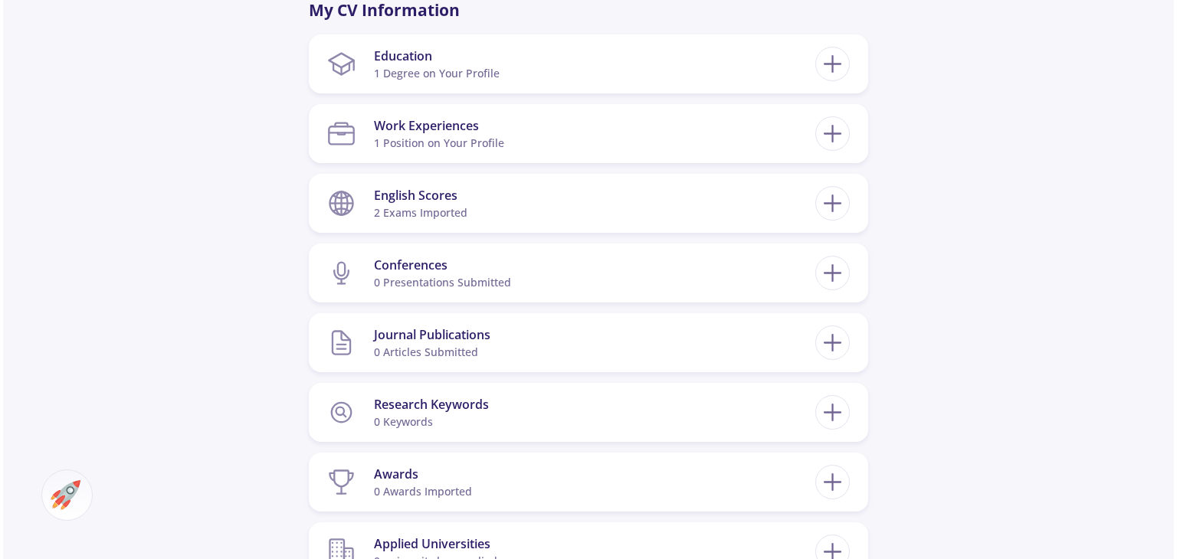
scroll to position [758, 0]
click at [712, 192] on section "English Scores 2 exams imported" at bounding box center [568, 202] width 488 height 47
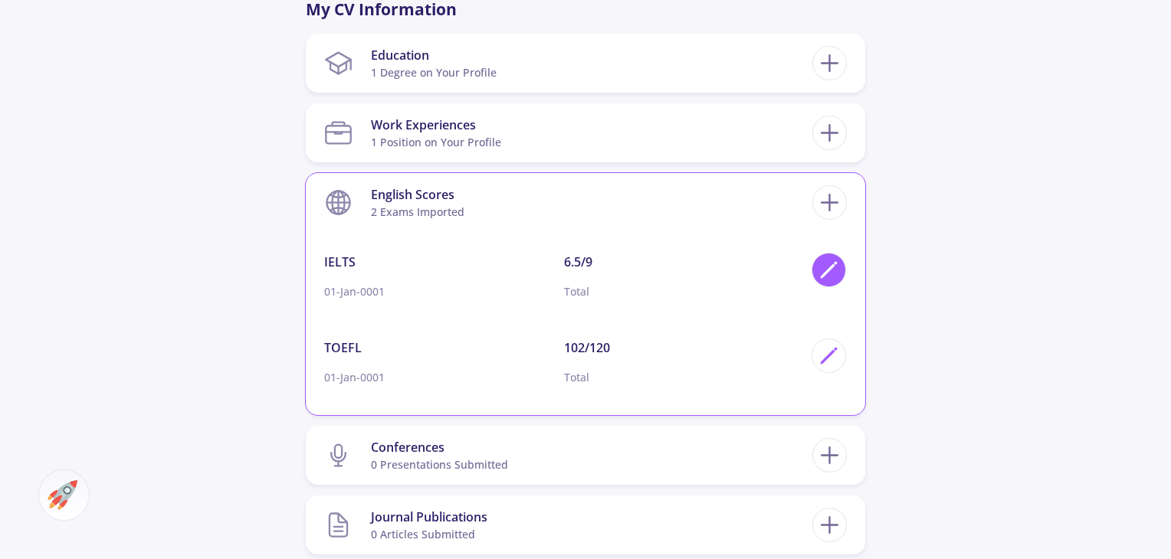
click at [824, 280] on icon at bounding box center [828, 270] width 21 height 21
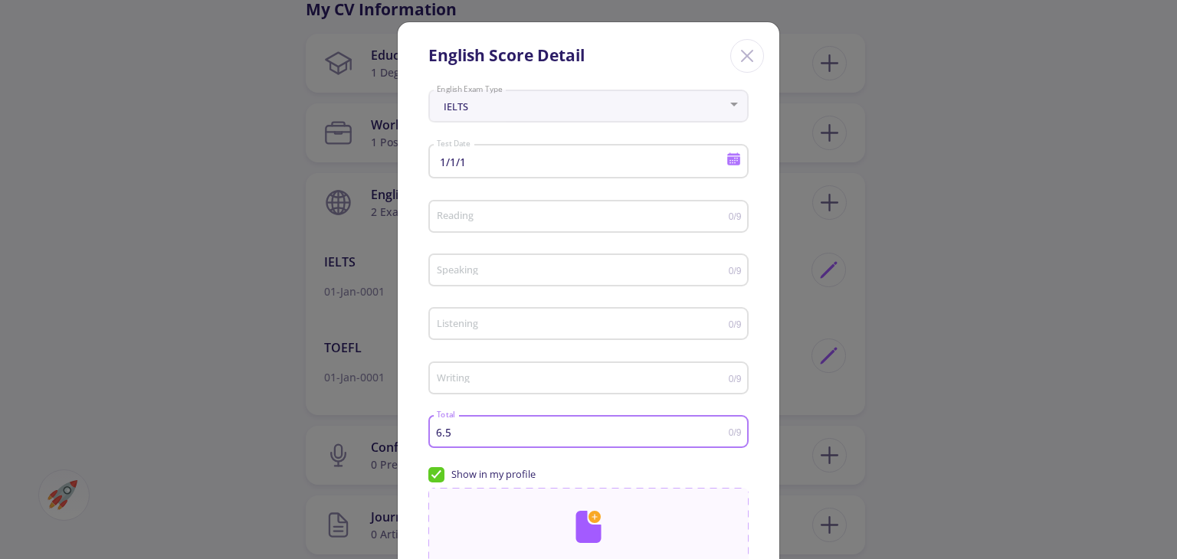
click at [496, 434] on input "6.5" at bounding box center [582, 432] width 293 height 11
type input "6"
type input "8"
click at [503, 215] on input "Reading" at bounding box center [582, 216] width 293 height 11
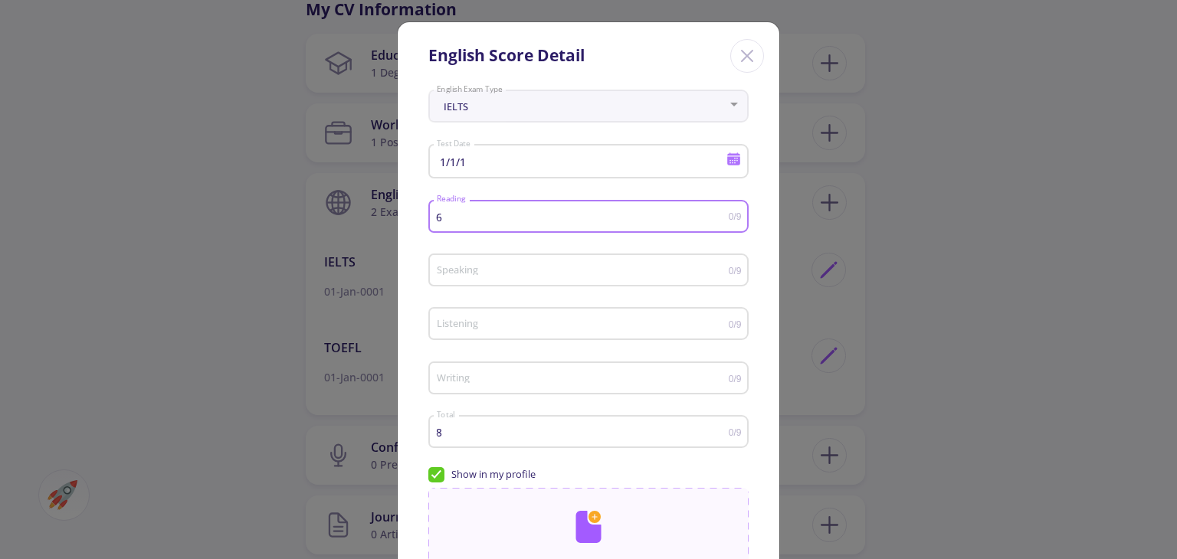
type input "6"
click at [523, 261] on div "Speaking" at bounding box center [582, 267] width 293 height 38
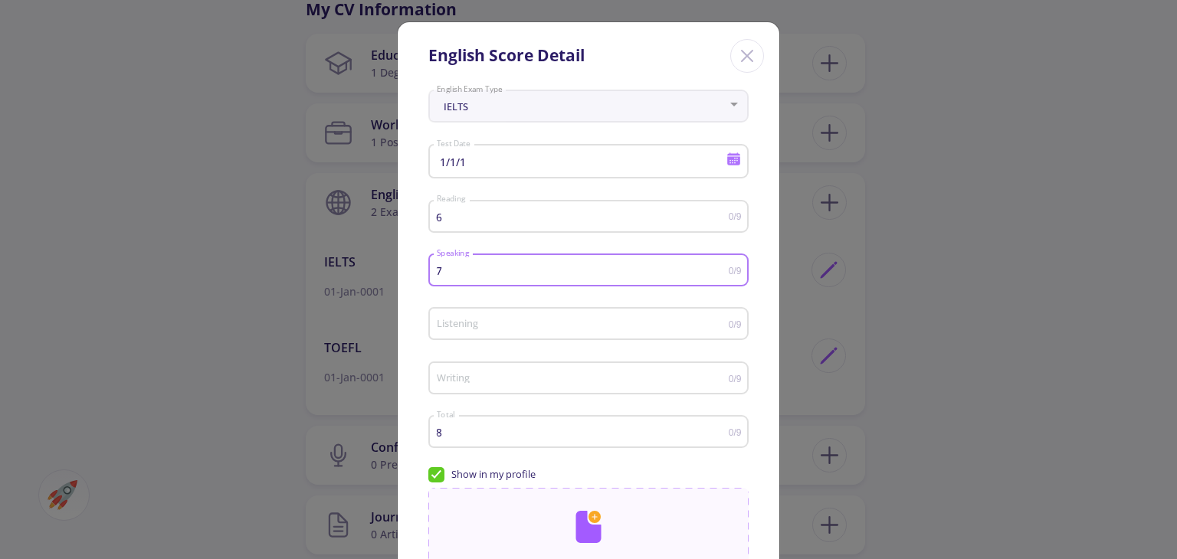
type input "7"
click at [506, 323] on input "Listening" at bounding box center [582, 324] width 293 height 11
type input "7"
click at [504, 368] on div "Writing" at bounding box center [582, 375] width 293 height 38
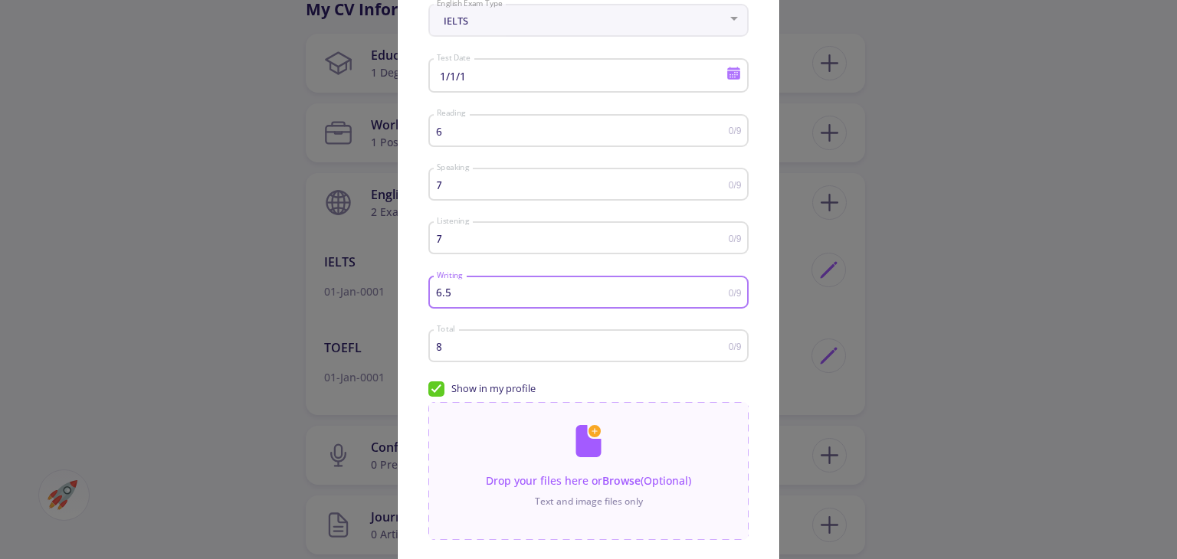
scroll to position [200, 0]
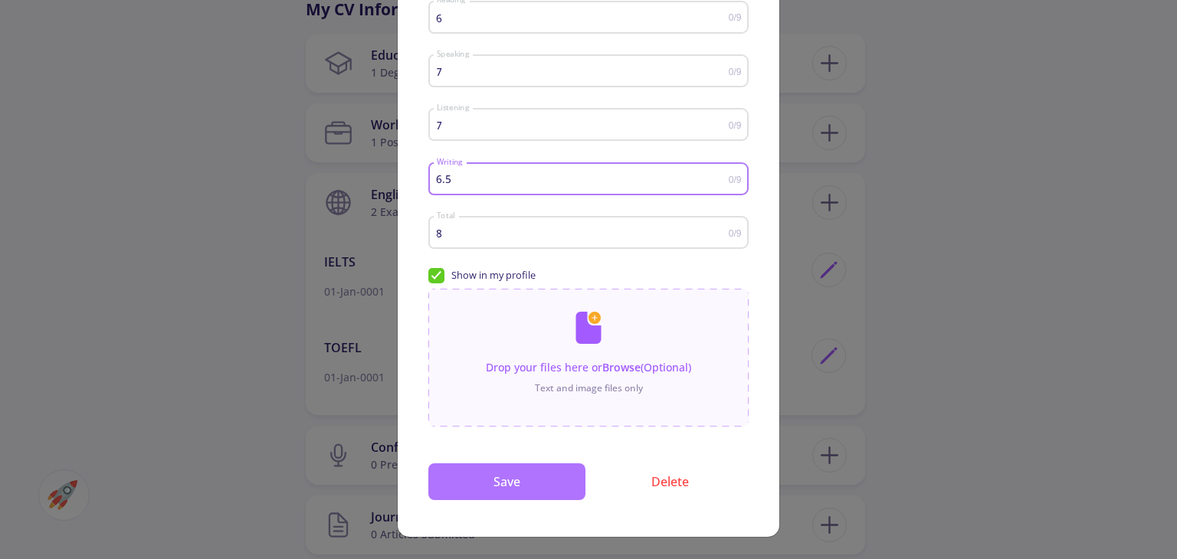
type input "6.5"
click at [539, 484] on button "Save" at bounding box center [506, 481] width 157 height 37
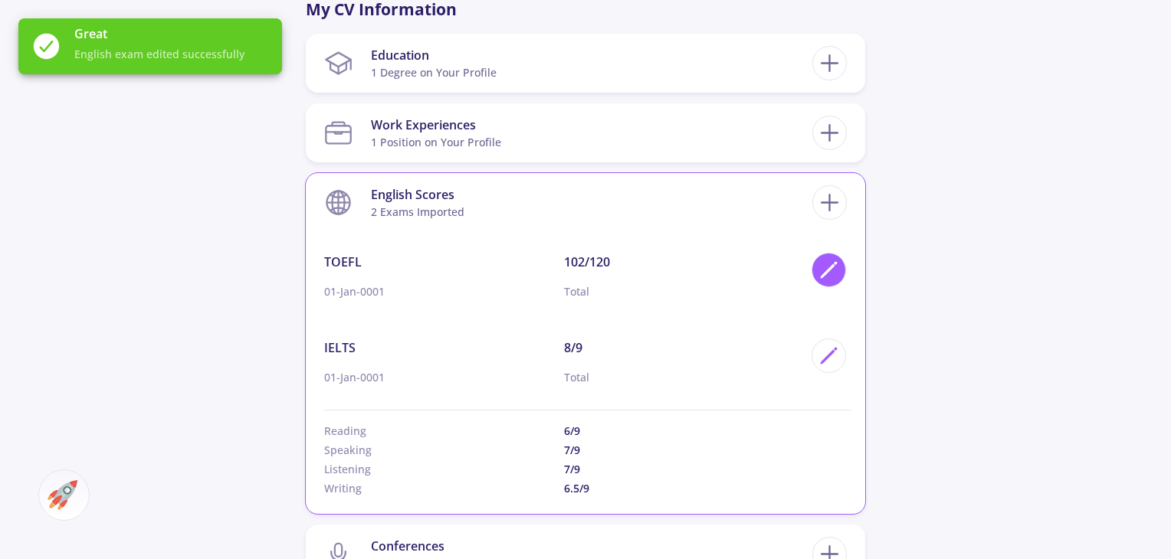
click at [824, 272] on icon at bounding box center [828, 270] width 21 height 21
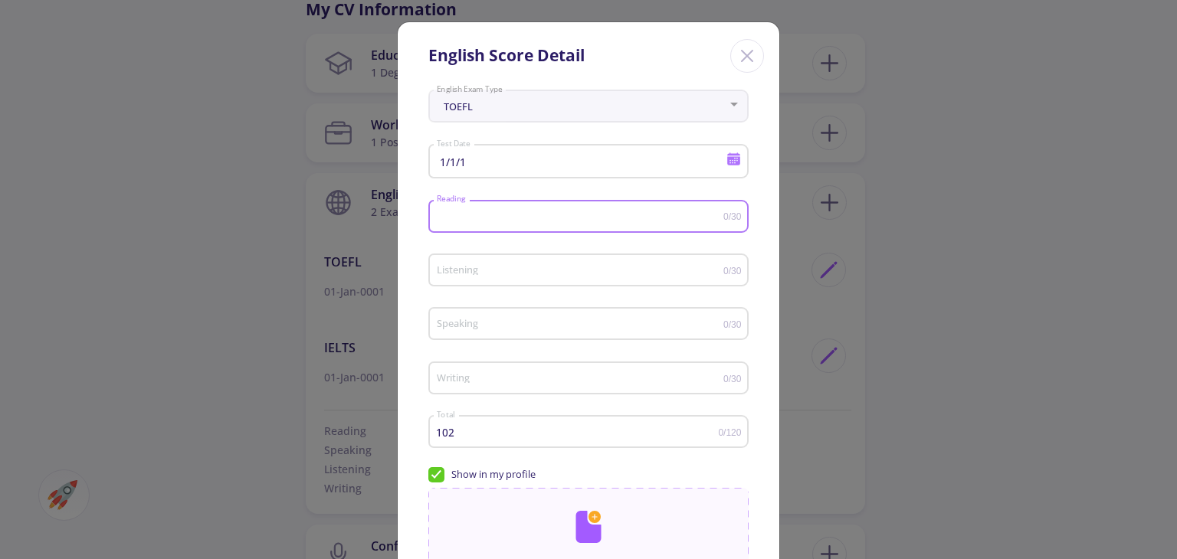
click at [490, 212] on input "Reading" at bounding box center [579, 216] width 287 height 11
type input "26"
click at [480, 278] on div "Listening" at bounding box center [579, 267] width 287 height 38
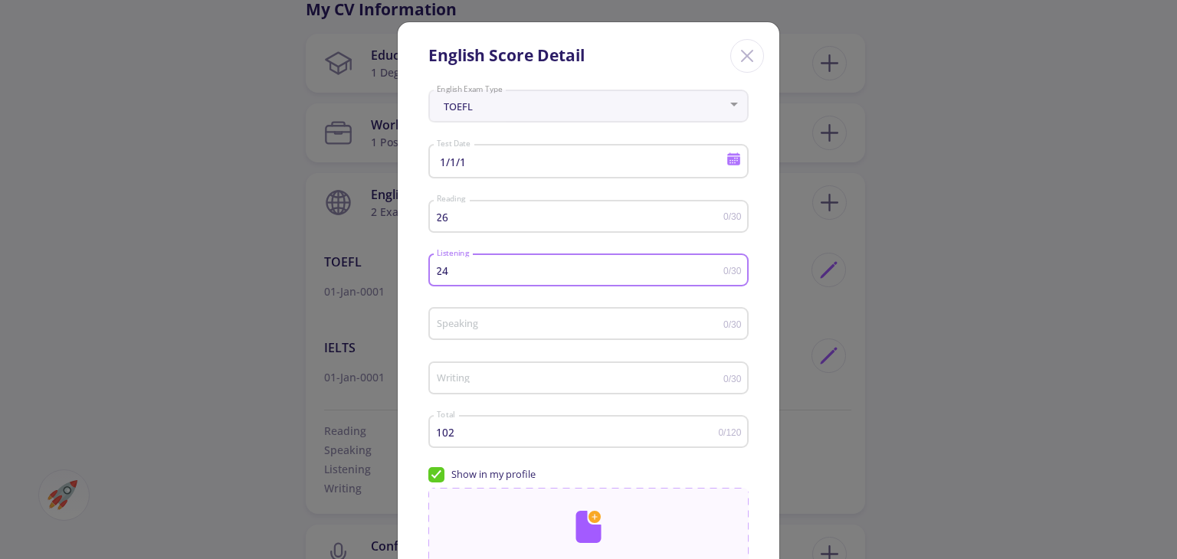
type input "24"
click at [480, 316] on div "Speaking" at bounding box center [579, 321] width 287 height 38
type input "29"
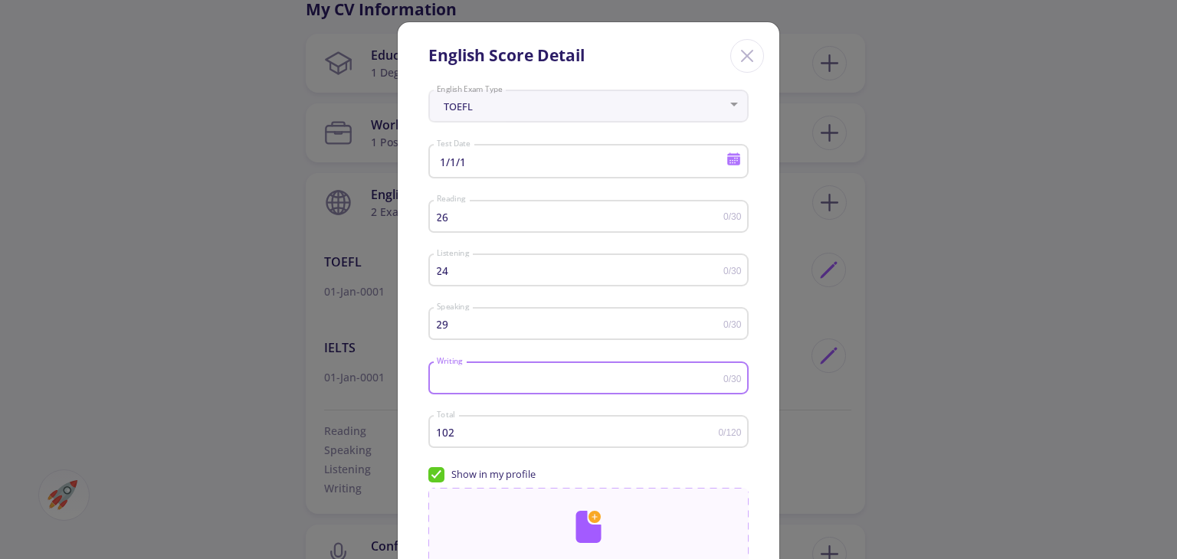
click at [483, 383] on input "Writing" at bounding box center [579, 378] width 287 height 11
type input "30"
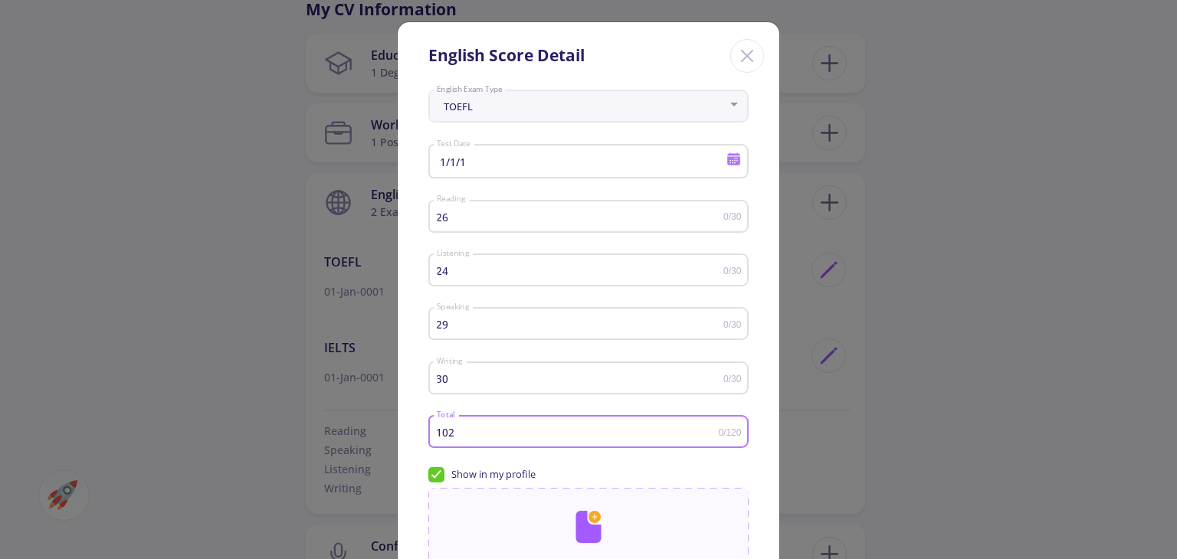
click at [487, 436] on input "102" at bounding box center [577, 432] width 283 height 11
drag, startPoint x: 487, startPoint y: 436, endPoint x: 417, endPoint y: 433, distance: 70.5
click at [417, 433] on div "TOEFL English Exam Type 1/1/1 Test Date 26 Reading 0/30 24 Listening 0/30 29 Sp…" at bounding box center [589, 410] width 382 height 652
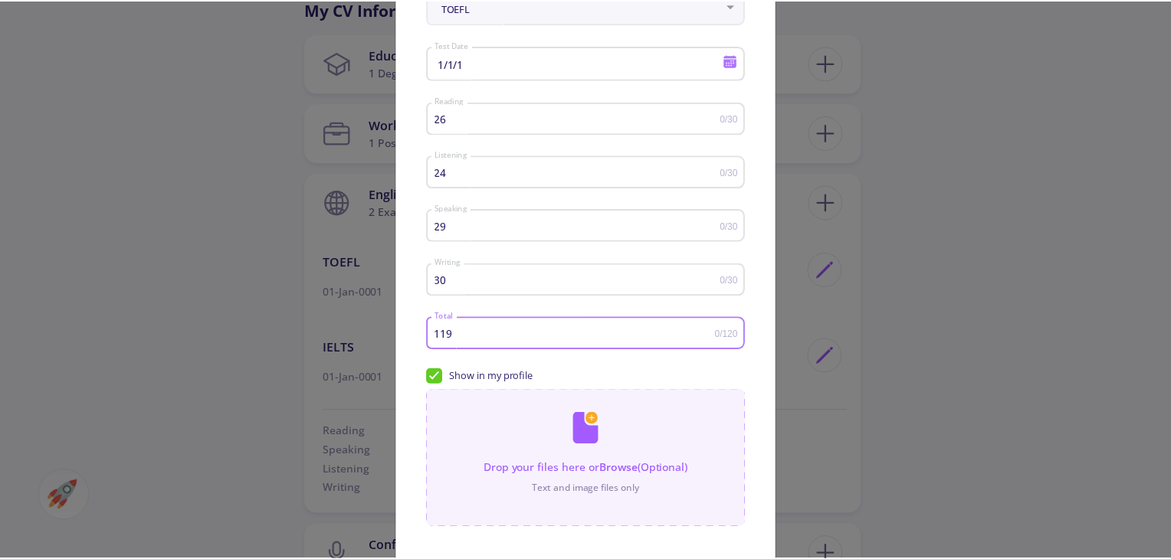
scroll to position [200, 0]
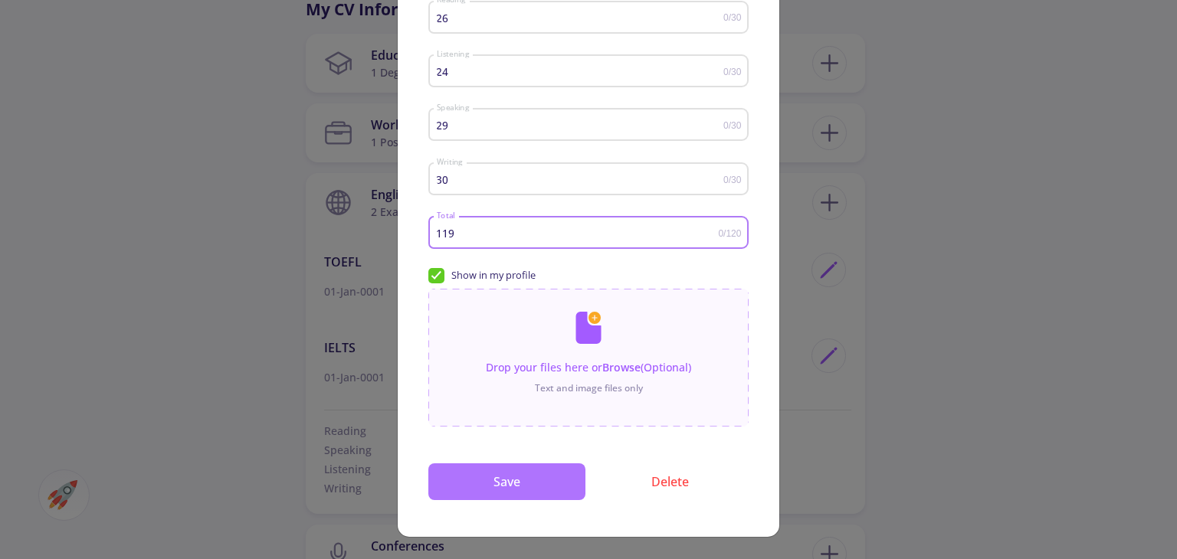
type input "119"
click at [499, 479] on button "Save" at bounding box center [506, 481] width 157 height 37
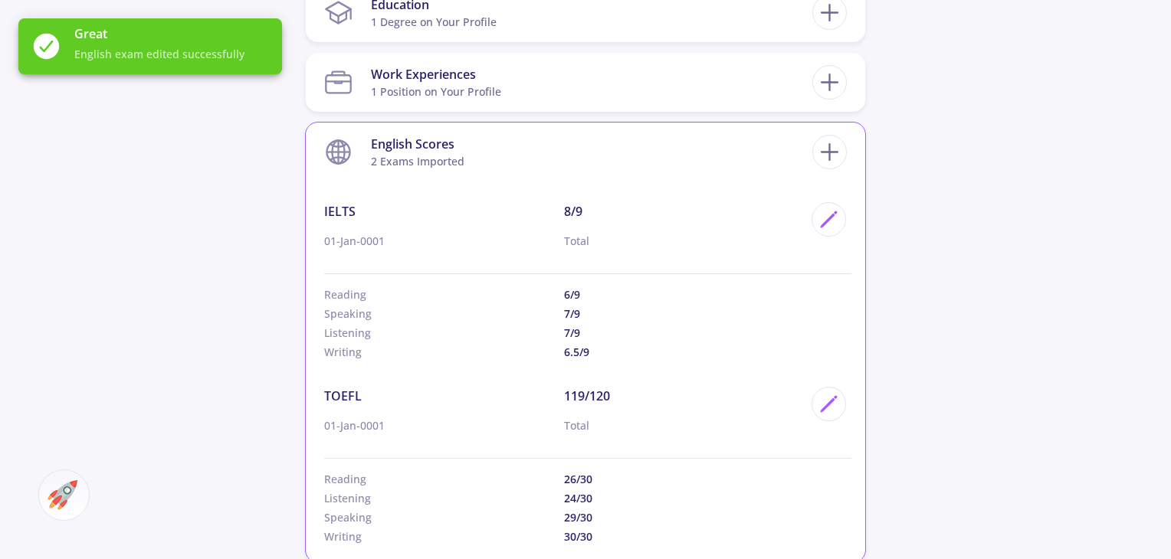
scroll to position [758, 0]
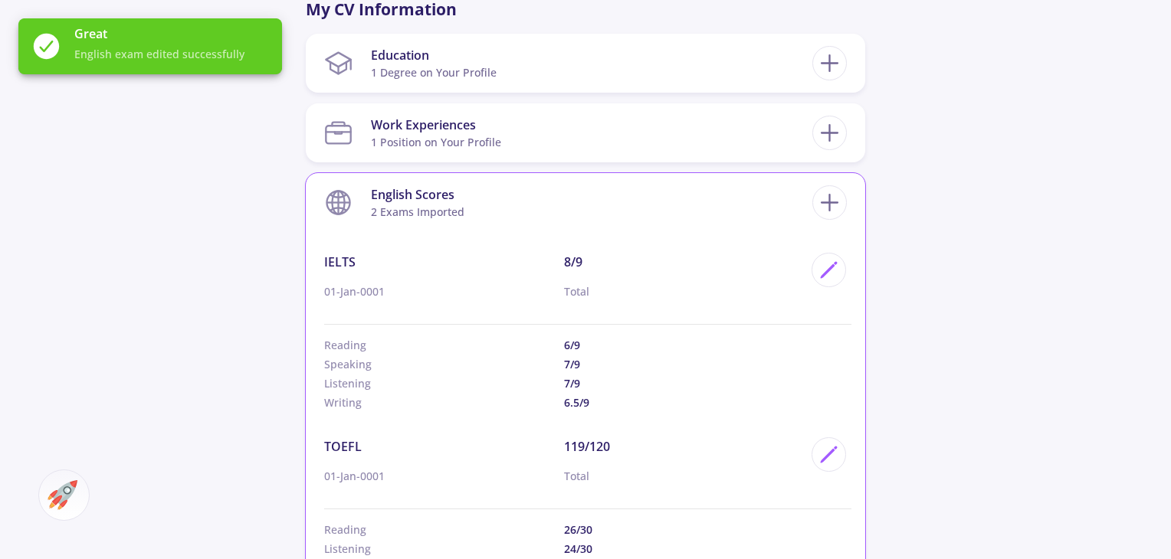
click at [663, 192] on section "English Scores 2 exams imported" at bounding box center [568, 202] width 488 height 47
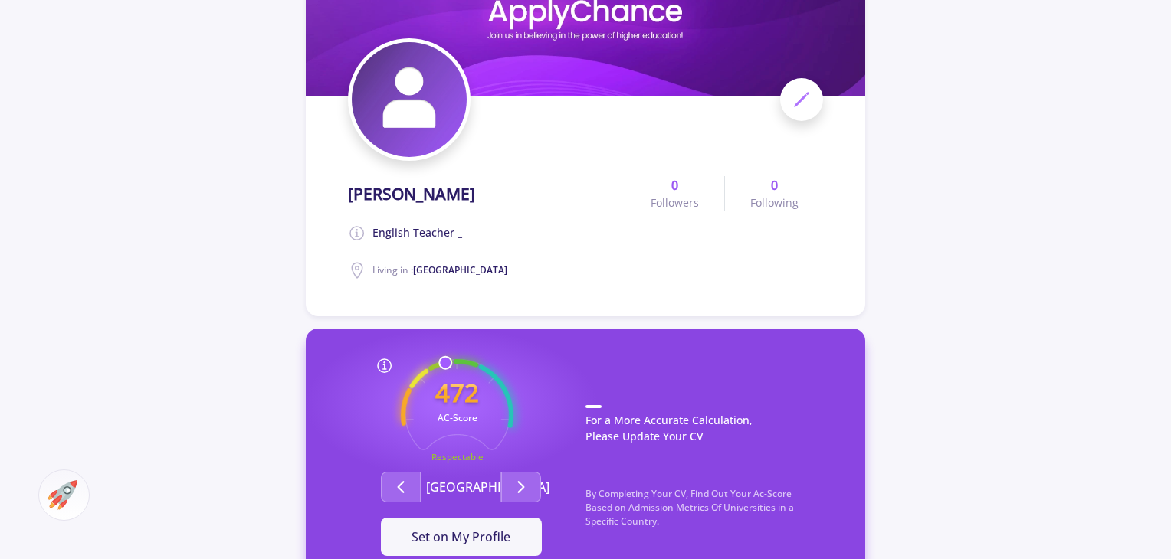
scroll to position [299, 0]
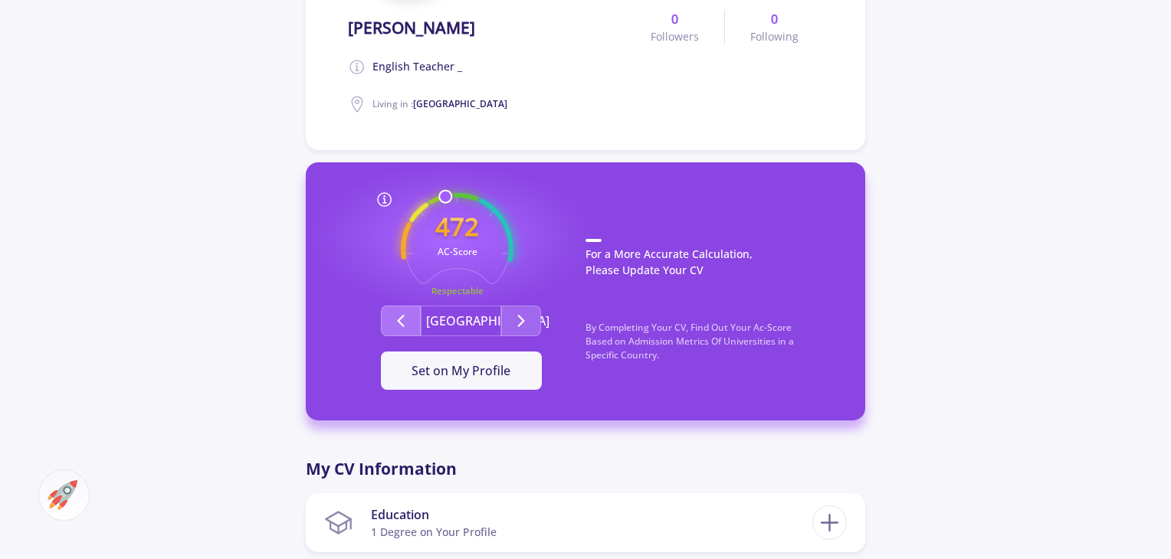
click at [413, 319] on button "Second group" at bounding box center [401, 321] width 40 height 31
click at [516, 323] on icon "Second group" at bounding box center [521, 321] width 18 height 18
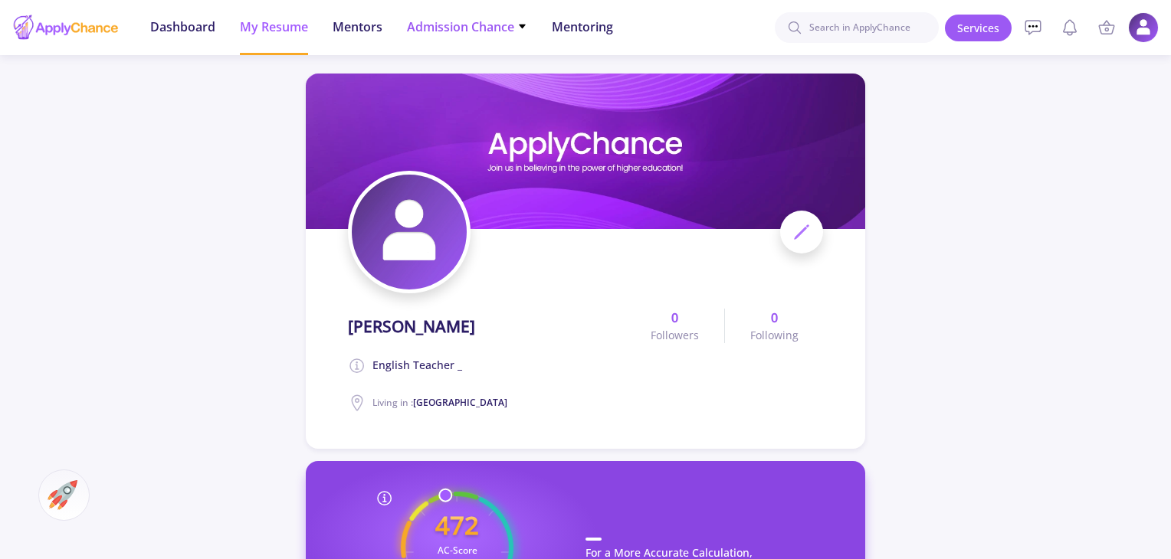
click at [450, 33] on span "Admission Chance" at bounding box center [467, 27] width 120 height 18
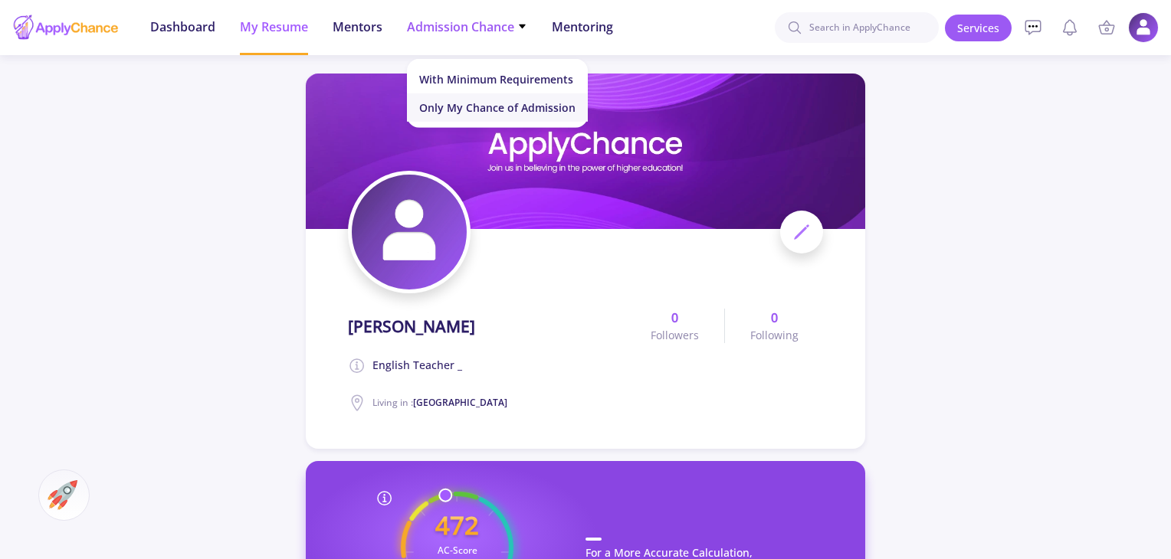
click at [471, 102] on link "Only My Chance of Admission" at bounding box center [497, 107] width 181 height 28
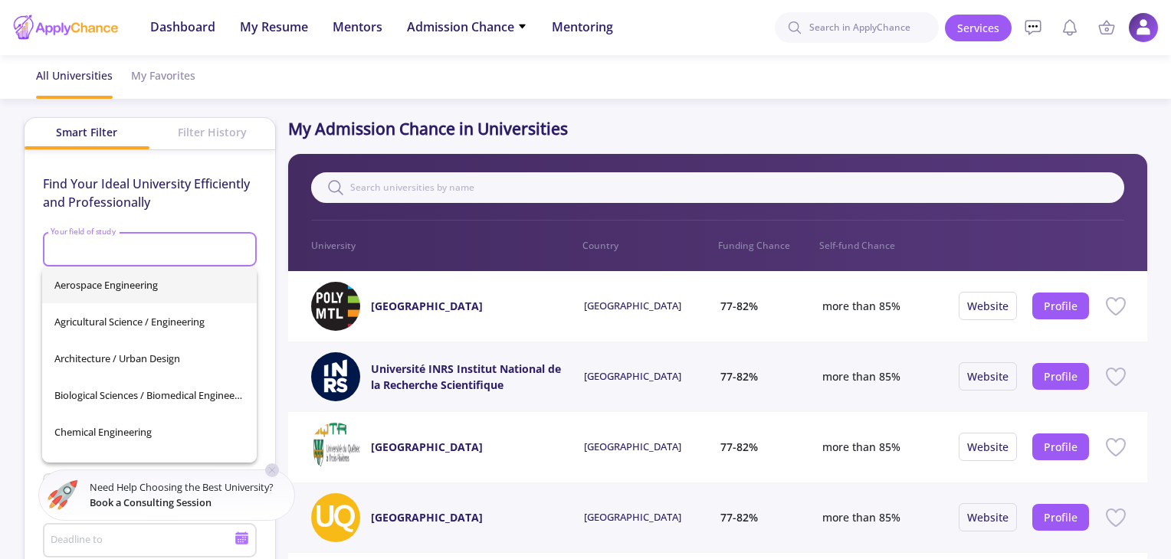
click at [136, 255] on input "Your field of study" at bounding box center [151, 251] width 203 height 14
type input "E"
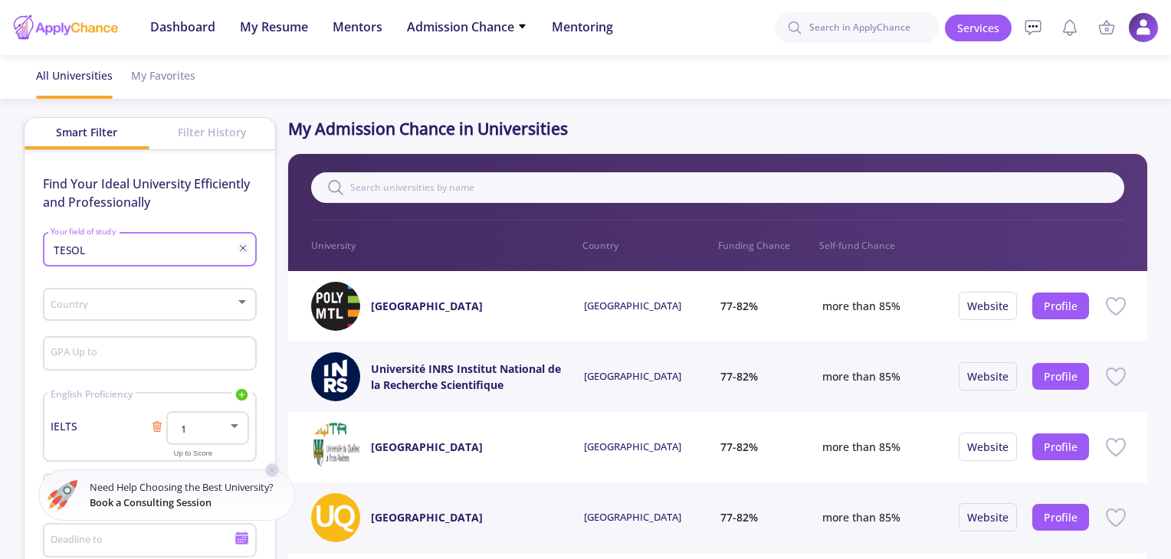
type input "TESOL"
click at [147, 304] on body "Dashboard My Resume Services Mentors Admission Chance With Minimum Requirements…" at bounding box center [585, 279] width 1171 height 559
click at [116, 312] on div "Country" at bounding box center [149, 302] width 199 height 38
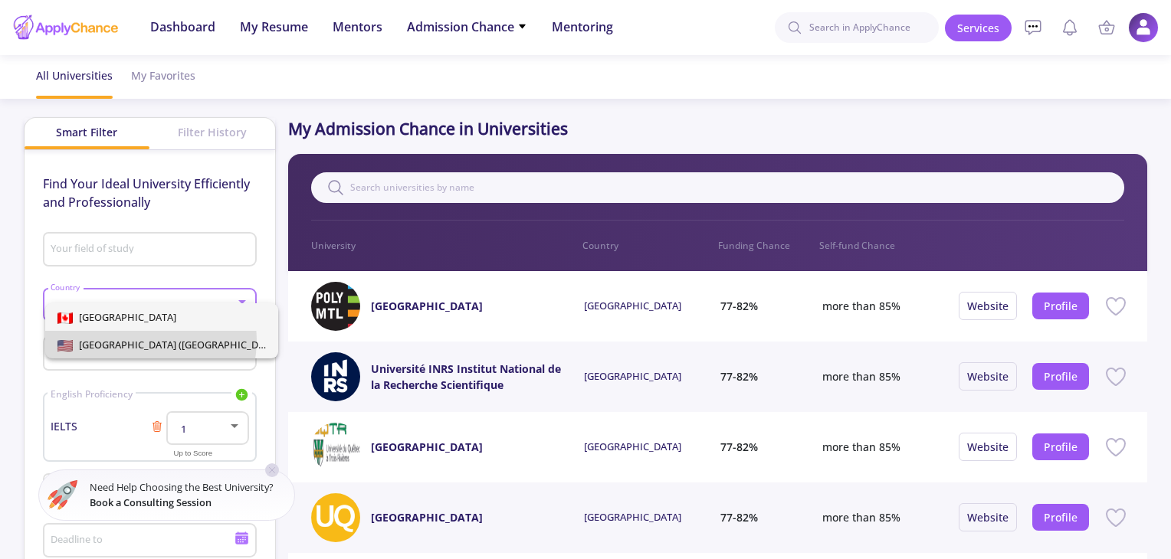
click at [116, 339] on span "[GEOGRAPHIC_DATA] ([GEOGRAPHIC_DATA])" at bounding box center [177, 345] width 209 height 14
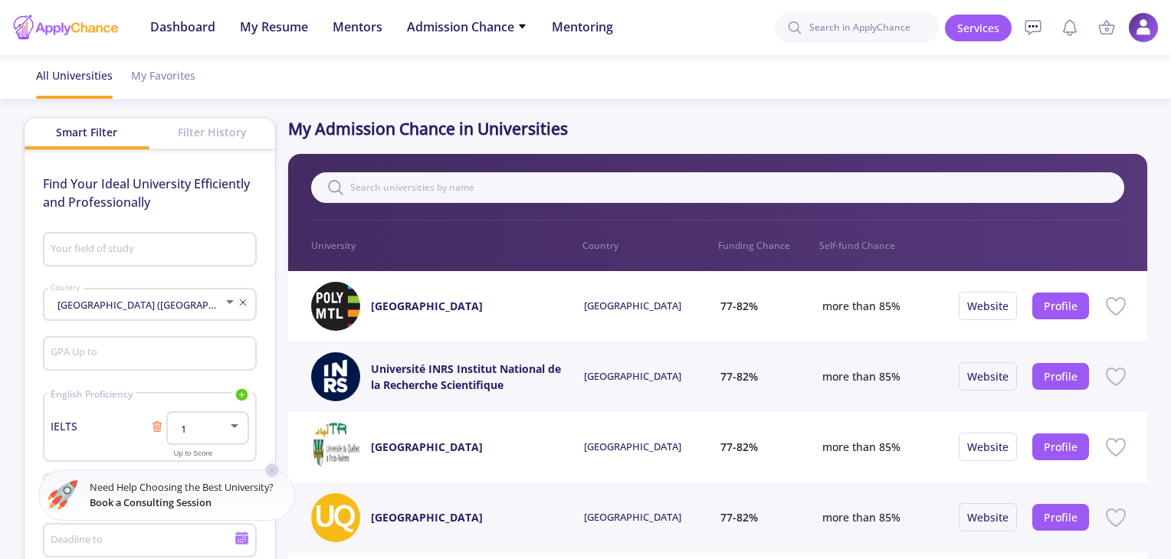
click at [113, 258] on div "Your field of study" at bounding box center [149, 247] width 199 height 40
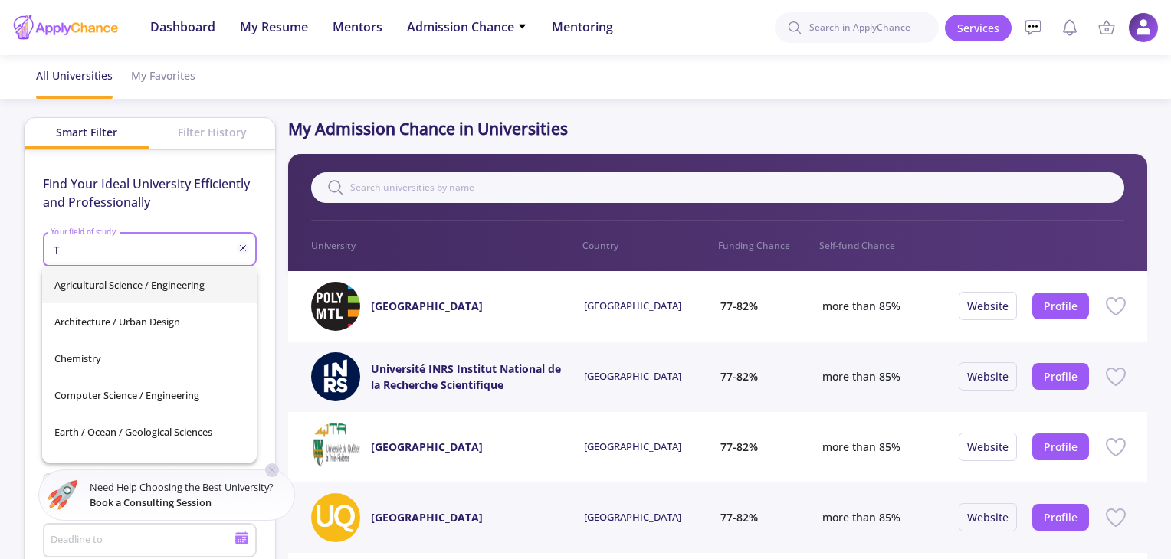
type input "T"
click at [113, 258] on div "Your field of study" at bounding box center [149, 247] width 199 height 40
type input "Y"
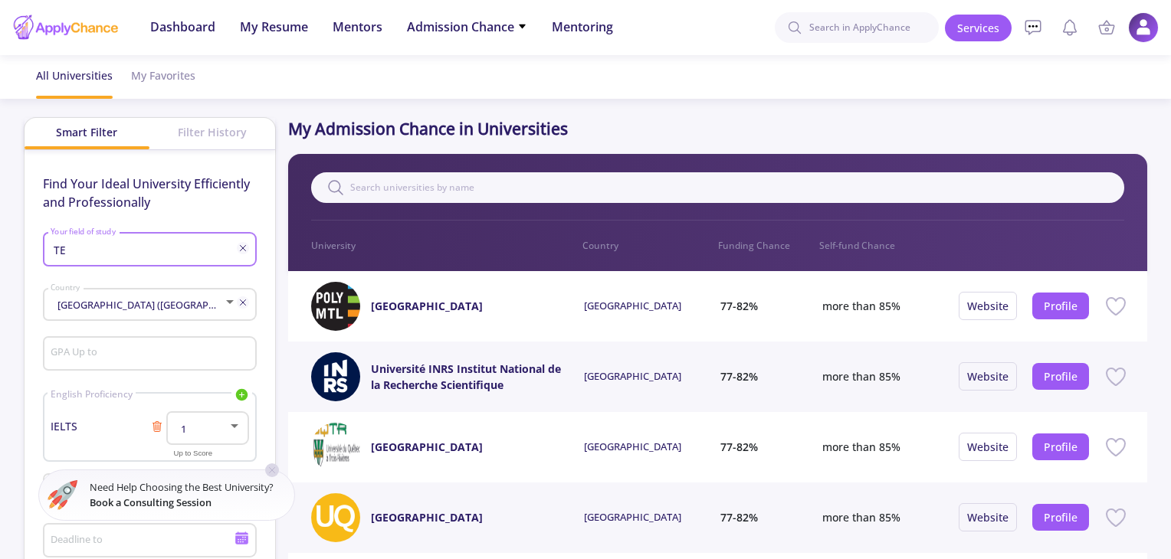
type input "T"
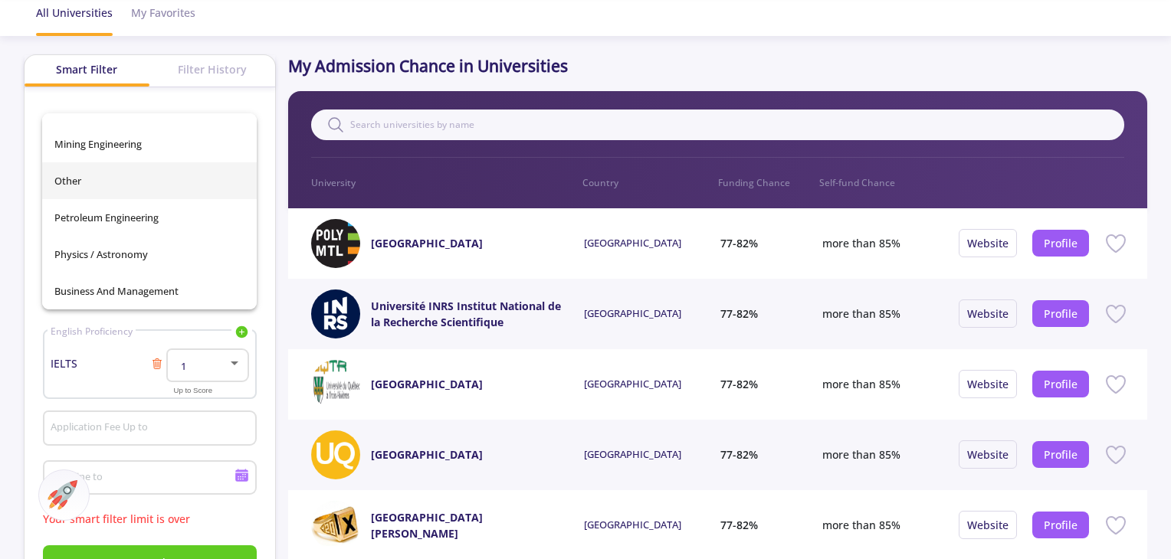
scroll to position [153, 0]
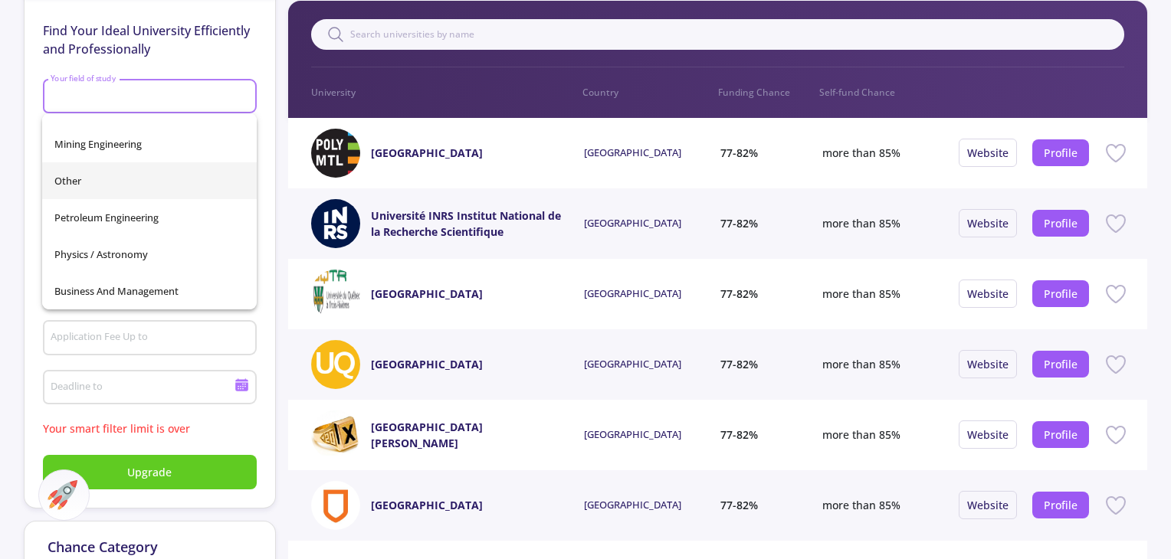
click at [86, 181] on span "Other" at bounding box center [149, 180] width 190 height 37
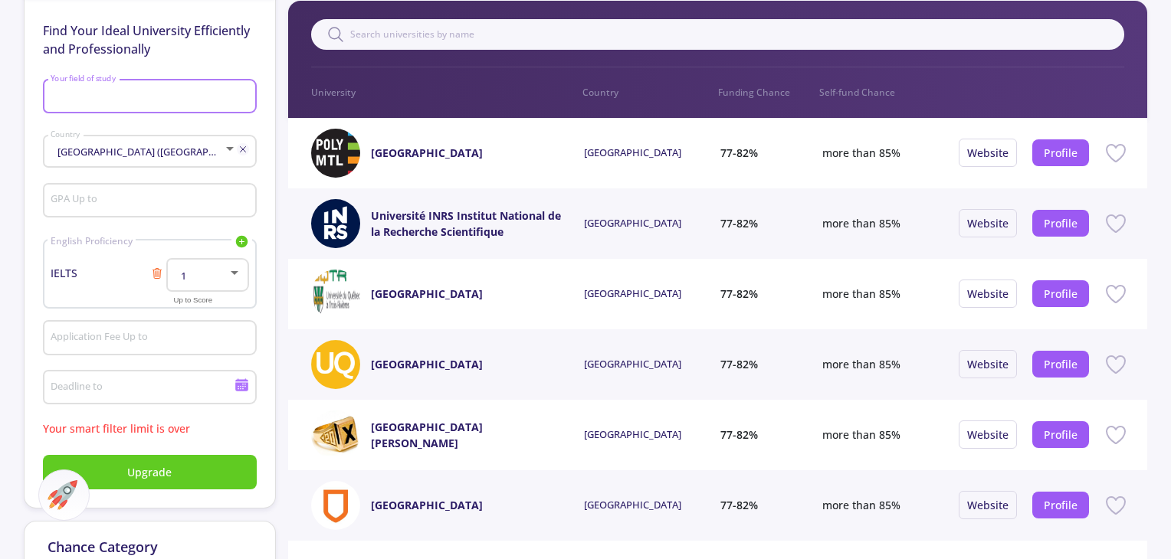
type input "Other"
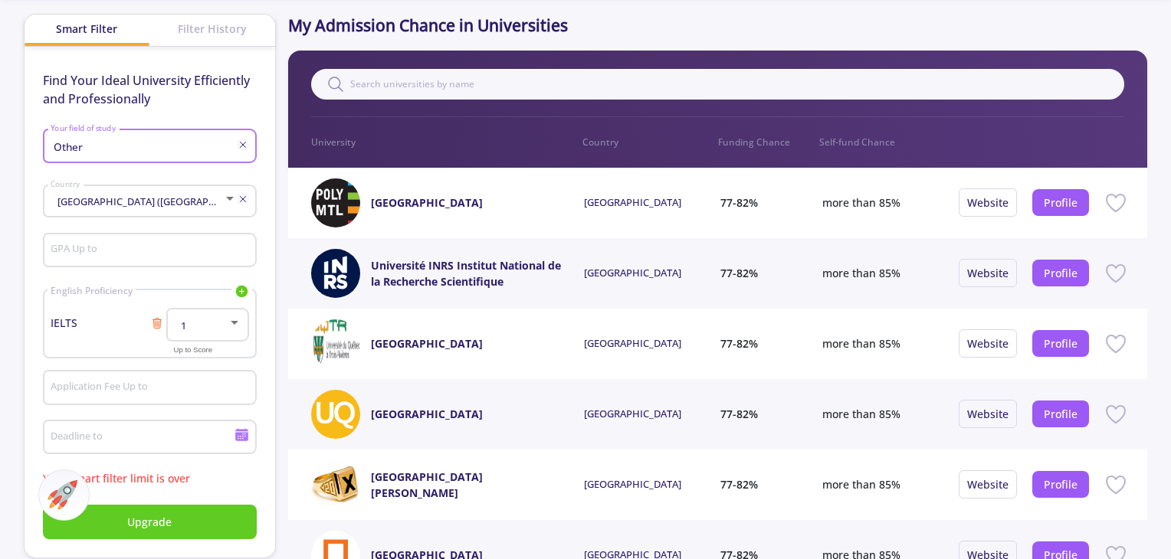
scroll to position [77, 0]
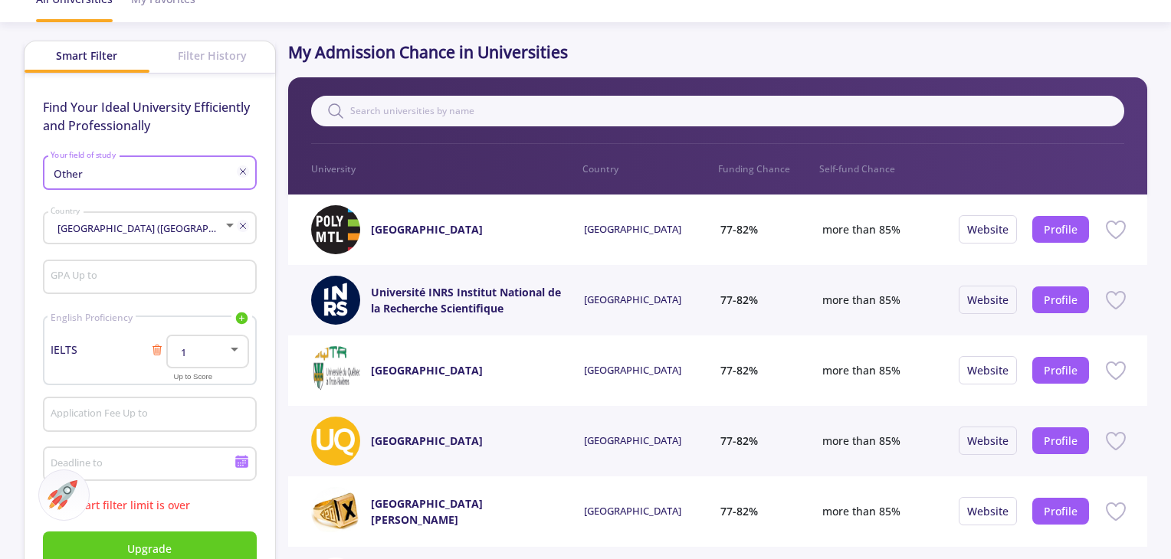
click at [224, 352] on div "1" at bounding box center [200, 352] width 54 height 11
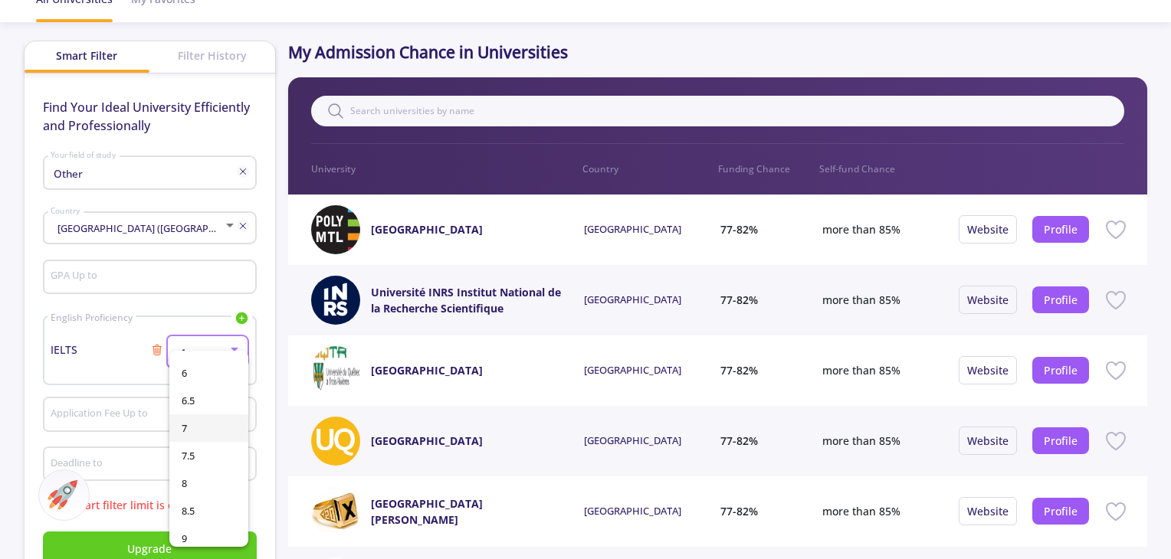
scroll to position [273, 0]
click at [202, 481] on span "8" at bounding box center [209, 478] width 54 height 28
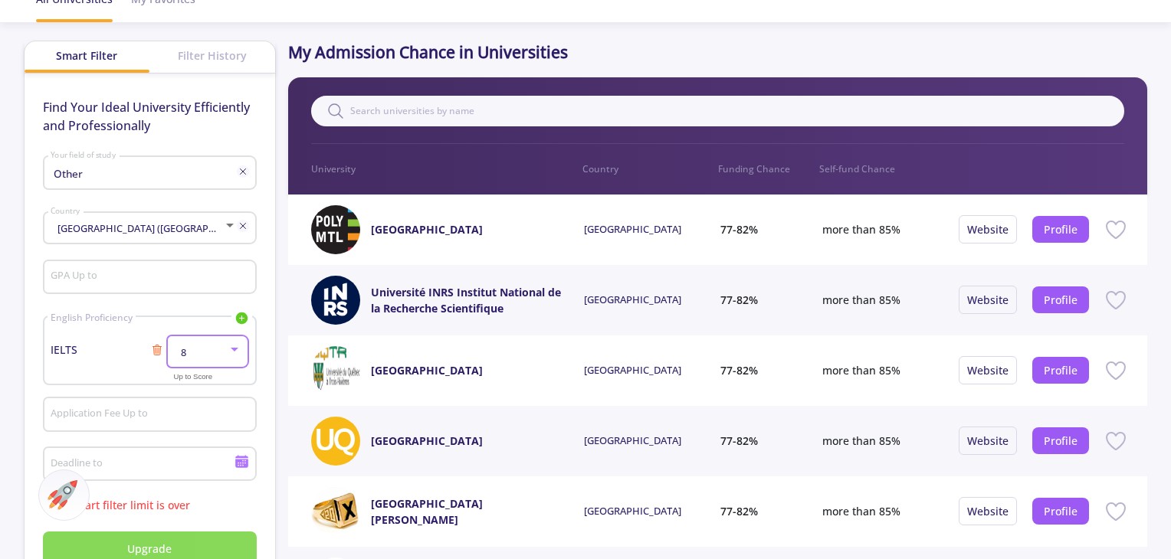
click at [184, 539] on button "Upgrade" at bounding box center [150, 549] width 214 height 34
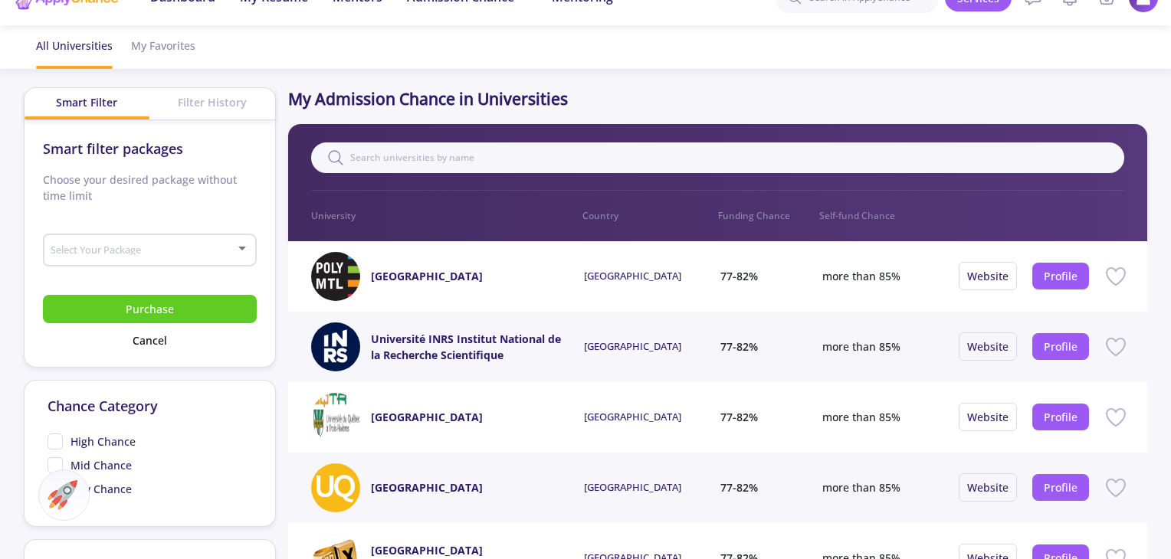
scroll to position [0, 0]
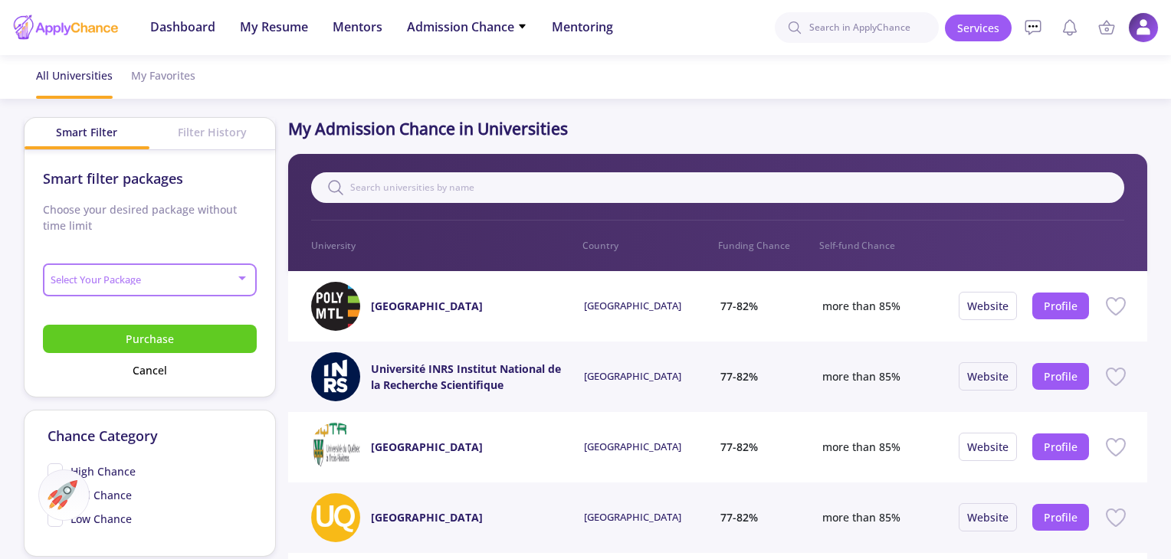
click at [126, 281] on span at bounding box center [145, 280] width 182 height 11
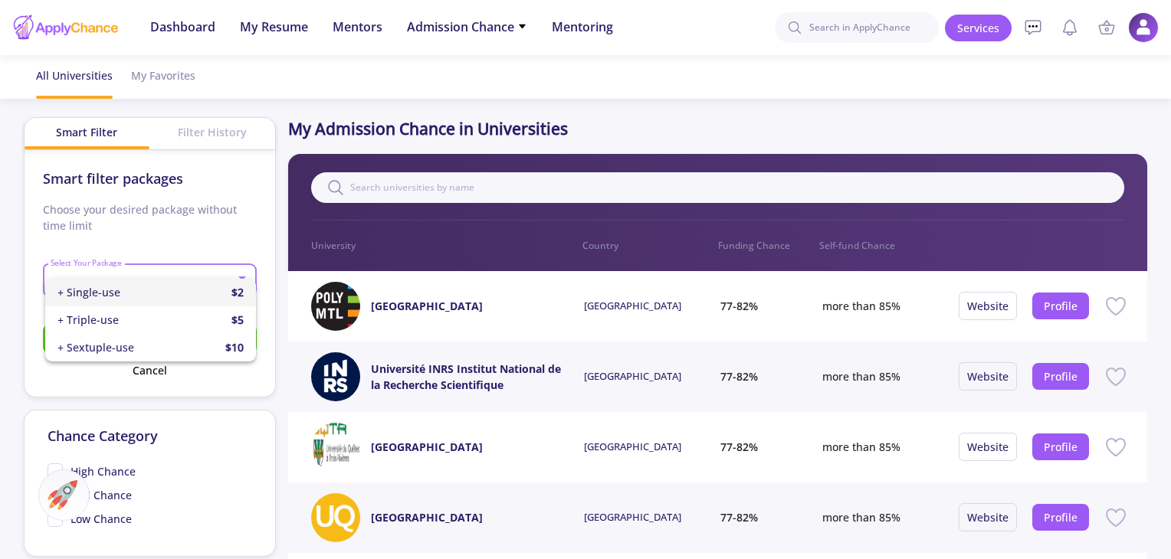
click at [221, 290] on div "+ Single-use $2" at bounding box center [150, 293] width 186 height 28
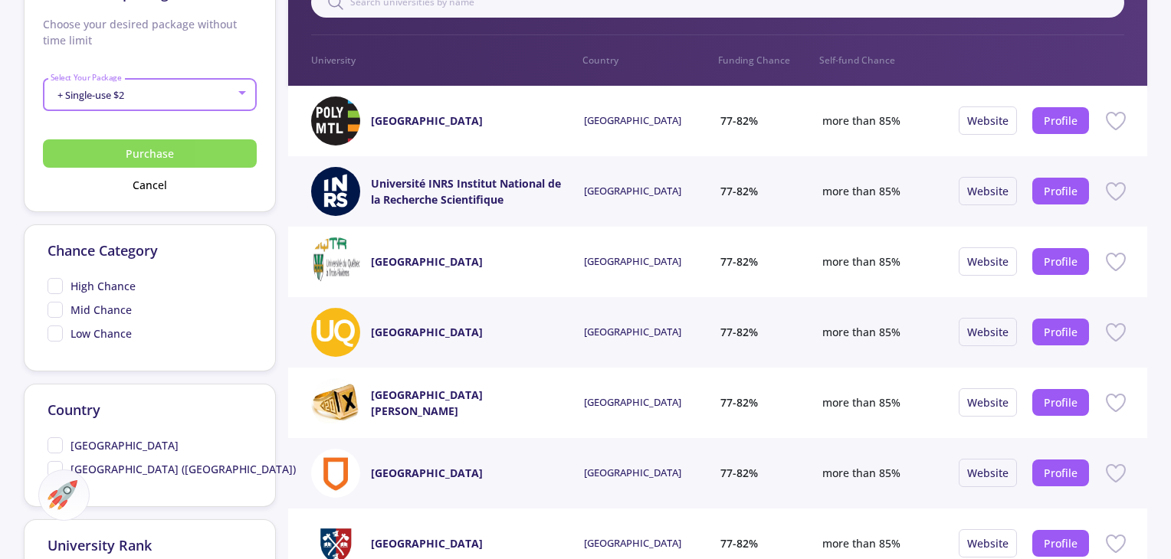
scroll to position [230, 0]
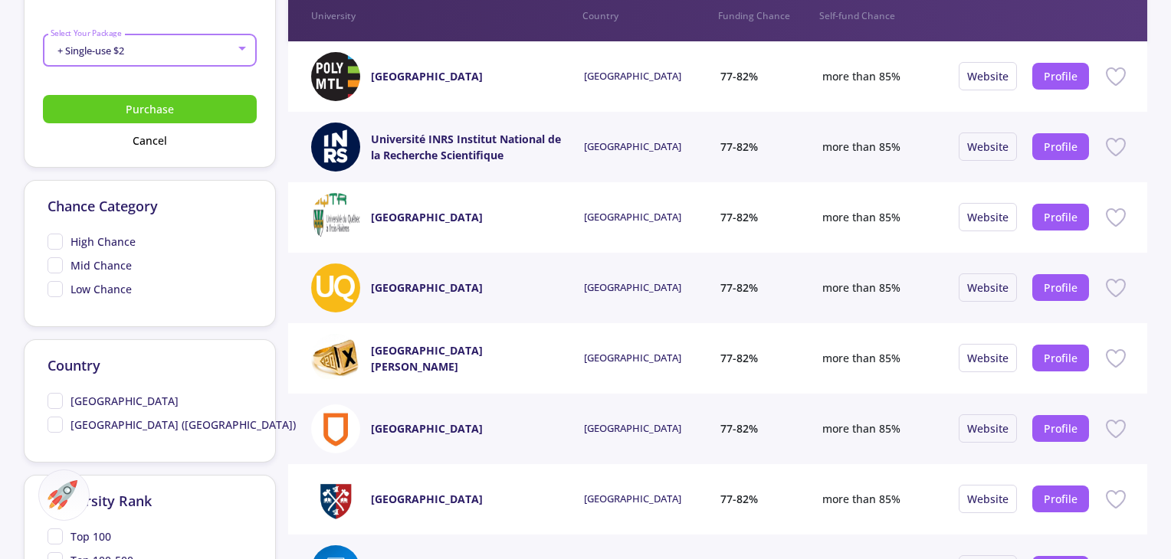
click at [54, 240] on span "High Chance" at bounding box center [91, 242] width 88 height 16
click at [54, 240] on input "High Chance" at bounding box center [52, 239] width 10 height 10
checkbox input "true"
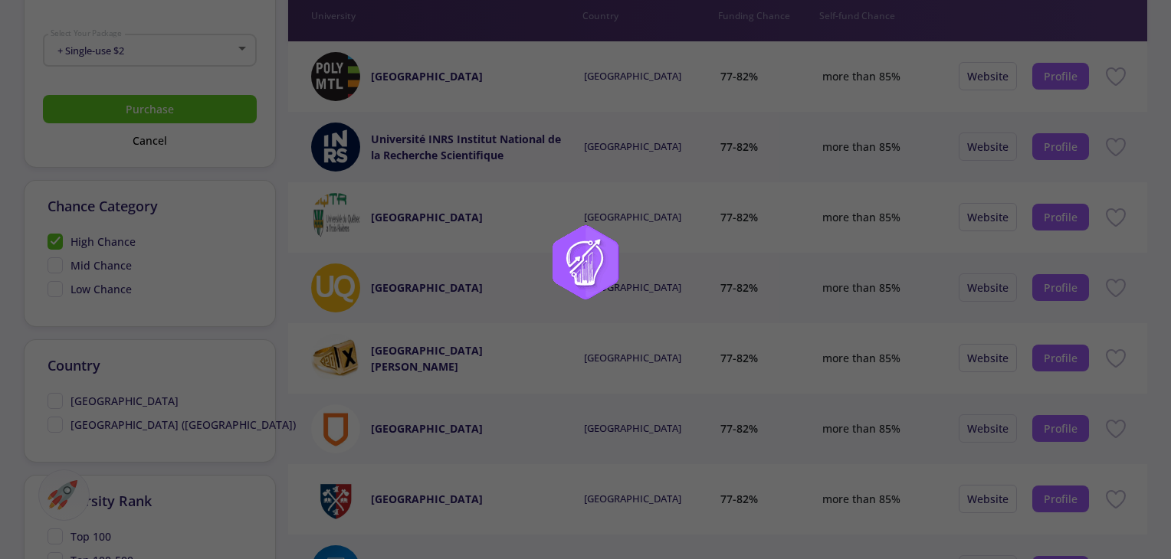
click at [56, 264] on div at bounding box center [585, 279] width 1171 height 559
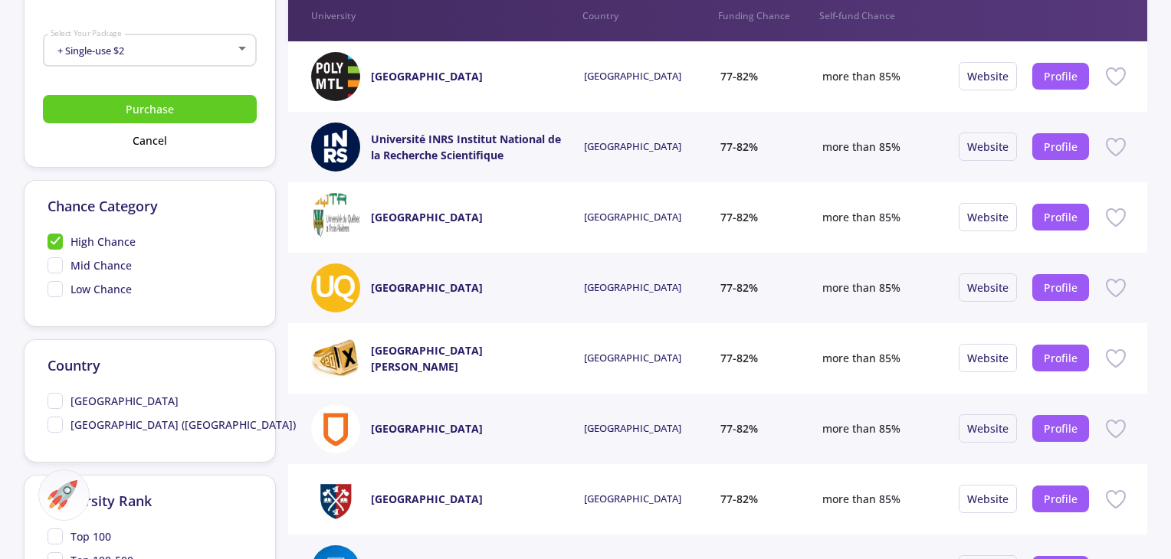
click at [51, 259] on span "Mid Chance" at bounding box center [89, 265] width 84 height 16
click at [51, 259] on input "Mid Chance" at bounding box center [52, 262] width 10 height 10
checkbox input "true"
click at [55, 285] on span "Low Chance" at bounding box center [89, 289] width 84 height 16
click at [55, 285] on input "Low Chance" at bounding box center [52, 286] width 10 height 10
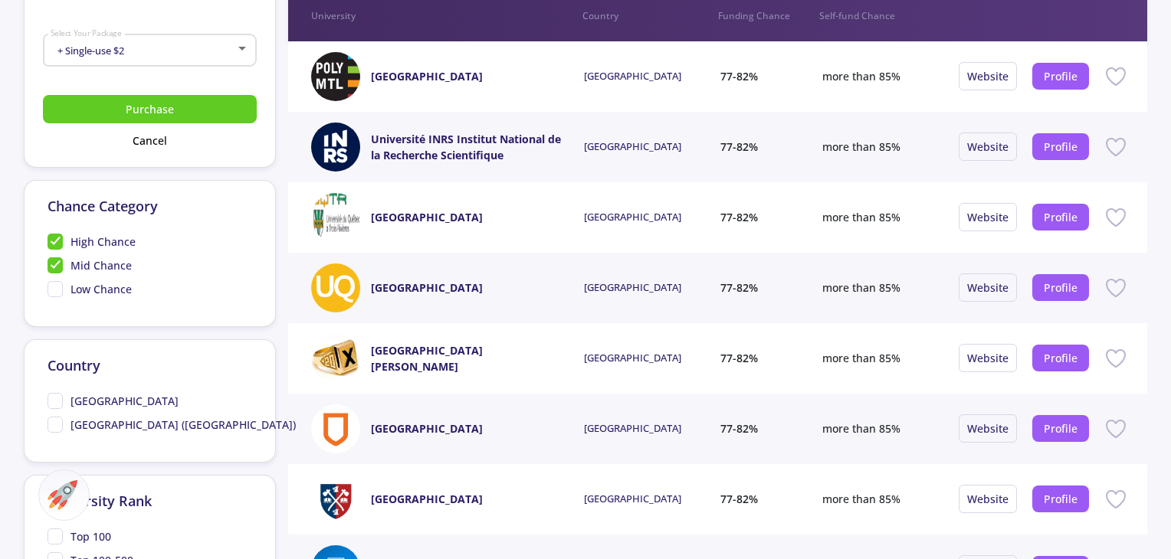
checkbox input "true"
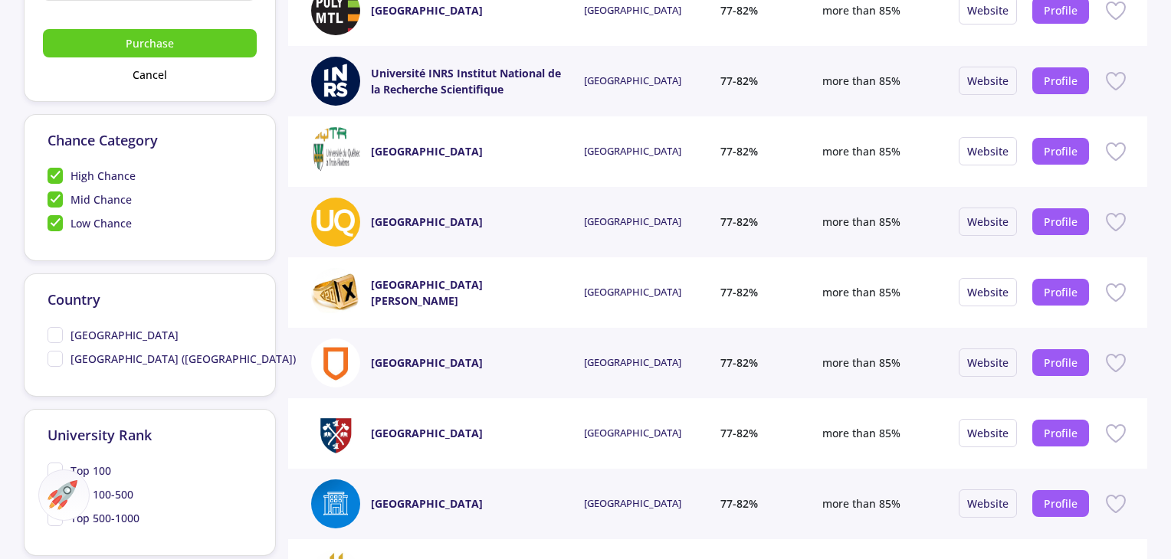
scroll to position [306, 0]
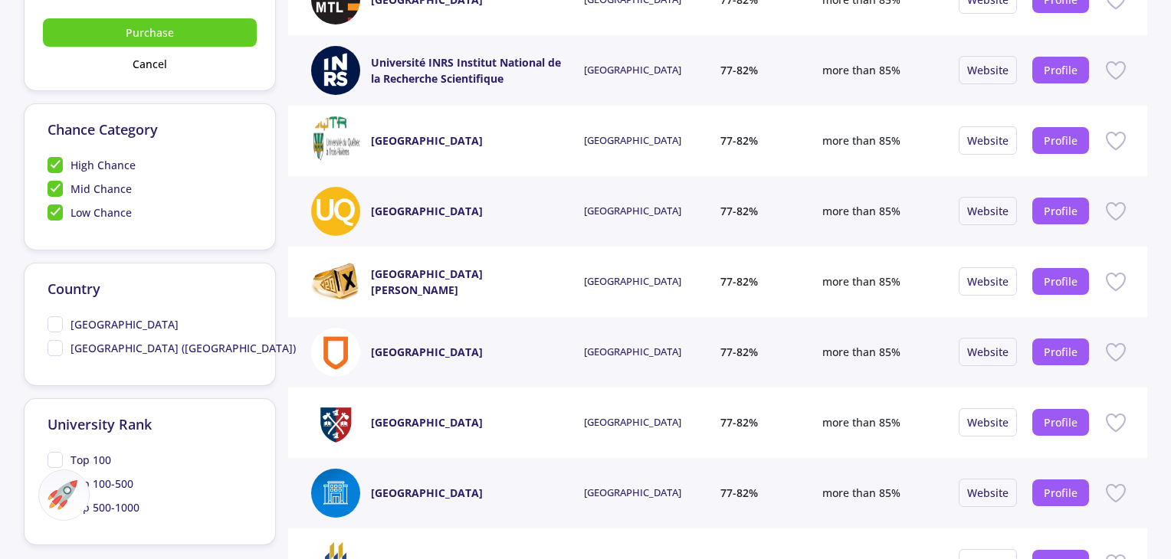
click at [63, 320] on span "[GEOGRAPHIC_DATA]" at bounding box center [112, 324] width 131 height 16
click at [57, 320] on input "[GEOGRAPHIC_DATA]" at bounding box center [52, 321] width 10 height 10
checkbox input "true"
click at [55, 344] on span "[GEOGRAPHIC_DATA] ([GEOGRAPHIC_DATA])" at bounding box center [171, 348] width 248 height 16
click at [55, 344] on input "[GEOGRAPHIC_DATA] ([GEOGRAPHIC_DATA])" at bounding box center [52, 345] width 10 height 10
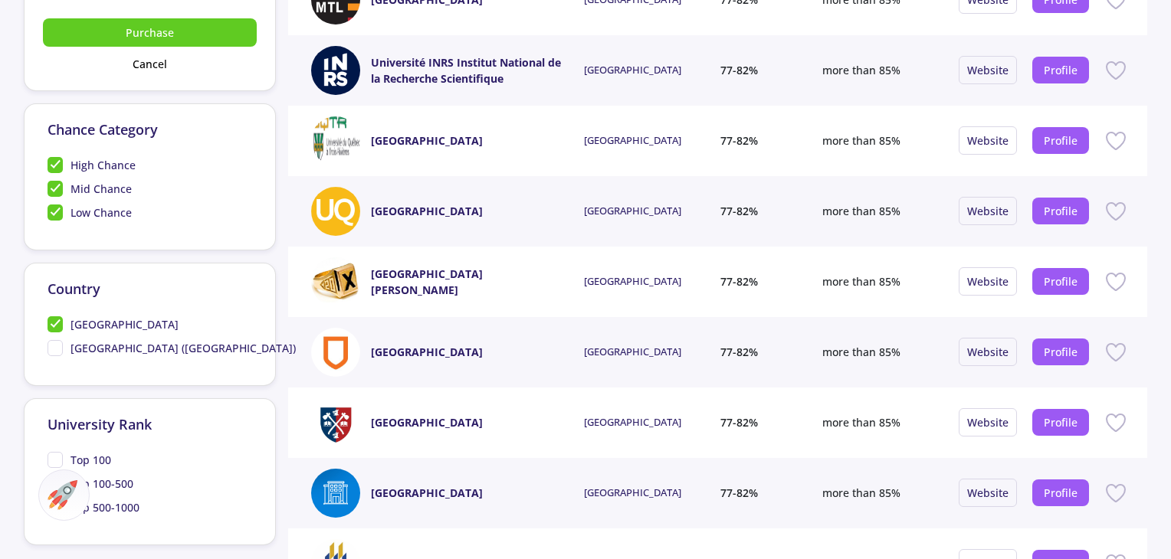
checkbox input "true"
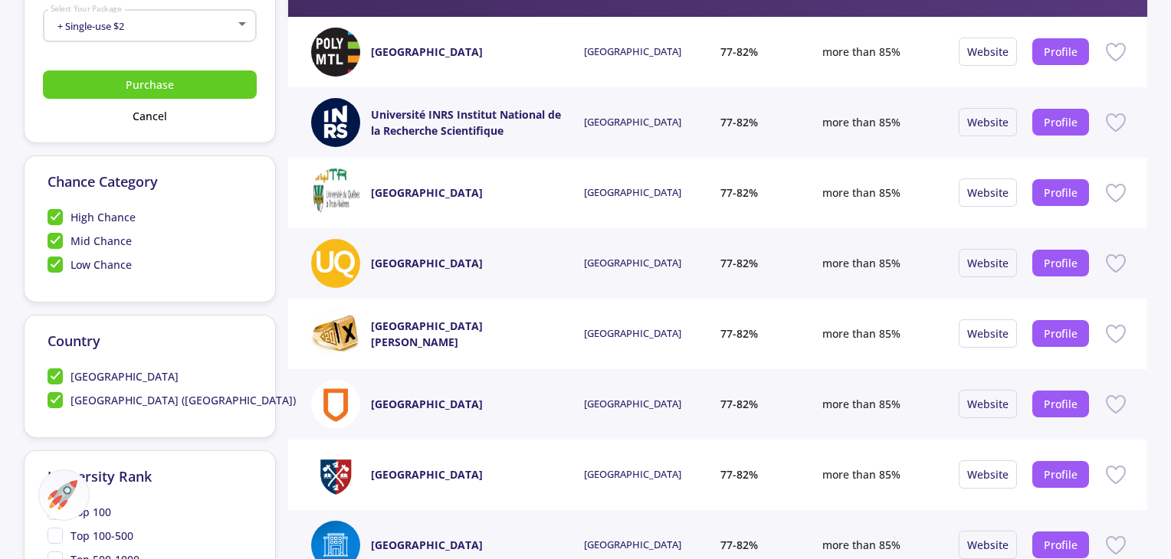
scroll to position [77, 0]
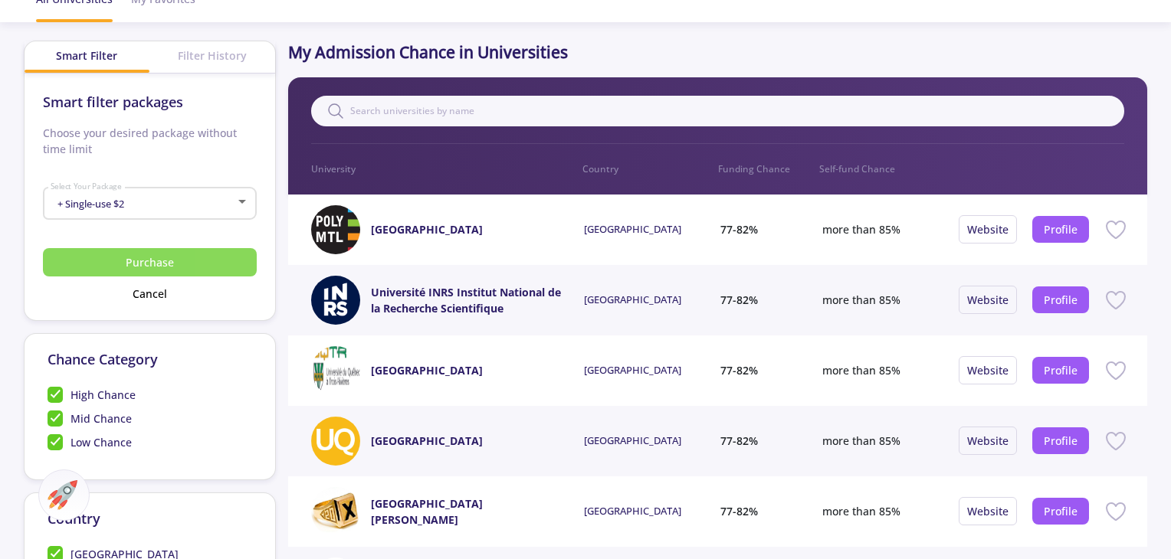
click at [142, 260] on button "Purchase" at bounding box center [150, 262] width 214 height 28
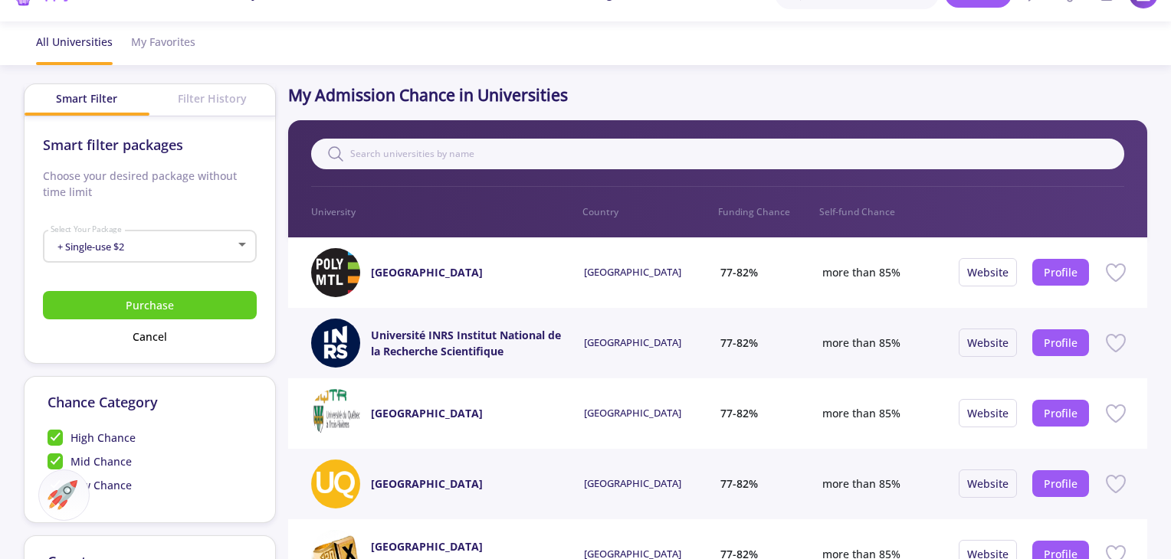
scroll to position [0, 0]
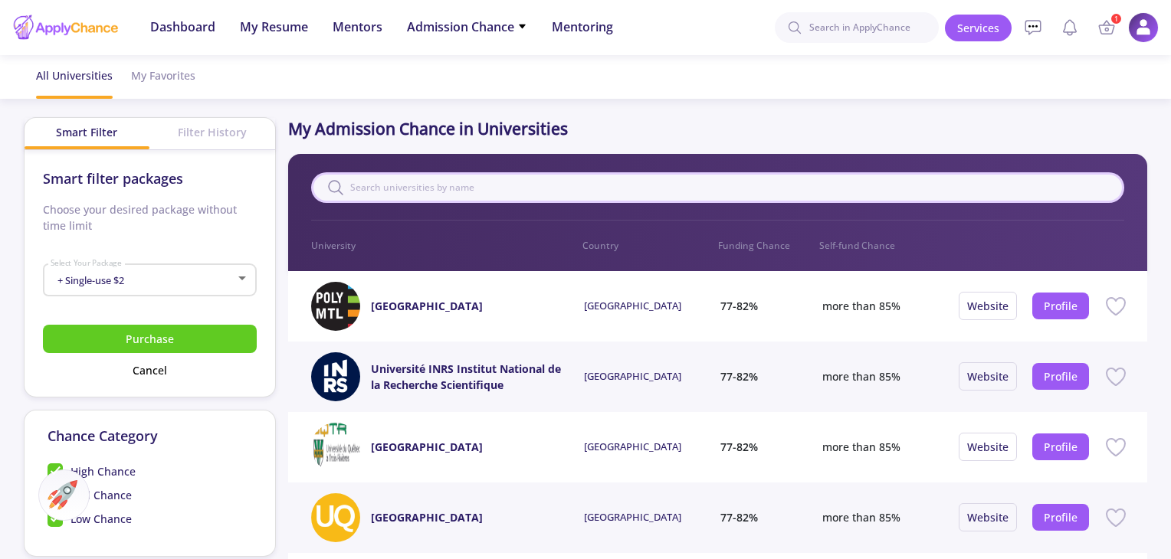
click at [575, 188] on input "text" at bounding box center [717, 187] width 813 height 31
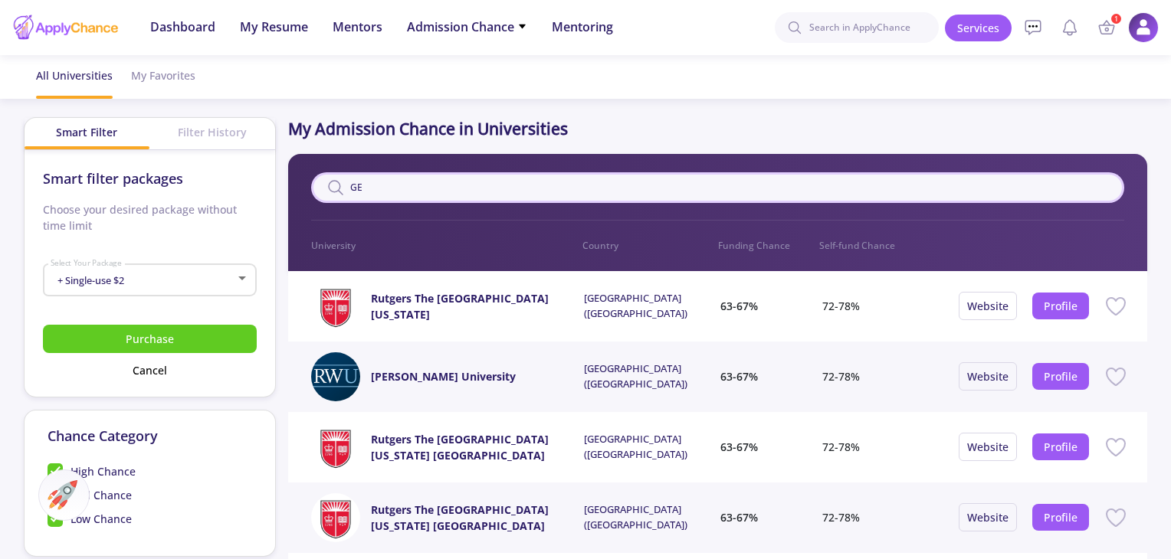
type input "G"
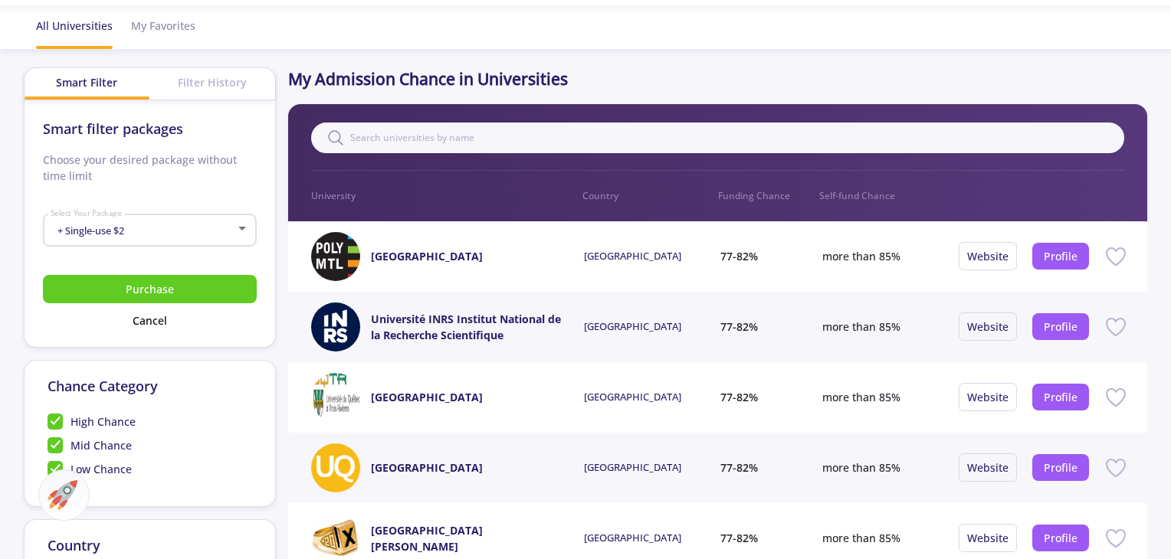
scroll to position [77, 0]
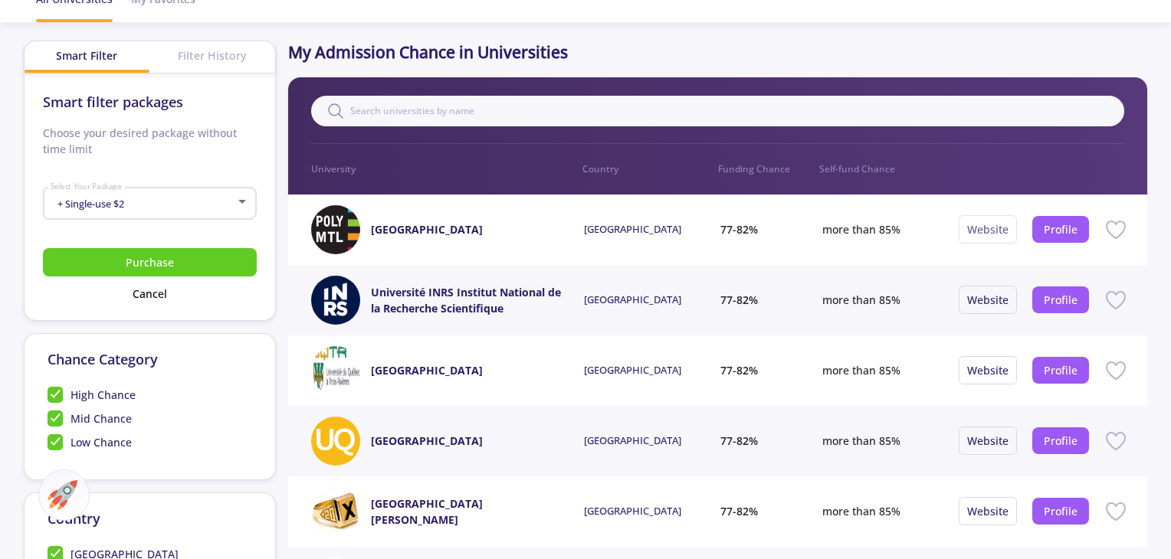
click at [999, 233] on link "Website" at bounding box center [987, 229] width 41 height 15
drag, startPoint x: 704, startPoint y: 224, endPoint x: 783, endPoint y: 234, distance: 79.4
click at [783, 234] on div "[GEOGRAPHIC_DATA] [GEOGRAPHIC_DATA] 77-82% more than 85% Website Profile" at bounding box center [717, 230] width 859 height 70
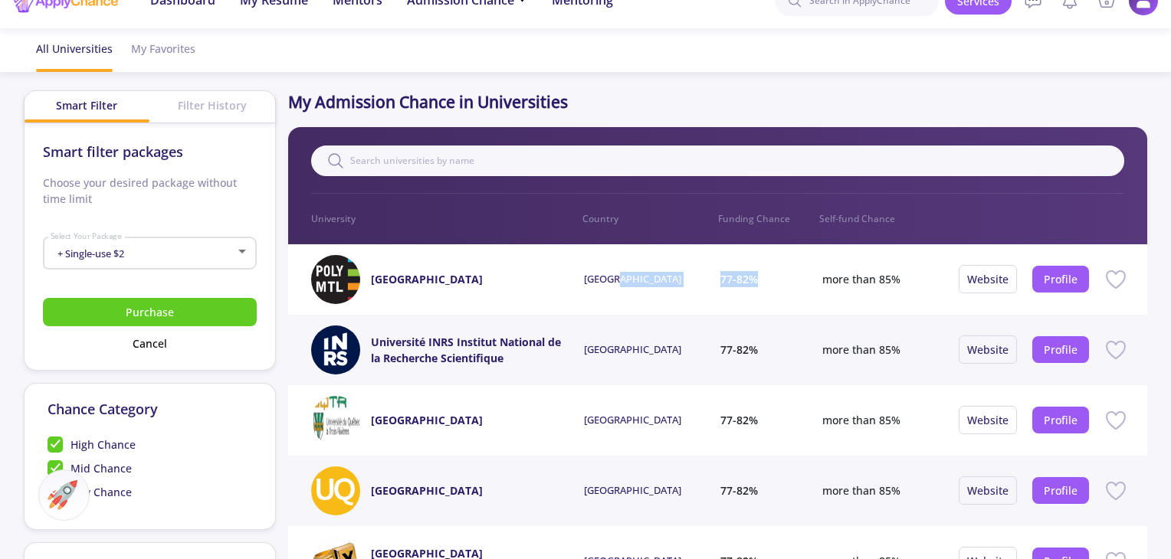
scroll to position [0, 0]
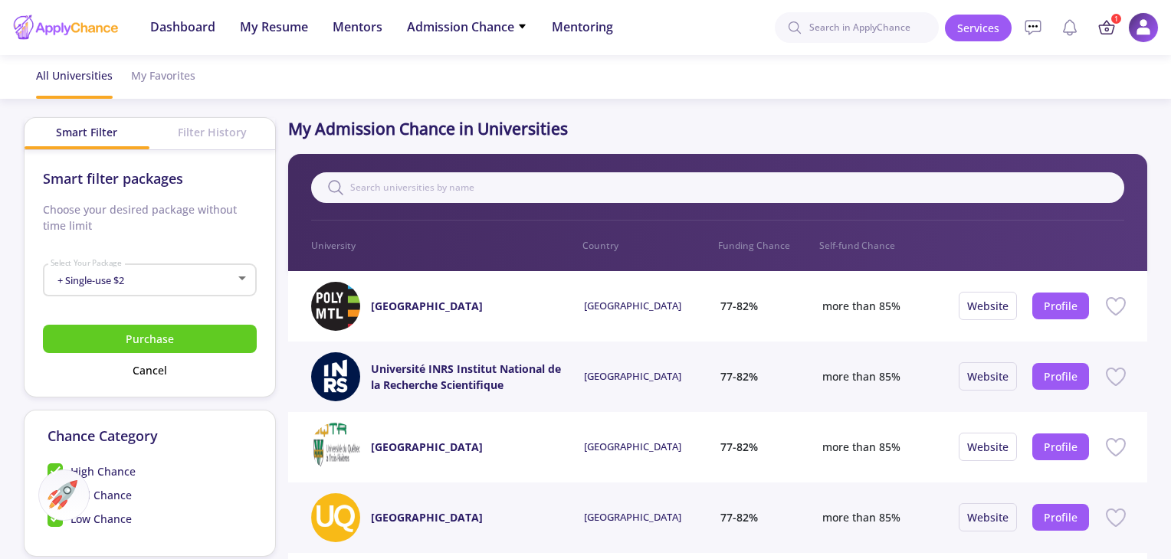
click at [1101, 25] on icon at bounding box center [1106, 29] width 15 height 8
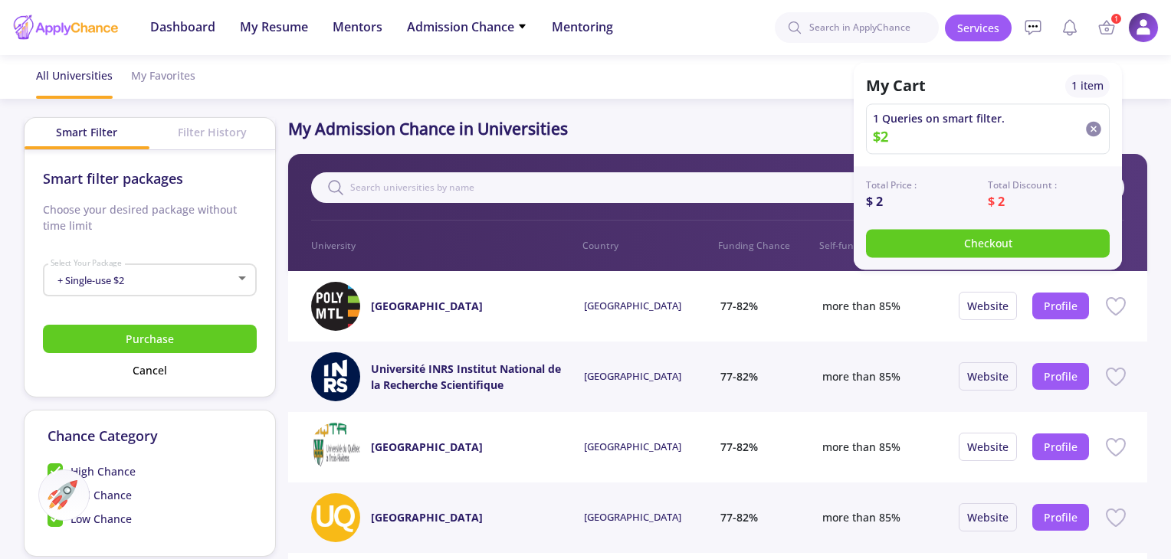
click at [1093, 126] on icon at bounding box center [1093, 129] width 15 height 15
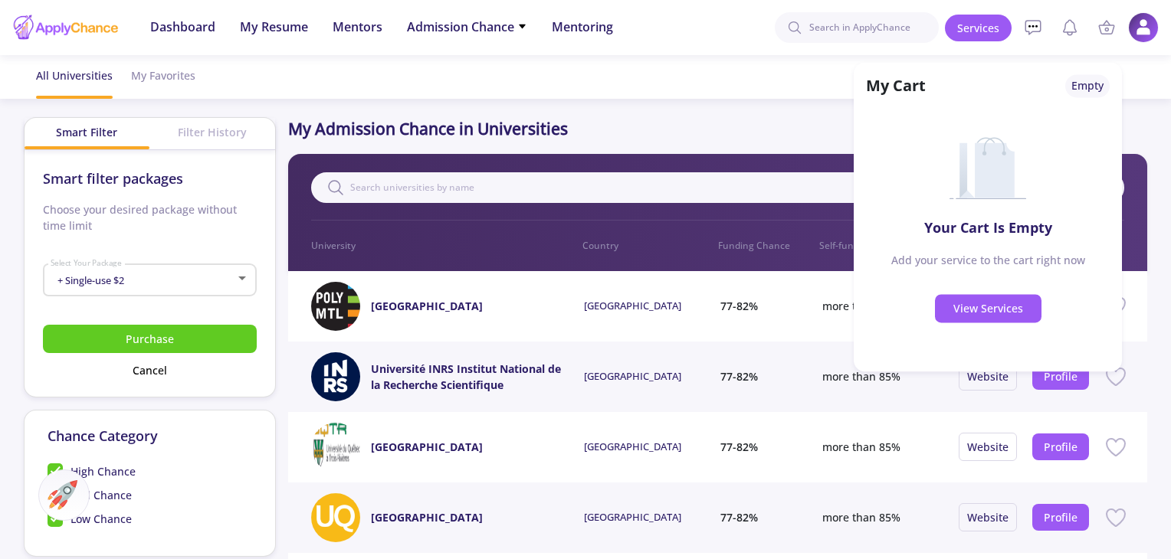
click at [451, 86] on ul "All Universities My Favorites" at bounding box center [586, 77] width 1124 height 44
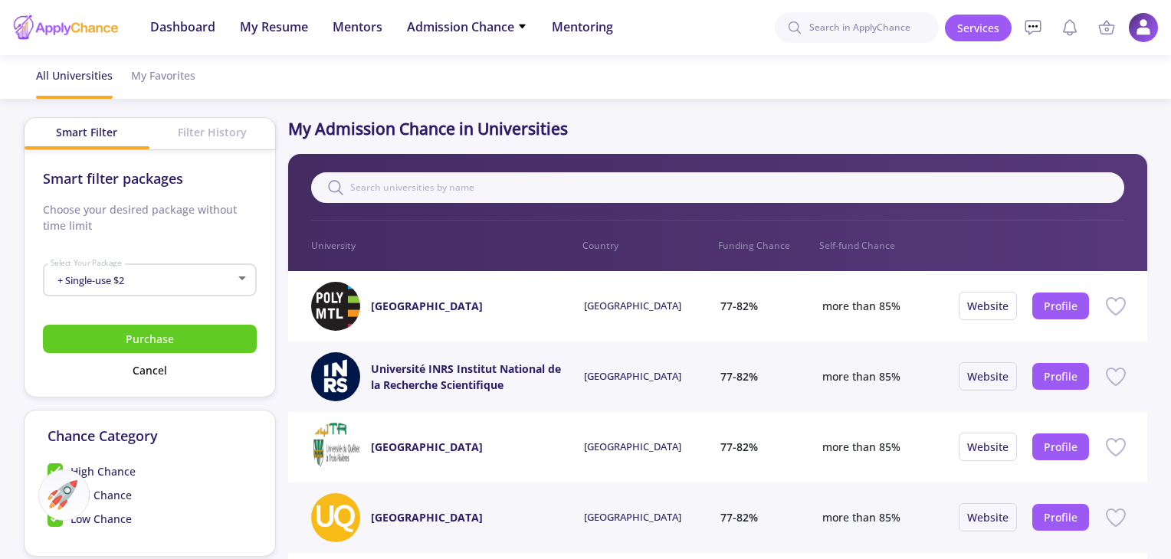
click at [202, 132] on div "Filter History" at bounding box center [212, 132] width 126 height 28
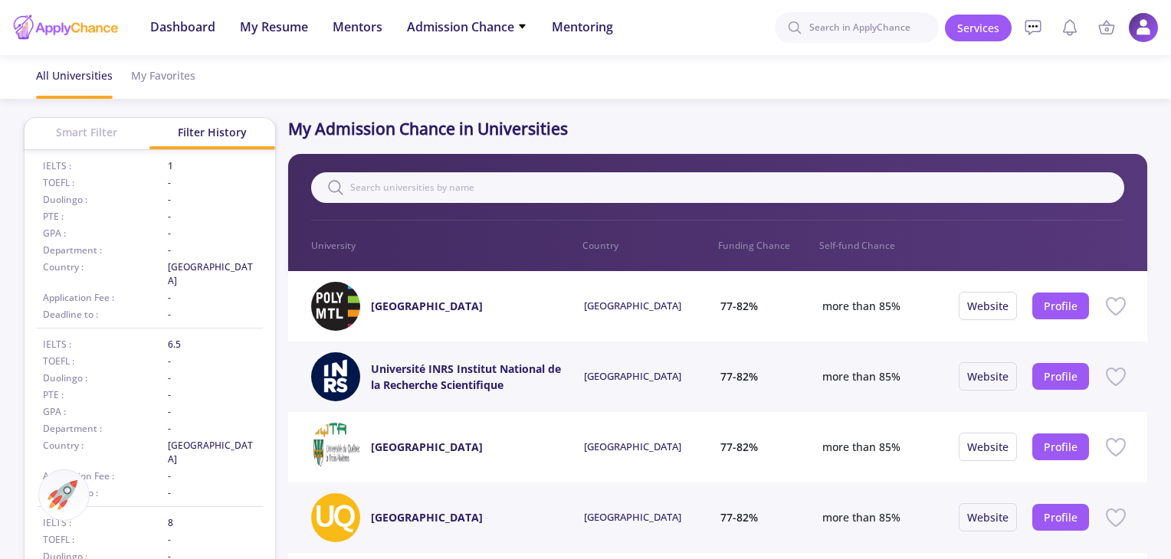
click at [106, 132] on div "Smart Filter" at bounding box center [88, 132] width 126 height 28
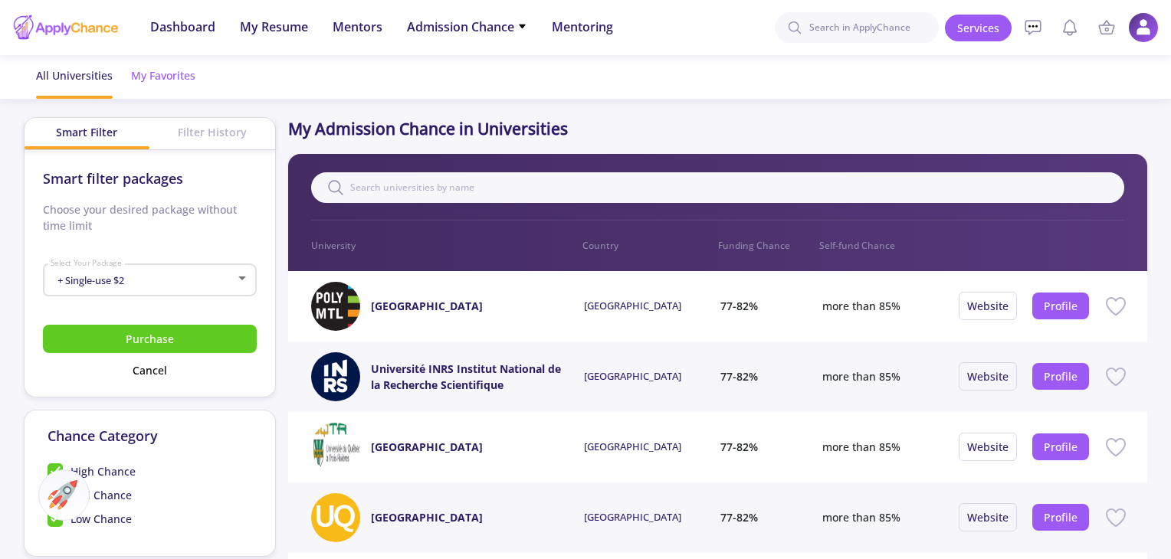
click at [172, 83] on div "My Favorites" at bounding box center [163, 75] width 64 height 41
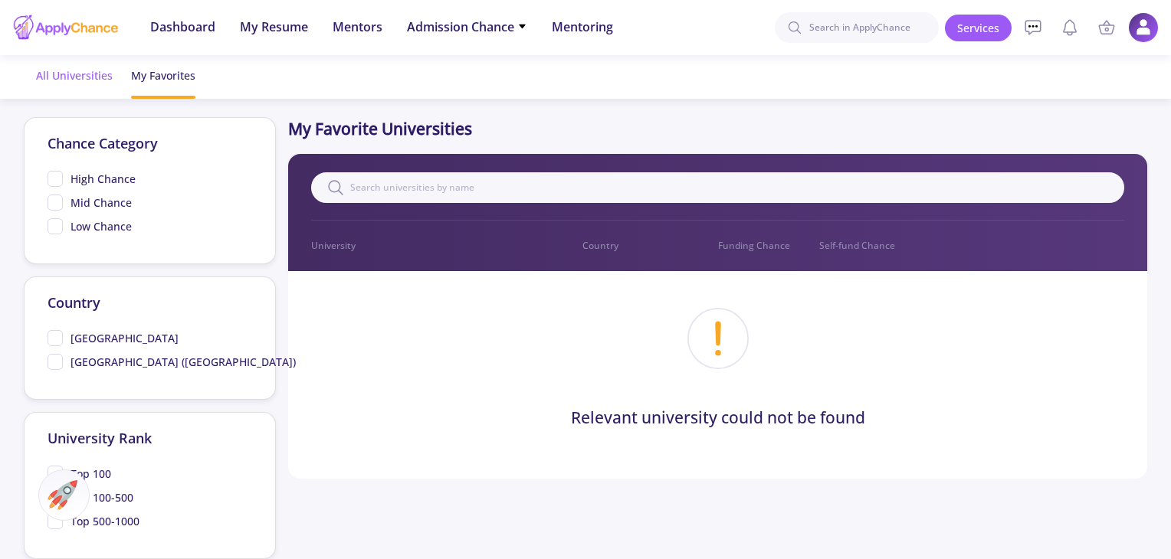
click at [75, 86] on div "All Universities" at bounding box center [74, 75] width 77 height 41
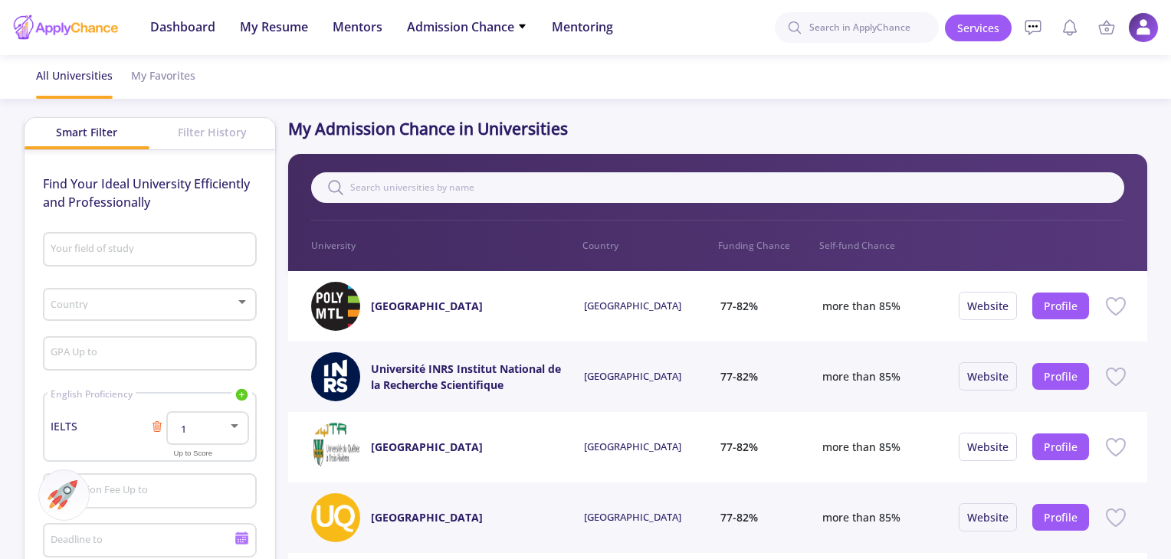
click at [120, 237] on div "Your field of study" at bounding box center [149, 247] width 199 height 40
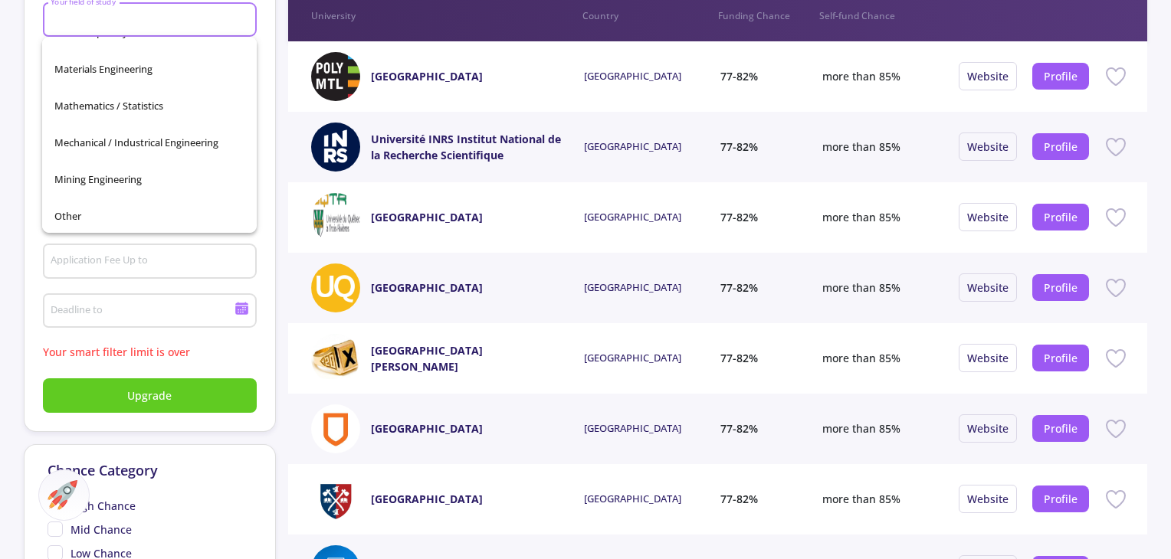
scroll to position [536, 0]
click at [94, 98] on span "Other" at bounding box center [149, 107] width 190 height 37
type input "Other"
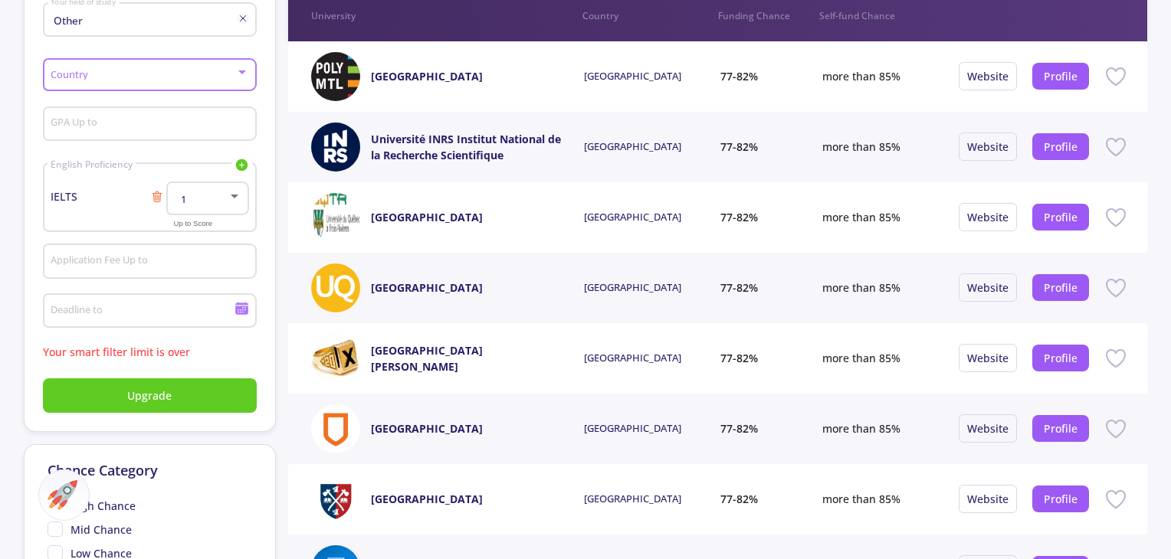
click at [102, 76] on span at bounding box center [145, 75] width 182 height 11
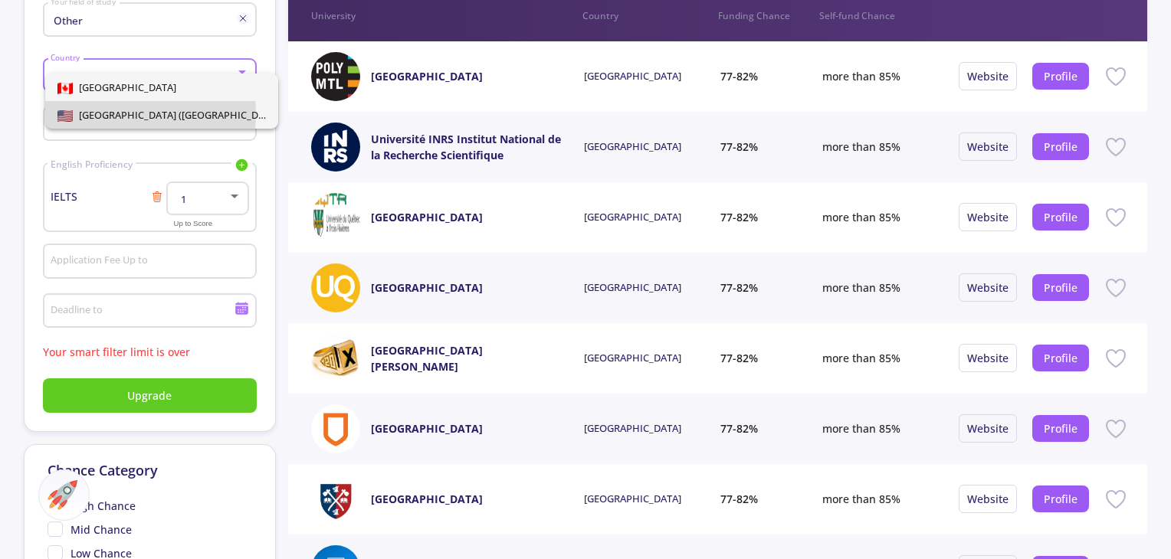
click at [107, 114] on span "[GEOGRAPHIC_DATA] ([GEOGRAPHIC_DATA])" at bounding box center [177, 115] width 209 height 14
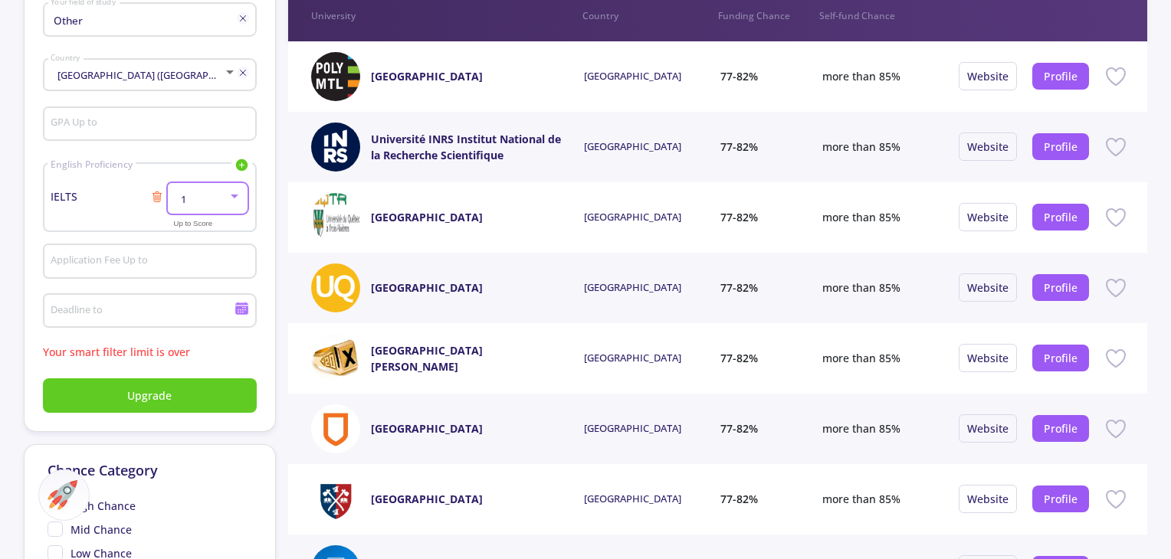
click at [215, 195] on div "1" at bounding box center [200, 199] width 54 height 11
click at [209, 328] on span "8" at bounding box center [209, 325] width 54 height 28
click at [149, 395] on span "Upgrade" at bounding box center [149, 396] width 44 height 16
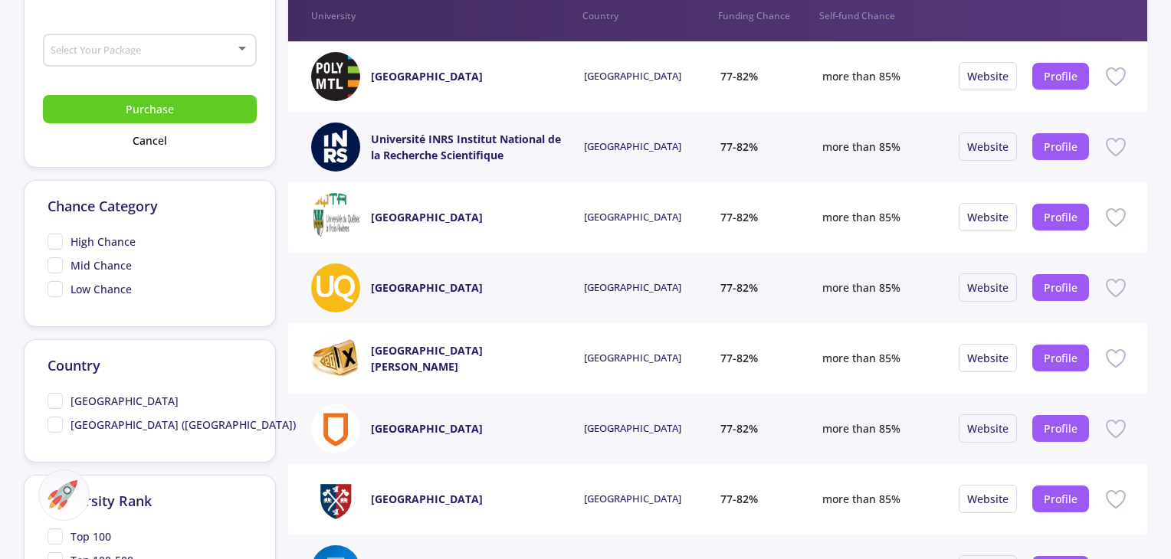
scroll to position [0, 0]
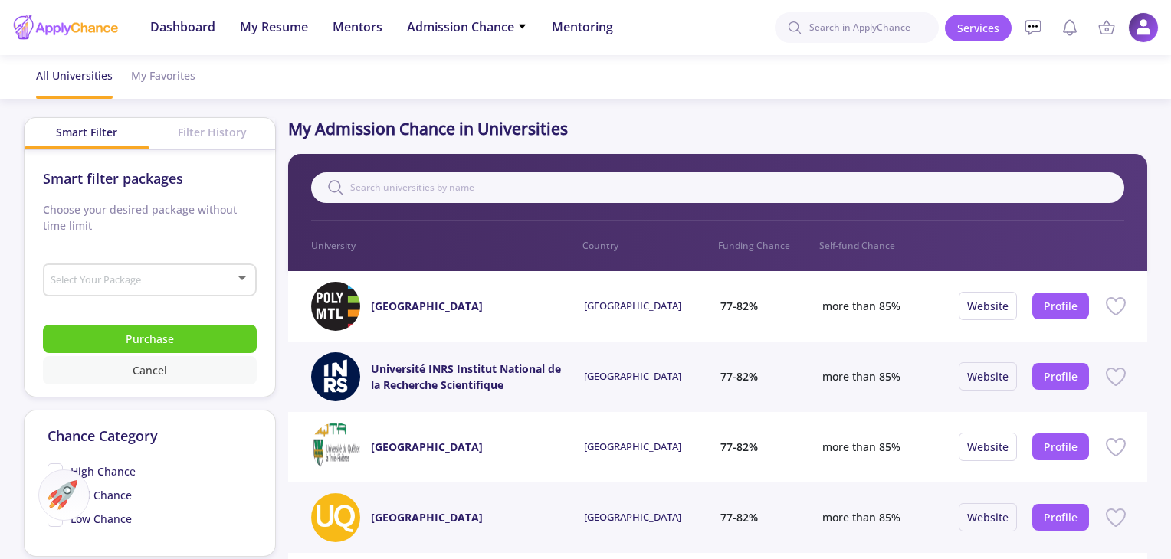
click at [175, 366] on button "Cancel" at bounding box center [150, 370] width 214 height 28
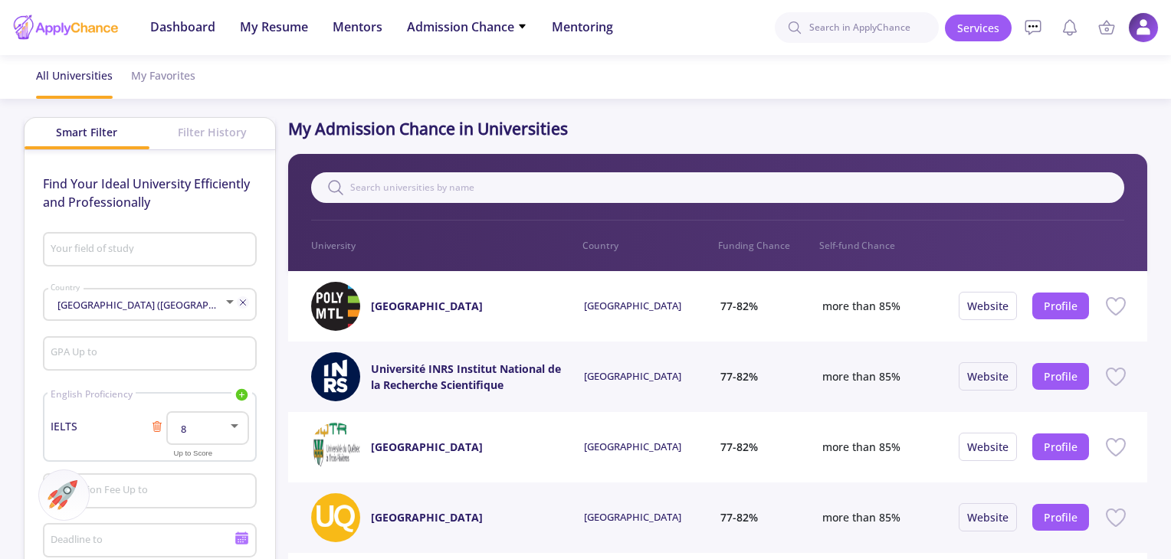
type input "Other"
click at [244, 247] on icon at bounding box center [243, 248] width 12 height 12
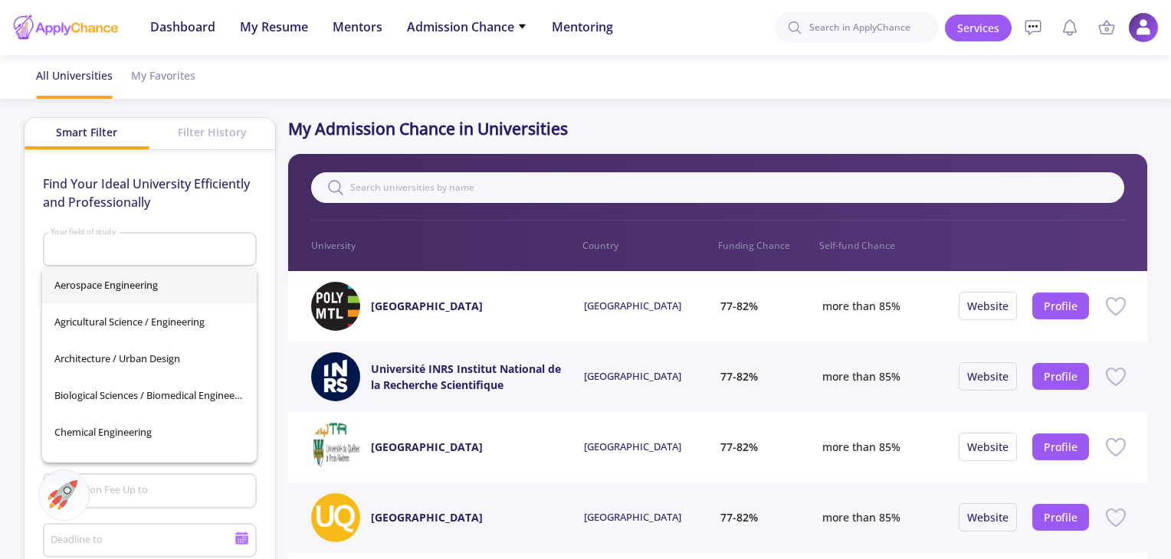
click at [187, 232] on div "Your field of study" at bounding box center [149, 247] width 199 height 40
click at [254, 204] on p "Find Your Ideal University Efficiently and Professionally" at bounding box center [150, 193] width 214 height 37
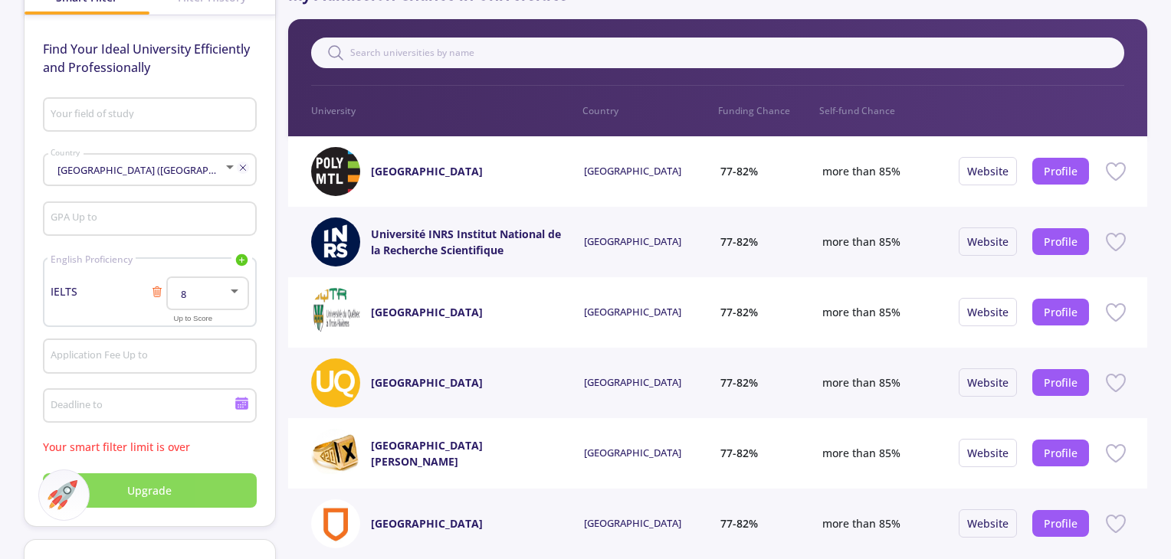
scroll to position [153, 0]
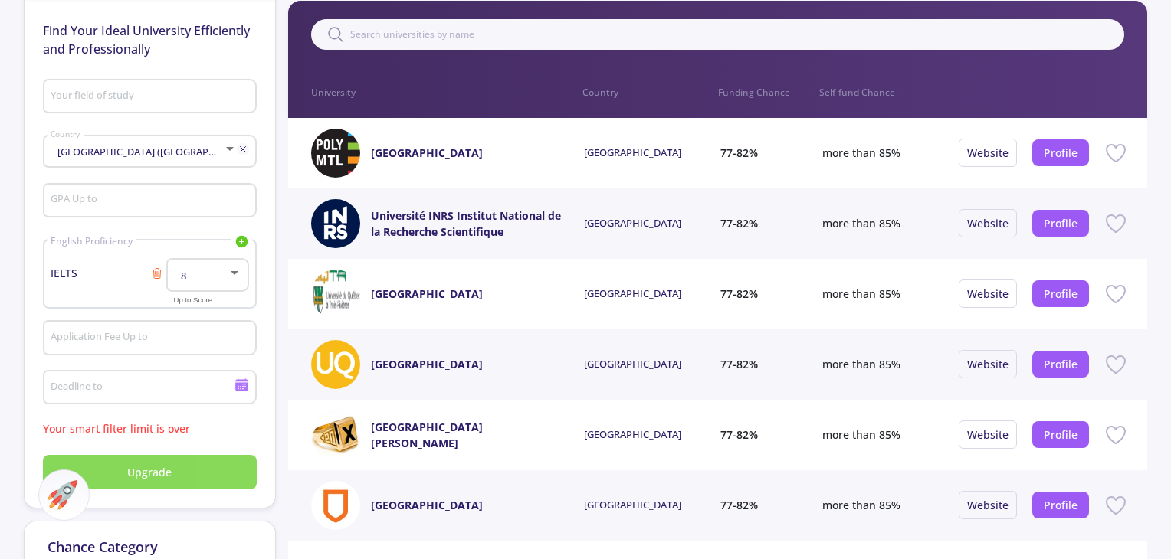
click at [146, 473] on span "Upgrade" at bounding box center [149, 472] width 44 height 16
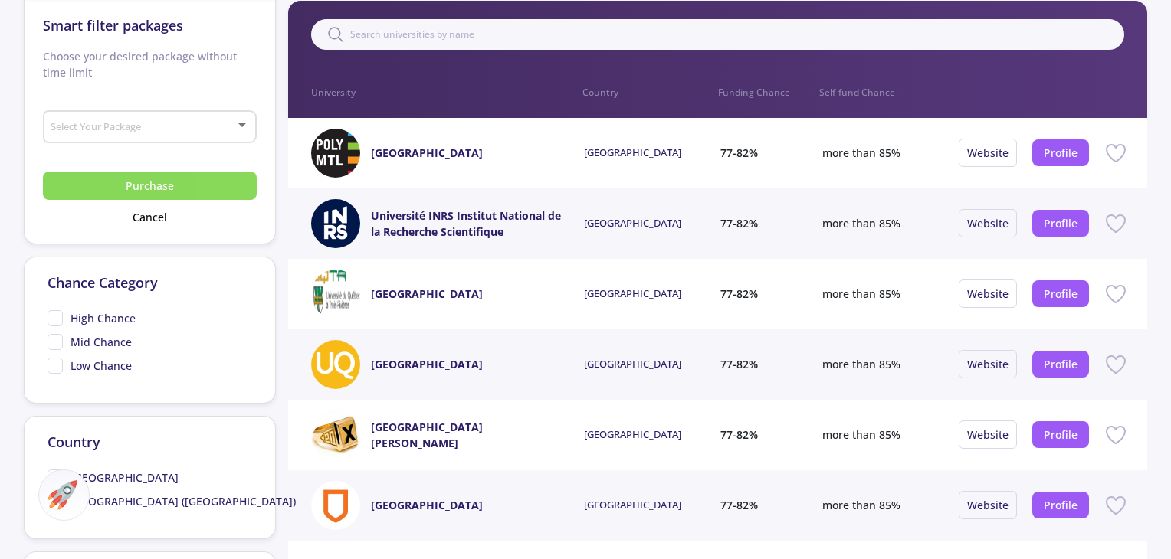
click at [136, 182] on button "Purchase" at bounding box center [150, 186] width 214 height 28
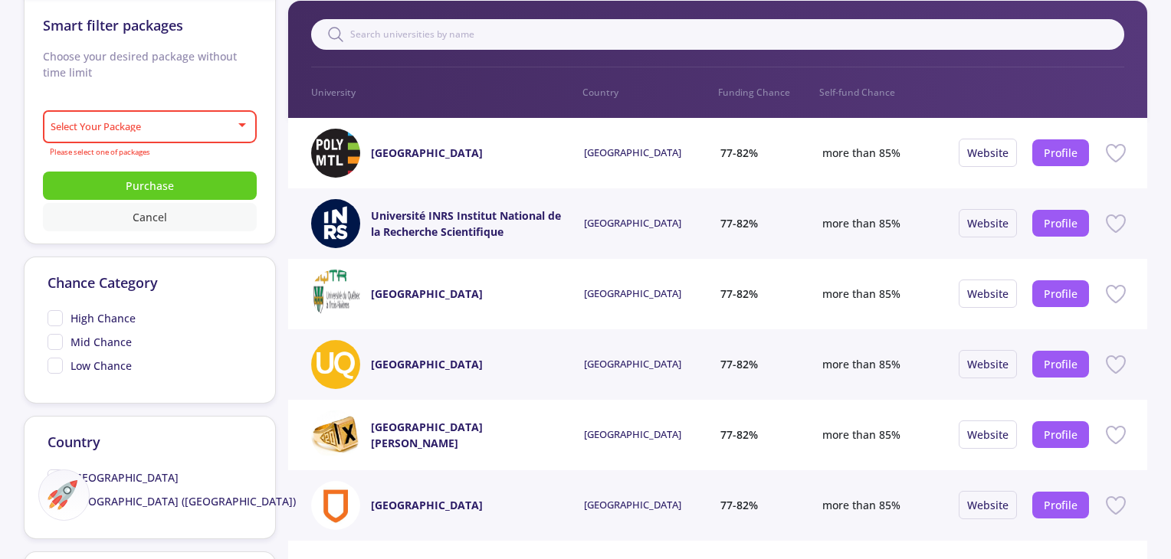
click at [149, 228] on button "Cancel" at bounding box center [150, 217] width 214 height 28
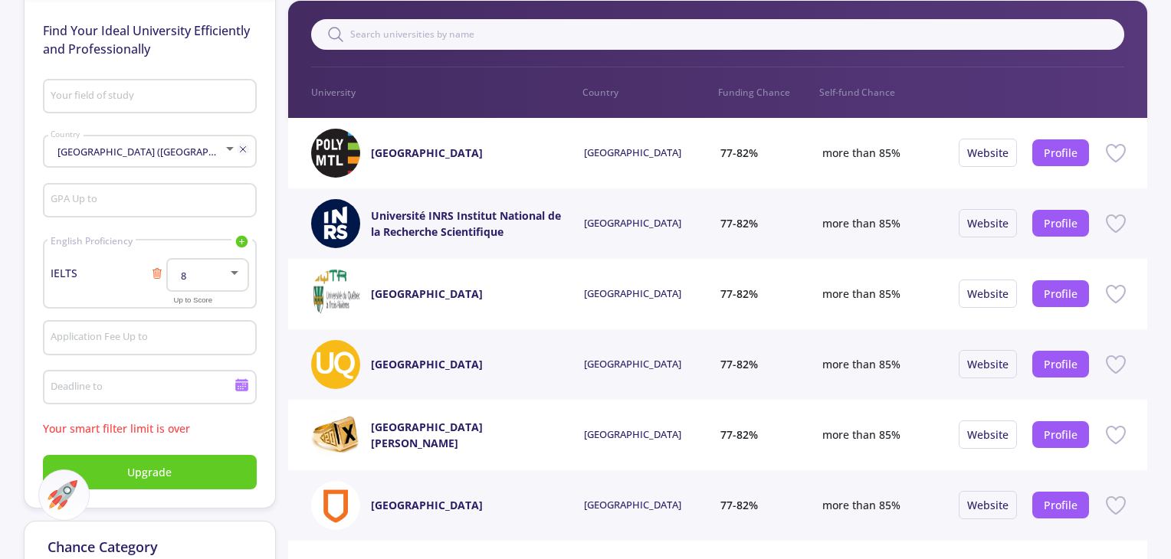
type input "Other"
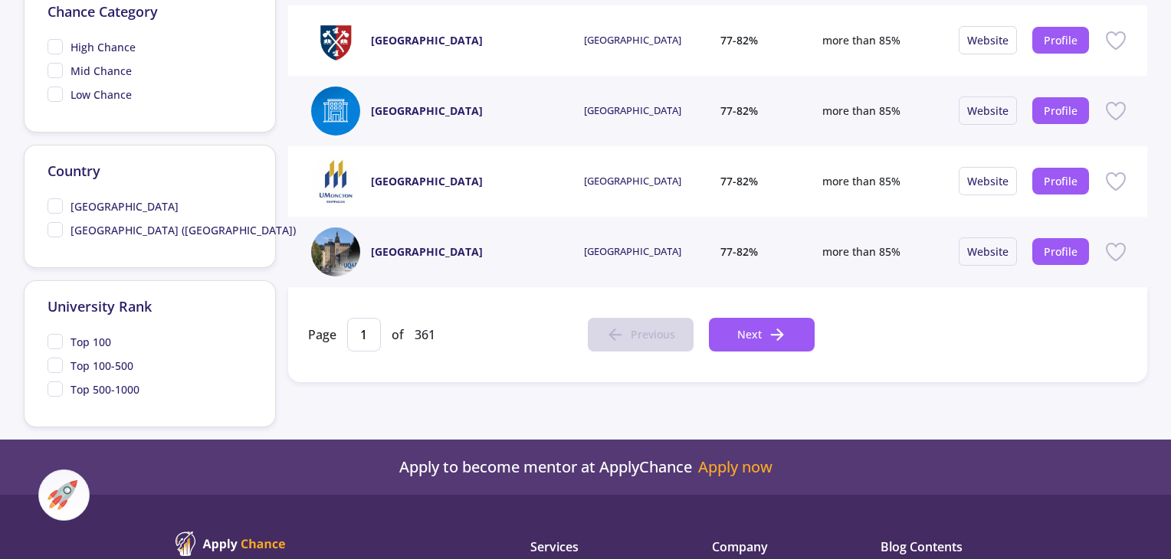
scroll to position [690, 0]
click at [784, 334] on icon at bounding box center [777, 334] width 18 height 18
type input "2"
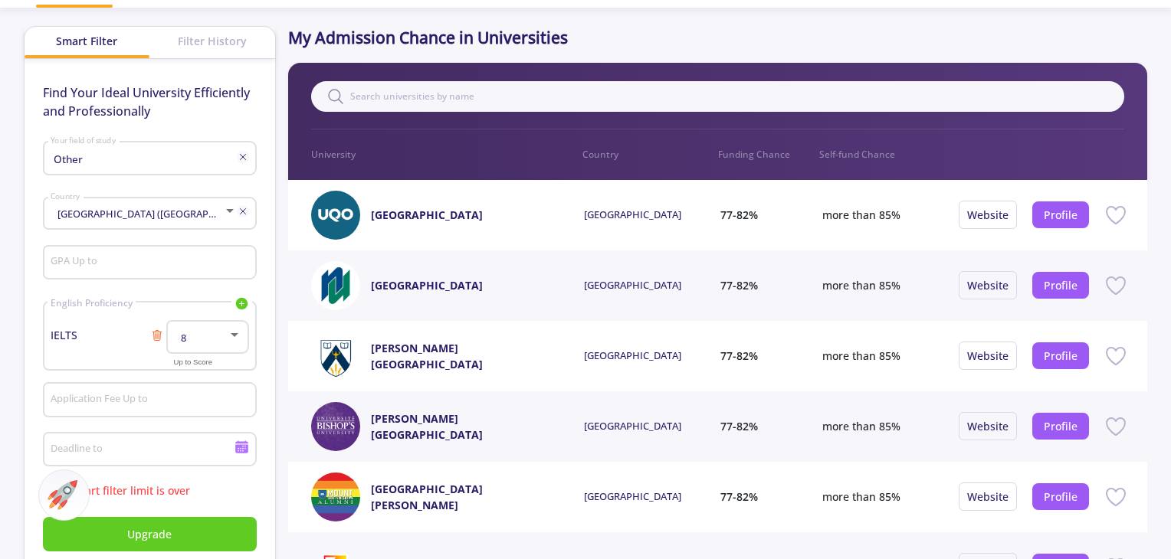
scroll to position [0, 0]
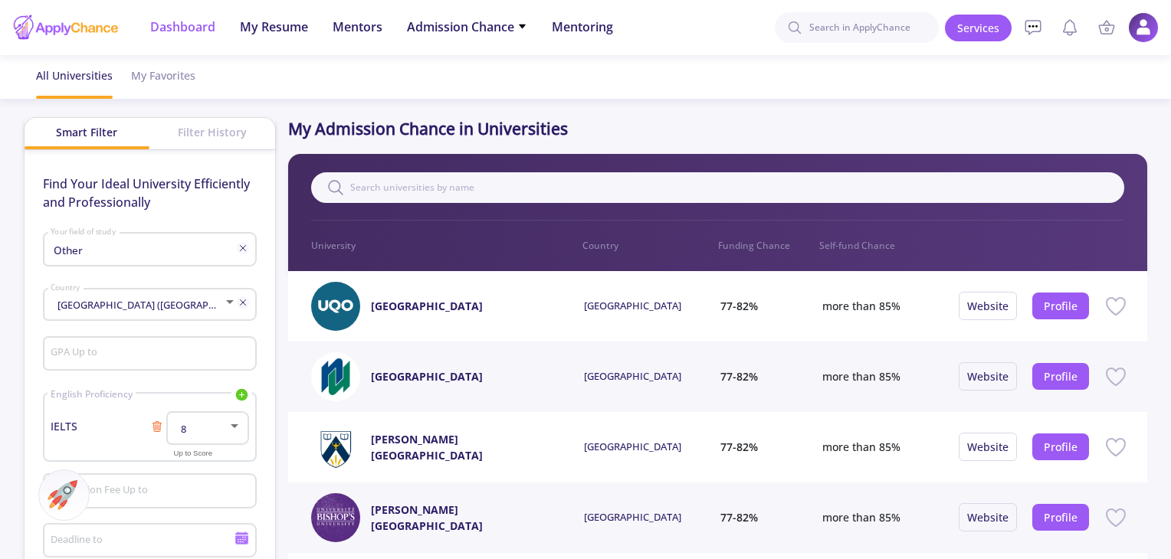
click at [195, 38] on li "Dashboard" at bounding box center [182, 27] width 65 height 55
